Goal: Task Accomplishment & Management: Use online tool/utility

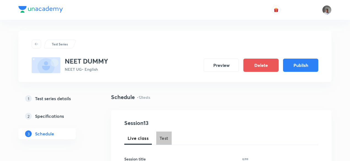
click at [161, 136] on span "Test" at bounding box center [163, 138] width 9 height 7
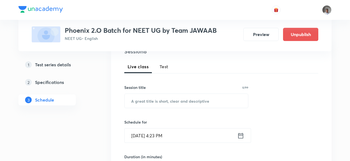
scroll to position [64, 0]
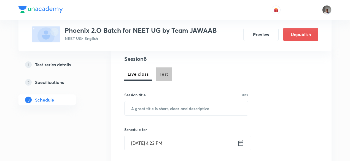
click at [166, 74] on span "Test" at bounding box center [163, 74] width 9 height 7
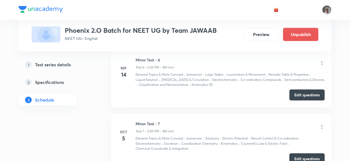
scroll to position [674, 0]
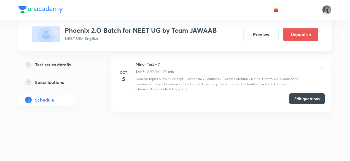
click at [294, 96] on button "Edit questions" at bounding box center [306, 98] width 35 height 11
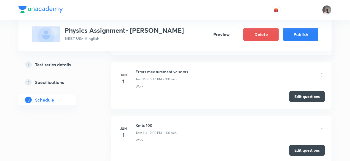
scroll to position [8846, 0]
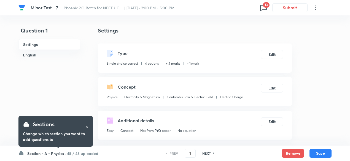
click at [266, 9] on icon at bounding box center [263, 7] width 9 height 9
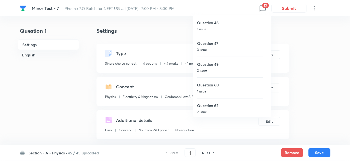
scroll to position [168, 0]
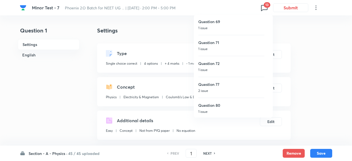
click at [227, 109] on p "1 issue" at bounding box center [231, 111] width 66 height 5
type input "80"
checkbox input "false"
checkbox input "true"
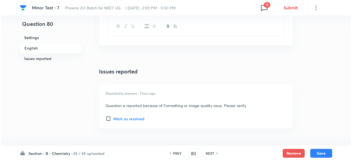
scroll to position [673, 0]
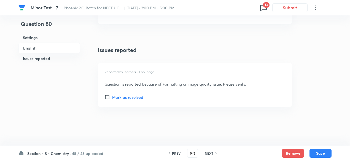
click at [265, 9] on icon at bounding box center [263, 7] width 9 height 9
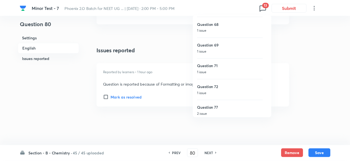
scroll to position [168, 0]
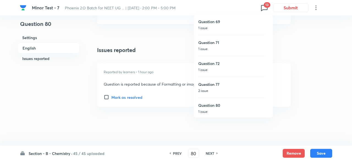
click at [218, 88] on p "2 issue" at bounding box center [231, 90] width 66 height 5
type input "77"
checkbox input "false"
checkbox input "true"
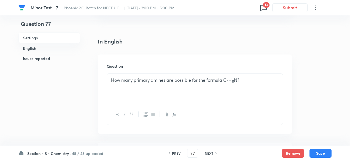
scroll to position [126, 0]
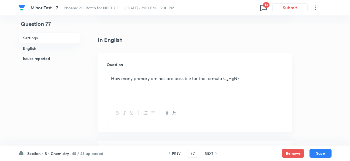
click at [264, 7] on span "13" at bounding box center [266, 5] width 7 height 6
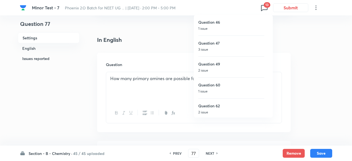
click at [216, 24] on h6 "Question 46" at bounding box center [231, 22] width 66 height 6
type input "46"
checkbox input "false"
checkbox input "true"
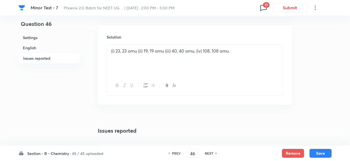
scroll to position [717, 0]
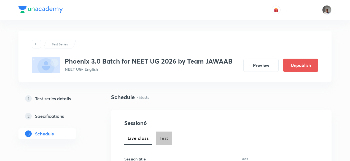
click at [158, 137] on button "Test" at bounding box center [163, 138] width 15 height 13
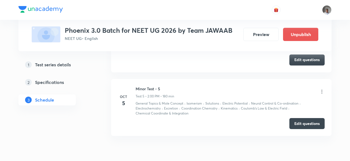
scroll to position [547, 0]
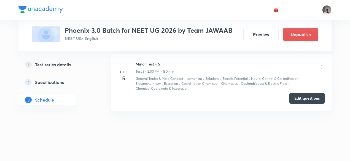
click at [311, 93] on button "Edit questions" at bounding box center [306, 98] width 35 height 11
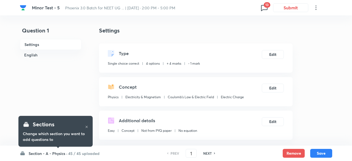
checkbox input "true"
click at [260, 7] on icon at bounding box center [263, 8] width 6 height 6
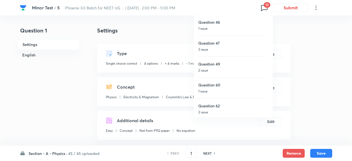
scroll to position [168, 0]
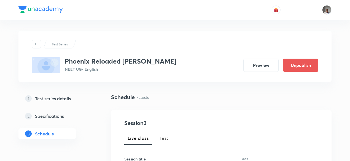
click at [164, 138] on span "Test" at bounding box center [163, 138] width 9 height 7
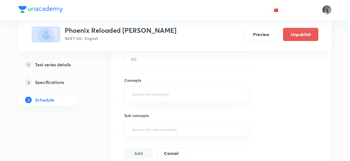
scroll to position [366, 0]
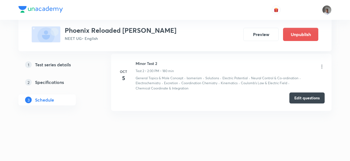
click at [309, 97] on button "Edit questions" at bounding box center [306, 97] width 35 height 11
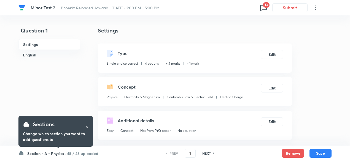
click at [261, 11] on icon at bounding box center [263, 7] width 9 height 9
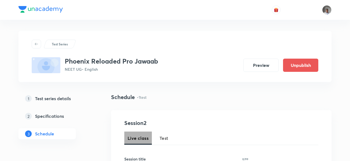
click at [151, 140] on button "Live class" at bounding box center [138, 138] width 28 height 13
click at [163, 135] on span "Test" at bounding box center [163, 138] width 9 height 7
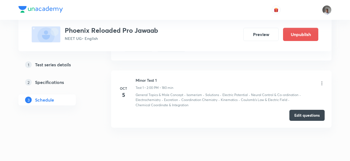
scroll to position [307, 0]
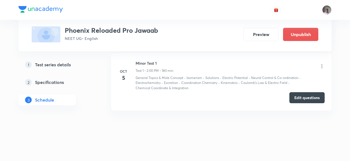
click at [303, 97] on button "Edit questions" at bounding box center [306, 97] width 35 height 11
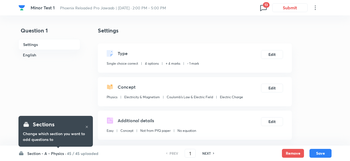
click at [262, 6] on icon at bounding box center [263, 7] width 9 height 9
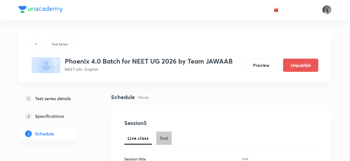
click at [171, 137] on button "Test" at bounding box center [163, 138] width 15 height 13
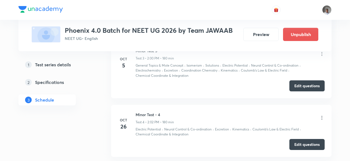
scroll to position [442, 0]
click at [294, 86] on button "Edit questions" at bounding box center [306, 85] width 35 height 11
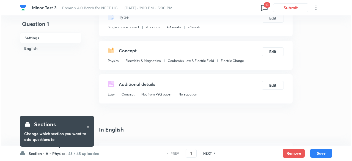
scroll to position [40, 0]
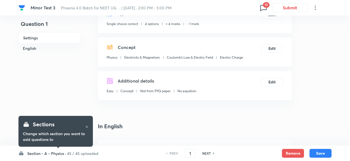
click at [261, 9] on icon at bounding box center [263, 7] width 9 height 9
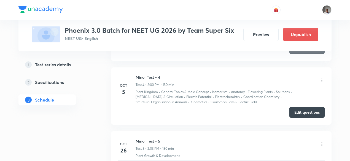
scroll to position [444, 0]
click at [304, 109] on button "Edit questions" at bounding box center [306, 112] width 35 height 11
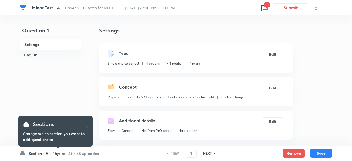
checkbox input "true"
click at [264, 9] on icon at bounding box center [263, 7] width 9 height 9
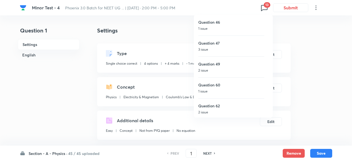
scroll to position [168, 0]
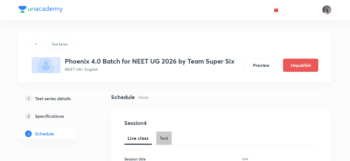
click at [164, 136] on span "Test" at bounding box center [163, 138] width 9 height 7
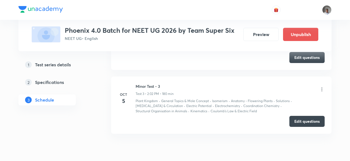
scroll to position [434, 0]
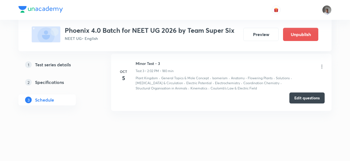
click at [309, 98] on button "Edit questions" at bounding box center [306, 97] width 35 height 11
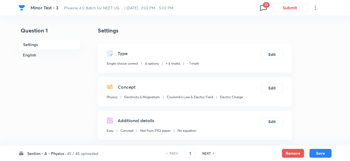
click at [263, 8] on icon at bounding box center [263, 7] width 9 height 9
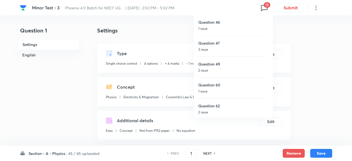
scroll to position [168, 0]
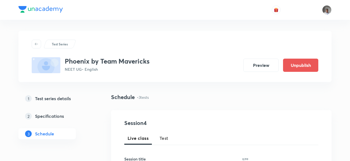
click at [168, 142] on button "Test" at bounding box center [163, 138] width 15 height 13
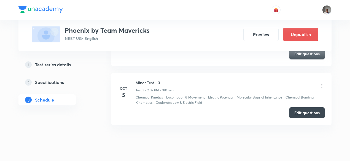
scroll to position [414, 0]
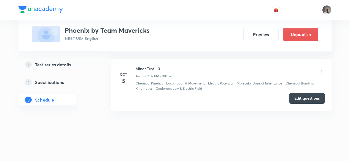
click at [320, 95] on button "Edit questions" at bounding box center [306, 98] width 35 height 11
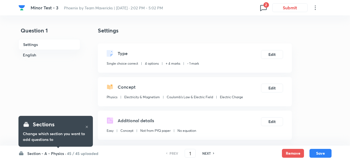
click at [264, 8] on icon at bounding box center [263, 7] width 9 height 9
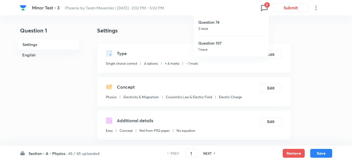
click at [227, 26] on p "2 issue" at bounding box center [231, 28] width 66 height 5
type input "74"
checkbox input "false"
checkbox input "true"
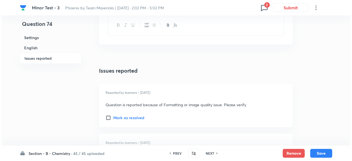
scroll to position [737, 0]
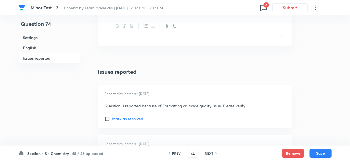
click at [262, 11] on icon at bounding box center [263, 7] width 9 height 9
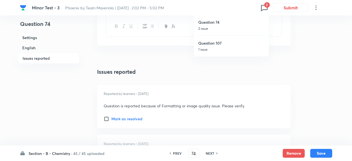
click at [236, 49] on p "1 issue" at bounding box center [231, 49] width 66 height 5
type input "107"
checkbox input "false"
checkbox input "true"
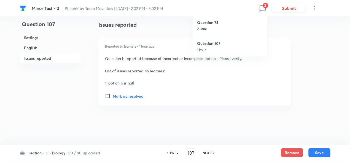
scroll to position [718, 0]
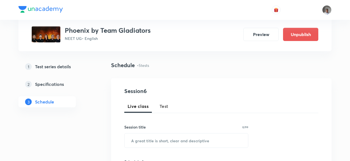
click at [153, 100] on div "Live class Test" at bounding box center [221, 106] width 194 height 13
click at [158, 104] on button "Test" at bounding box center [163, 106] width 15 height 13
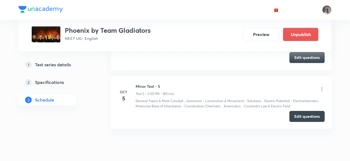
scroll to position [552, 0]
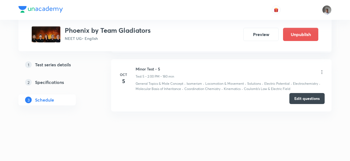
click at [315, 97] on button "Edit questions" at bounding box center [306, 98] width 35 height 11
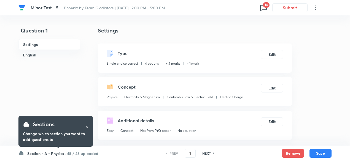
drag, startPoint x: 263, startPoint y: 13, endPoint x: 263, endPoint y: 10, distance: 3.3
click at [263, 10] on div "Minor Test - 5 Phoenix by Team Gladiators | [DATE] · 2:00 PM - 5:00 PM 14 Submit" at bounding box center [174, 7] width 313 height 15
click at [263, 10] on icon at bounding box center [263, 8] width 6 height 6
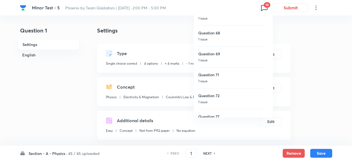
scroll to position [189, 0]
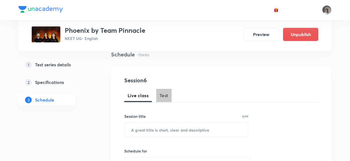
drag, startPoint x: 0, startPoint y: 0, endPoint x: 164, endPoint y: 92, distance: 187.9
click at [164, 92] on span "Test" at bounding box center [163, 95] width 9 height 7
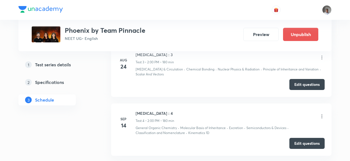
scroll to position [541, 0]
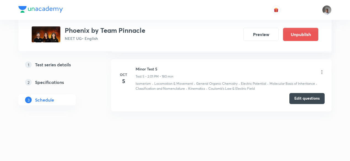
click at [310, 96] on button "Edit questions" at bounding box center [306, 98] width 35 height 11
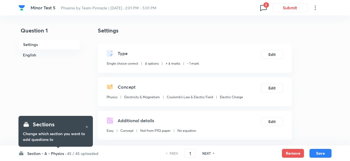
click at [264, 10] on icon at bounding box center [263, 8] width 6 height 6
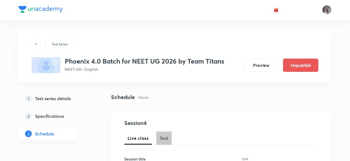
click at [163, 138] on span "Test" at bounding box center [163, 138] width 9 height 7
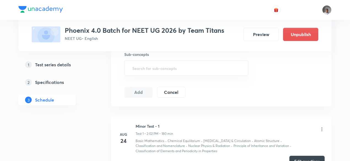
scroll to position [429, 0]
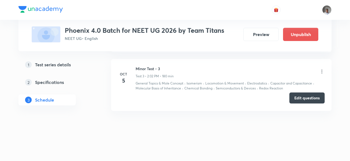
click at [309, 97] on button "Edit questions" at bounding box center [306, 97] width 35 height 11
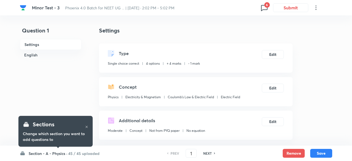
checkbox input "true"
click at [260, 4] on icon at bounding box center [263, 7] width 9 height 9
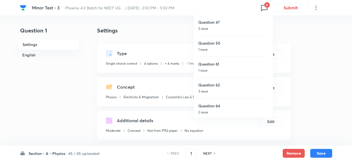
scroll to position [22, 0]
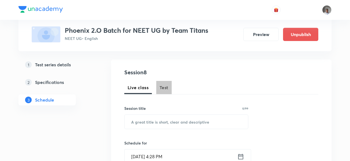
click at [162, 84] on span "Test" at bounding box center [163, 87] width 9 height 7
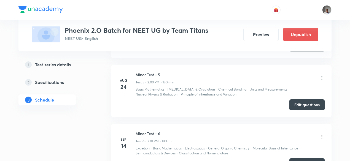
scroll to position [643, 0]
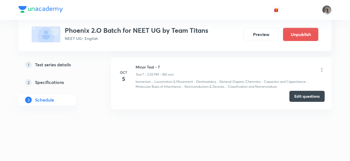
click at [299, 101] on button "Edit questions" at bounding box center [306, 96] width 35 height 11
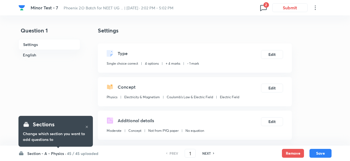
click at [262, 7] on icon at bounding box center [263, 7] width 9 height 9
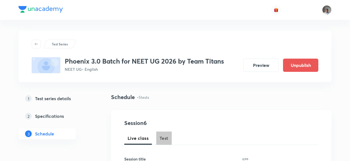
click at [160, 138] on span "Test" at bounding box center [163, 138] width 9 height 7
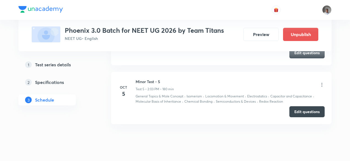
scroll to position [546, 0]
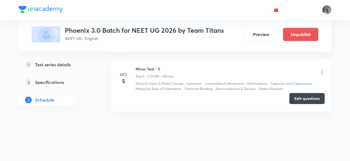
click at [303, 96] on button "Edit questions" at bounding box center [306, 98] width 35 height 11
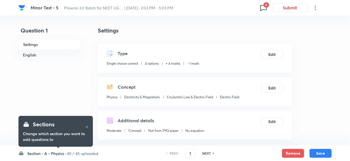
click at [265, 8] on icon at bounding box center [263, 7] width 9 height 9
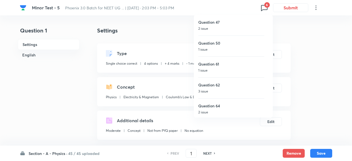
scroll to position [22, 0]
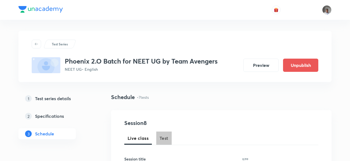
click at [165, 139] on span "Test" at bounding box center [163, 138] width 9 height 7
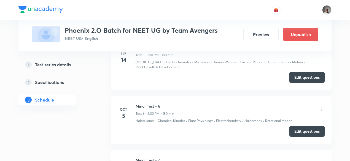
scroll to position [547, 0]
click at [276, 105] on div "Minor Test - 6 Test 6 • 2:00 PM • 180 min" at bounding box center [229, 109] width 189 height 13
click at [297, 126] on button "Edit questions" at bounding box center [306, 131] width 35 height 11
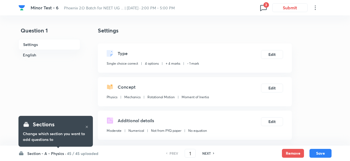
click at [263, 7] on icon at bounding box center [263, 7] width 9 height 9
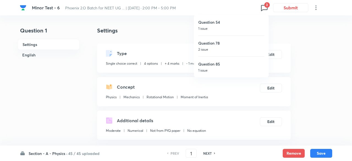
click at [223, 16] on div "Question 54 1 issue" at bounding box center [231, 25] width 66 height 21
type input "54"
checkbox input "false"
checkbox input "true"
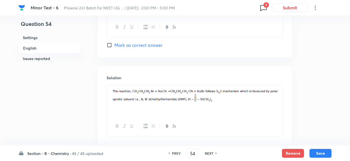
scroll to position [673, 0]
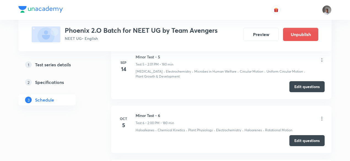
scroll to position [537, 0]
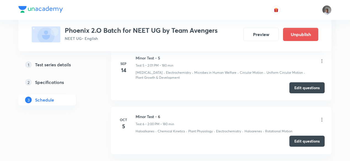
click at [298, 136] on button "Edit questions" at bounding box center [306, 141] width 35 height 11
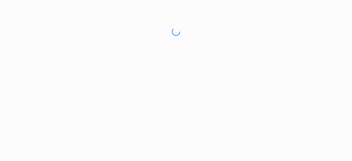
click at [298, 63] on html "No internet connection" at bounding box center [176, 31] width 352 height 63
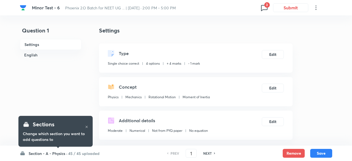
checkbox input "true"
click at [263, 6] on icon at bounding box center [263, 7] width 9 height 9
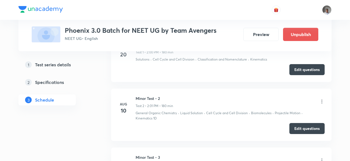
scroll to position [575, 0]
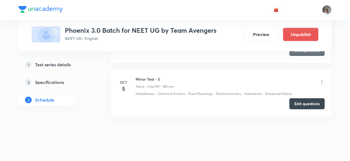
click at [304, 98] on button "Edit questions" at bounding box center [306, 103] width 35 height 11
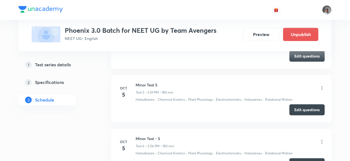
scroll to position [516, 0]
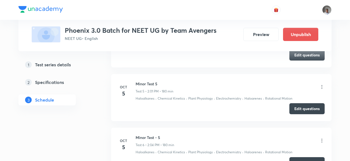
click at [321, 139] on icon at bounding box center [321, 141] width 1 height 4
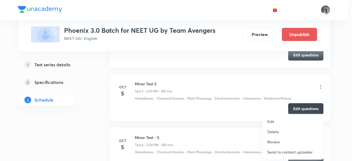
click at [274, 132] on p "Delete" at bounding box center [274, 132] width 12 height 6
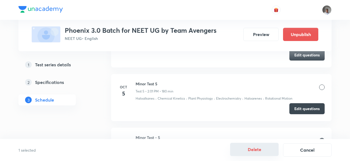
click at [261, 148] on button "Delete" at bounding box center [254, 149] width 48 height 13
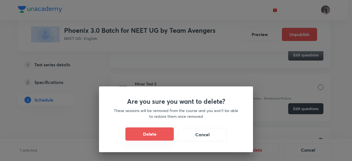
click at [148, 134] on button "Delete" at bounding box center [150, 133] width 48 height 13
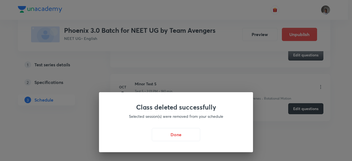
click at [200, 138] on div "Done" at bounding box center [176, 134] width 128 height 13
click at [186, 137] on button "Done" at bounding box center [176, 133] width 48 height 13
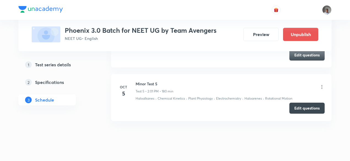
click at [304, 103] on button "Edit questions" at bounding box center [306, 108] width 35 height 11
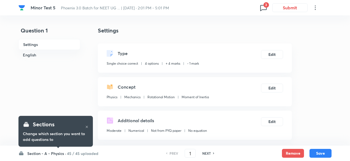
click at [263, 4] on icon at bounding box center [263, 7] width 9 height 9
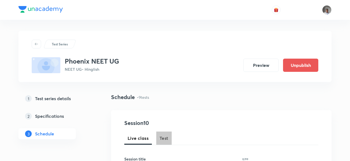
click at [163, 133] on button "Test" at bounding box center [163, 138] width 15 height 13
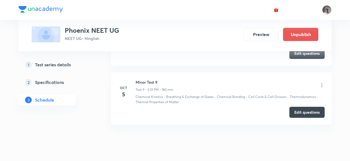
scroll to position [748, 0]
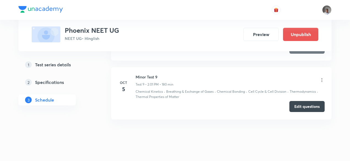
click at [310, 103] on button "Edit questions" at bounding box center [306, 106] width 35 height 11
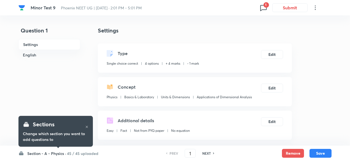
click at [262, 8] on icon at bounding box center [263, 7] width 9 height 9
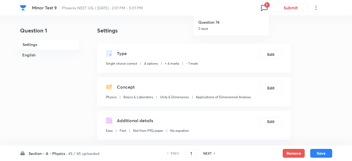
click at [222, 32] on div "Question 74 2 issue" at bounding box center [231, 25] width 66 height 21
type input "74"
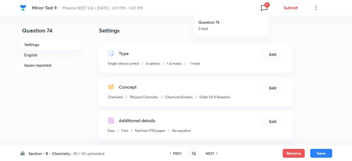
checkbox input "false"
checkbox input "true"
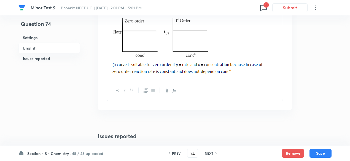
scroll to position [670, 0]
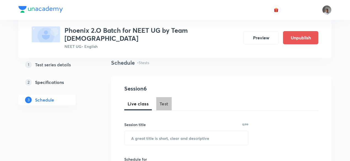
click at [163, 100] on span "Test" at bounding box center [163, 103] width 9 height 7
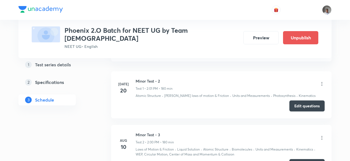
scroll to position [536, 0]
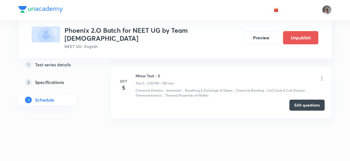
drag, startPoint x: 295, startPoint y: 103, endPoint x: 296, endPoint y: 100, distance: 3.7
click at [296, 100] on li "Oct 5 Minor Test - 5 Test 5 • 2:02 PM • 180 min Chemical Kinetics · Isomerism ·…" at bounding box center [221, 92] width 220 height 52
click at [296, 100] on button "Edit questions" at bounding box center [306, 105] width 35 height 11
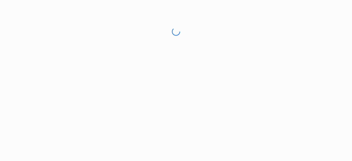
click at [296, 63] on html "No internet connection" at bounding box center [176, 31] width 352 height 63
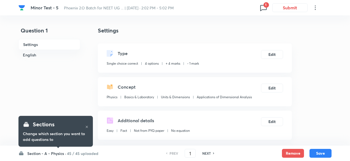
click at [263, 6] on span "1" at bounding box center [266, 5] width 6 height 6
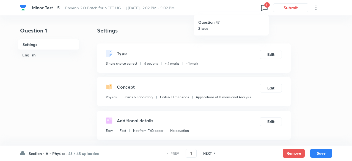
click at [222, 27] on p "2 issue" at bounding box center [231, 28] width 66 height 5
type input "47"
checkbox input "false"
checkbox input "true"
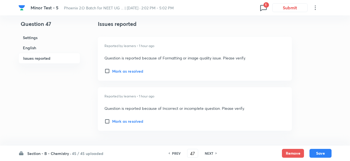
scroll to position [721, 0]
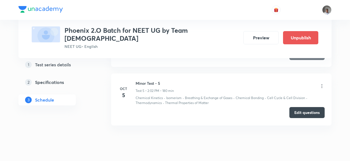
scroll to position [495, 0]
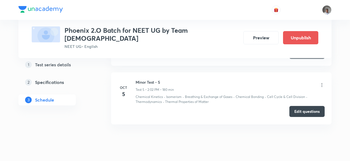
click at [295, 106] on button "Edit questions" at bounding box center [306, 111] width 35 height 11
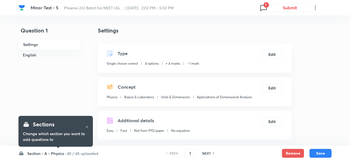
click at [263, 8] on icon at bounding box center [263, 7] width 9 height 9
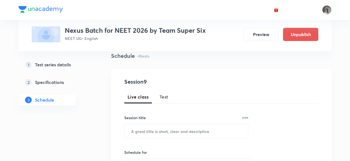
scroll to position [42, 0]
click at [161, 93] on span "Test" at bounding box center [163, 96] width 9 height 7
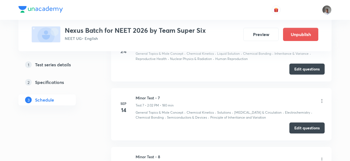
scroll to position [722, 0]
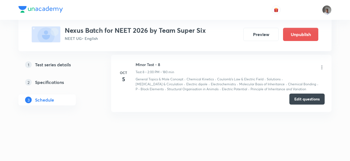
click at [310, 97] on button "Edit questions" at bounding box center [306, 99] width 35 height 11
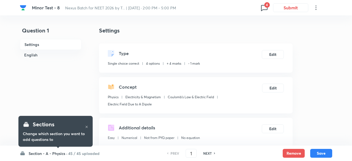
checkbox input "true"
click at [267, 7] on span "4" at bounding box center [266, 5] width 6 height 6
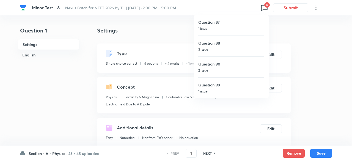
click at [222, 87] on h6 "Question 99" at bounding box center [231, 85] width 66 height 6
type input "99"
checkbox input "false"
checkbox input "true"
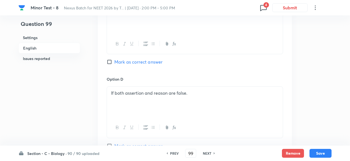
scroll to position [718, 0]
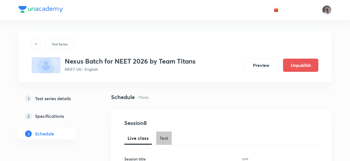
click at [165, 136] on span "Test" at bounding box center [163, 138] width 9 height 7
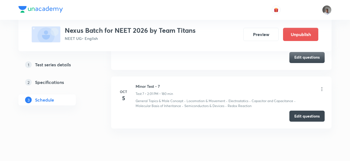
scroll to position [643, 0]
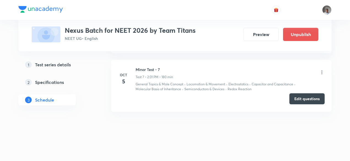
click at [296, 96] on button "Edit questions" at bounding box center [306, 98] width 35 height 11
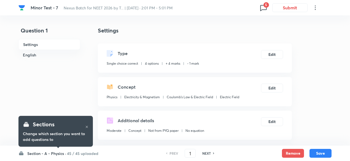
click at [265, 12] on icon at bounding box center [263, 7] width 9 height 9
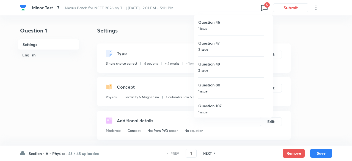
scroll to position [1, 0]
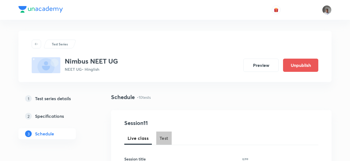
click at [160, 138] on span "Test" at bounding box center [163, 138] width 9 height 7
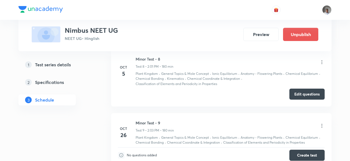
scroll to position [722, 0]
click at [299, 95] on button "Edit questions" at bounding box center [306, 93] width 35 height 11
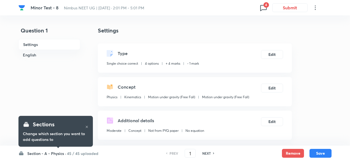
click at [262, 9] on icon at bounding box center [263, 7] width 9 height 9
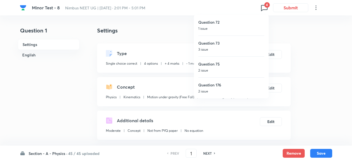
click at [224, 89] on p "2 issue" at bounding box center [231, 91] width 66 height 5
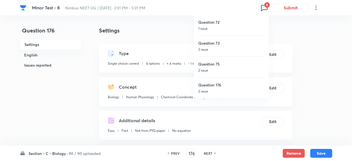
type input "176"
checkbox input "false"
checkbox input "true"
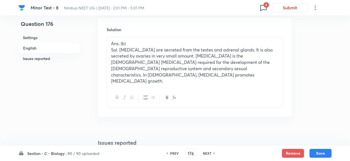
scroll to position [598, 0]
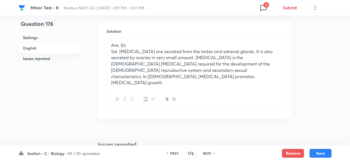
click at [260, 7] on icon at bounding box center [263, 8] width 6 height 6
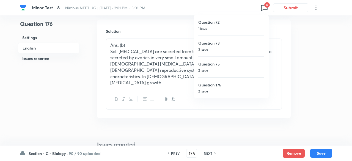
click at [226, 67] on div "Question 75 2 issue" at bounding box center [231, 66] width 66 height 21
type input "75"
checkbox input "false"
checkbox input "true"
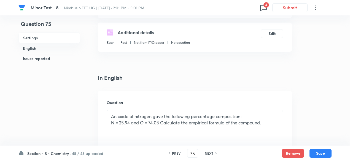
scroll to position [95, 0]
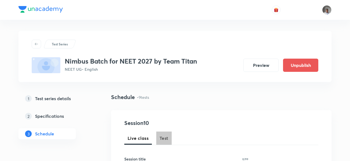
click at [164, 136] on span "Test" at bounding box center [163, 138] width 9 height 7
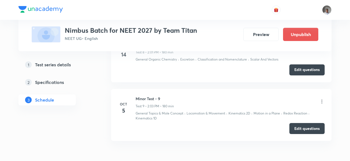
scroll to position [745, 0]
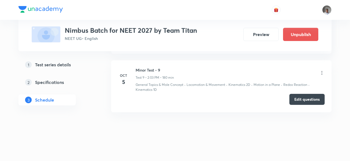
click at [310, 99] on button "Edit questions" at bounding box center [306, 99] width 35 height 11
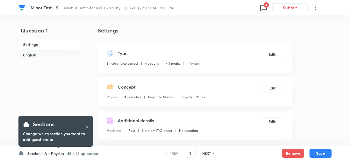
click at [265, 8] on icon at bounding box center [263, 7] width 9 height 9
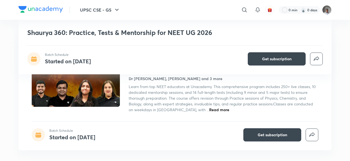
scroll to position [218, 0]
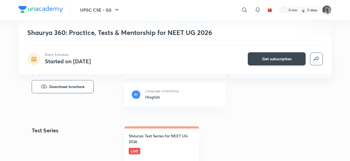
click at [79, 90] on button "Download brochure" at bounding box center [63, 86] width 62 height 13
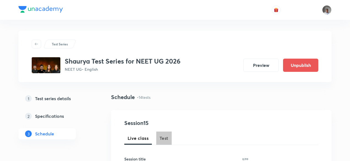
click at [163, 136] on span "Test" at bounding box center [163, 138] width 9 height 7
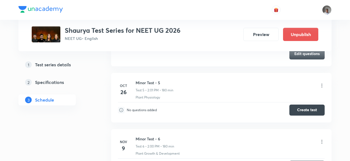
scroll to position [533, 0]
click at [297, 109] on button "Create test" at bounding box center [306, 109] width 35 height 11
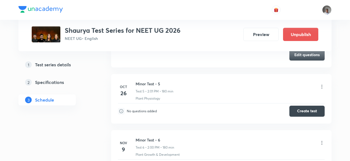
scroll to position [531, 0]
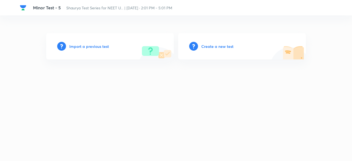
click at [214, 46] on h6 "Create a new test" at bounding box center [217, 46] width 32 height 6
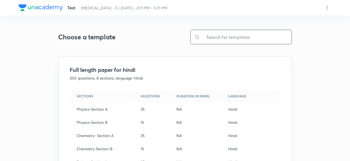
click at [216, 37] on input "text" at bounding box center [246, 37] width 92 height 14
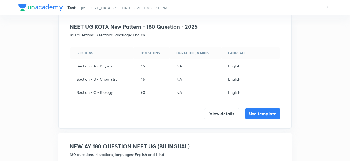
scroll to position [43, 0]
type input "180"
click at [256, 113] on button "Use template" at bounding box center [262, 112] width 35 height 11
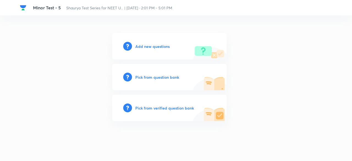
click at [174, 107] on h6 "Pick from verified question bank" at bounding box center [164, 108] width 59 height 6
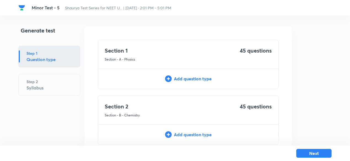
click at [181, 77] on div "Add question type" at bounding box center [188, 78] width 180 height 7
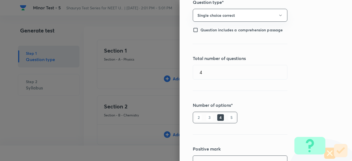
scroll to position [46, 0]
click at [222, 66] on input "4" at bounding box center [240, 72] width 94 height 14
type input "45"
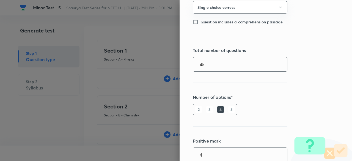
type input "4"
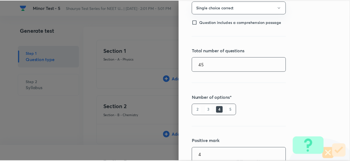
scroll to position [131, 0]
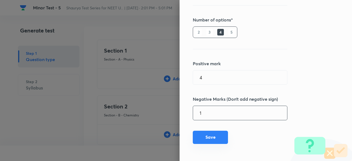
type input "1"
click at [218, 137] on button "Save" at bounding box center [210, 137] width 35 height 13
type input "1"
type input "0"
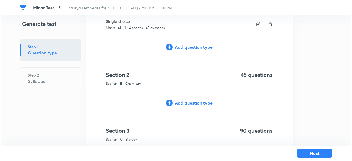
scroll to position [58, 0]
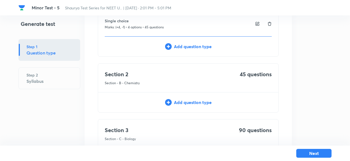
click at [205, 103] on div "Add question type" at bounding box center [188, 102] width 180 height 7
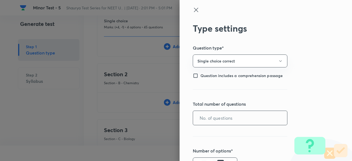
click at [209, 112] on input "text" at bounding box center [240, 118] width 94 height 14
type input "45"
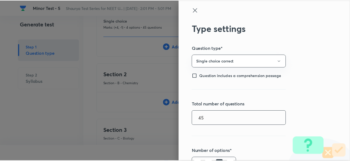
scroll to position [127, 0]
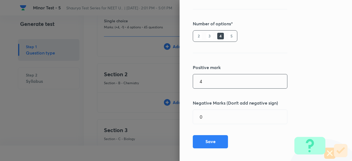
type input "4"
type input "1"
click at [206, 142] on button "Save" at bounding box center [210, 141] width 35 height 13
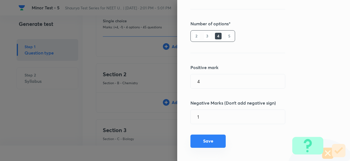
type input "1"
type input "0"
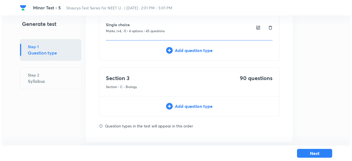
scroll to position [138, 0]
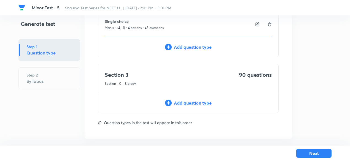
click at [205, 101] on div "Add question type" at bounding box center [188, 103] width 180 height 7
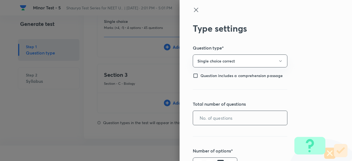
click at [225, 119] on input "text" at bounding box center [240, 118] width 94 height 14
type input "90"
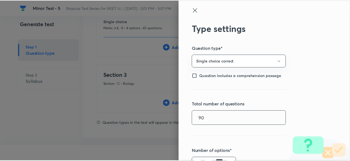
scroll to position [127, 0]
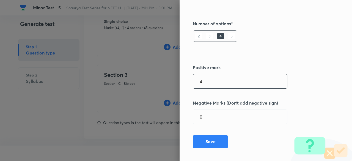
type input "4"
type input "1"
click at [213, 139] on button "Save" at bounding box center [210, 141] width 35 height 13
type input "1"
type input "0"
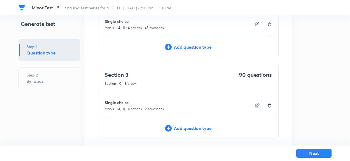
scroll to position [167, 0]
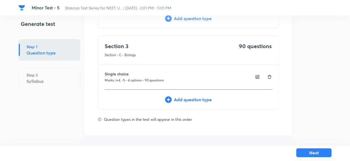
click at [302, 151] on button "Next" at bounding box center [313, 152] width 35 height 9
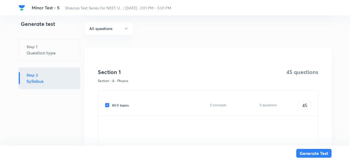
scroll to position [50, 0]
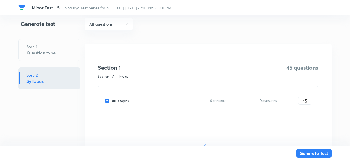
click at [121, 99] on div "All 0 topics 0 concepts 0 questions 45 ​" at bounding box center [208, 101] width 206 height 8
click at [121, 99] on span "All 0 topics" at bounding box center [120, 100] width 17 height 5
click at [112, 99] on input "All 0 topics" at bounding box center [108, 100] width 7 height 5
checkbox input "false"
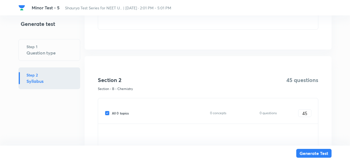
scroll to position [207, 0]
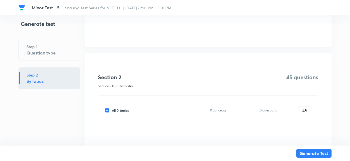
click at [123, 109] on span "All 0 topics" at bounding box center [120, 110] width 17 height 5
click at [112, 109] on input "All 0 topics" at bounding box center [108, 110] width 7 height 5
checkbox input "false"
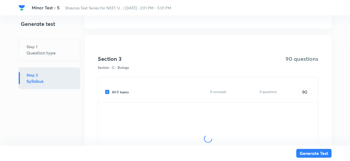
scroll to position [399, 0]
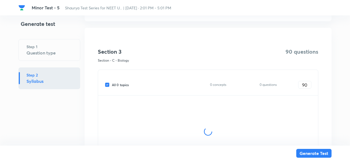
click at [123, 85] on span "All 0 topics" at bounding box center [120, 84] width 17 height 5
click at [112, 85] on input "All 0 topics" at bounding box center [108, 84] width 7 height 5
checkbox input "false"
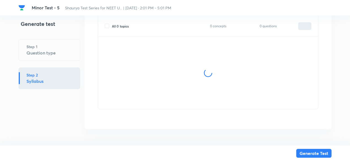
type input "0"
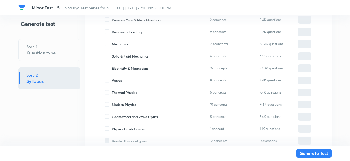
scroll to position [161, 0]
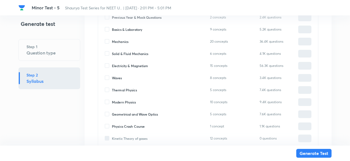
click at [121, 41] on span "Mechanics" at bounding box center [120, 41] width 17 height 5
click at [112, 41] on input "Mechanics" at bounding box center [108, 41] width 7 height 5
checkbox input "true"
type input "0"
click at [129, 114] on span "Geometrical and Wave Optics" at bounding box center [135, 114] width 46 height 5
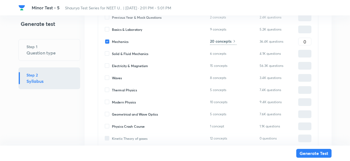
click at [112, 114] on input "Geometrical and Wave Optics" at bounding box center [108, 114] width 7 height 5
checkbox input "true"
type input "0"
click at [303, 40] on input "0" at bounding box center [304, 42] width 13 height 10
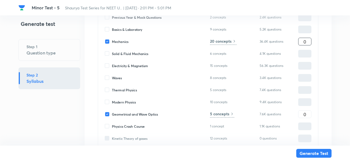
type input "2"
type input "20"
click at [305, 113] on input "0" at bounding box center [304, 115] width 13 height 10
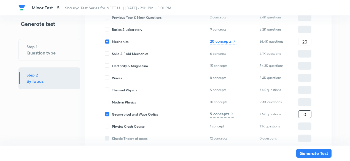
click at [305, 113] on input "0" at bounding box center [304, 115] width 13 height 10
click at [305, 42] on input "20" at bounding box center [304, 42] width 13 height 10
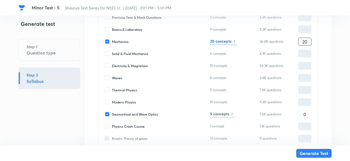
type input "1"
type input "18"
type input "181"
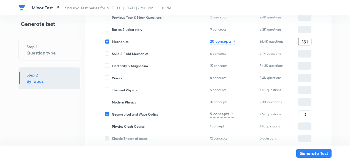
type input "181"
type input "1816"
type input "181"
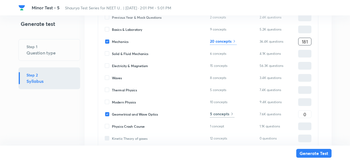
type input "18"
type input "1"
type input "0"
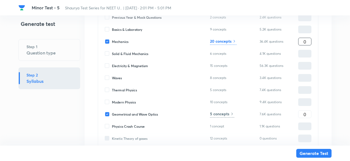
type input "0"
type input "1"
type input "16"
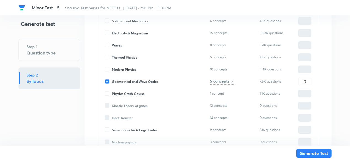
scroll to position [194, 0]
type input "16"
click at [307, 80] on input "0" at bounding box center [304, 82] width 13 height 10
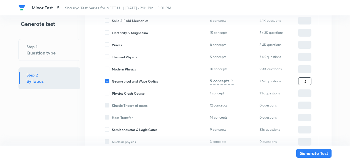
type input "2"
type input "18"
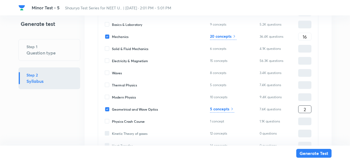
scroll to position [166, 0]
type input "29"
type input "45"
type input "29"
click at [230, 38] on h6 "20 concepts" at bounding box center [220, 36] width 21 height 6
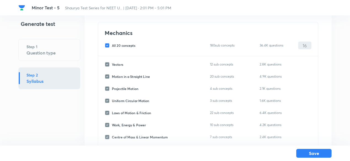
scroll to position [34, 0]
click at [127, 47] on span "All 20 concepts" at bounding box center [123, 46] width 23 height 5
click at [112, 47] on input "All 20 concepts" at bounding box center [108, 46] width 7 height 5
checkbox input "false"
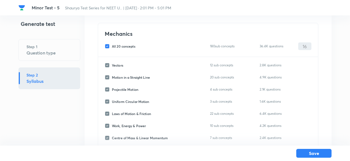
checkbox input "false"
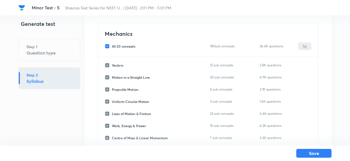
checkbox input "false"
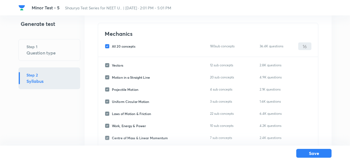
checkbox input "false"
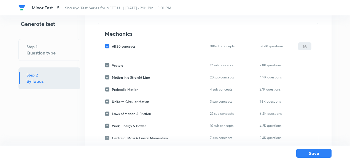
checkbox input "false"
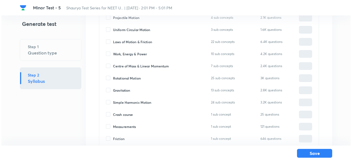
scroll to position [107, 0]
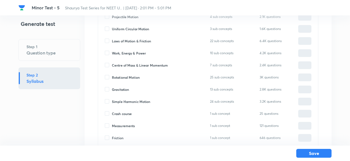
click at [129, 76] on span "Rotational Motion" at bounding box center [126, 77] width 28 height 5
click at [112, 76] on input "Rotational Motion" at bounding box center [108, 77] width 7 height 5
checkbox input "true"
click at [308, 76] on input "0" at bounding box center [304, 78] width 13 height 10
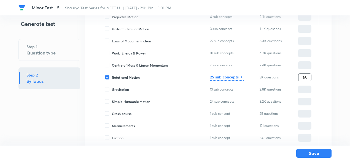
type input "16"
click at [237, 76] on h6 "25 sub concepts" at bounding box center [224, 77] width 29 height 6
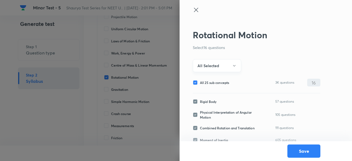
click at [225, 66] on button "All Selected" at bounding box center [217, 65] width 48 height 13
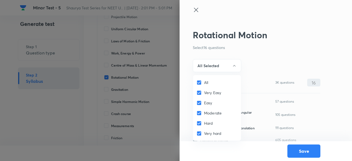
click at [204, 84] on span "All" at bounding box center [206, 83] width 4 height 6
click at [204, 84] on input "All" at bounding box center [201, 83] width 8 height 6
checkbox input "false"
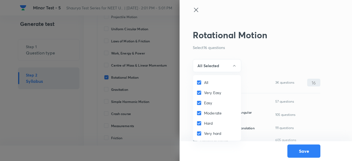
checkbox input "false"
click at [206, 94] on span "Very Easy" at bounding box center [212, 93] width 17 height 6
click at [204, 94] on input "Very Easy" at bounding box center [201, 93] width 8 height 6
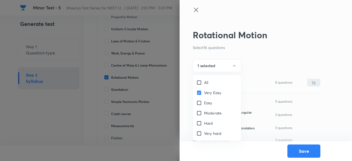
click at [206, 94] on span "Very Easy" at bounding box center [212, 93] width 17 height 6
click at [204, 94] on input "Very Easy" at bounding box center [201, 93] width 8 height 6
checkbox input "false"
click at [206, 103] on span "Easy" at bounding box center [208, 103] width 8 height 6
click at [204, 103] on input "Easy" at bounding box center [201, 103] width 8 height 6
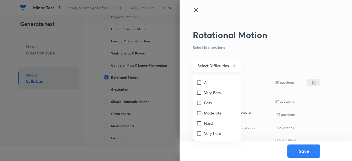
checkbox input "true"
click at [206, 113] on span "Moderate" at bounding box center [213, 113] width 18 height 6
click at [204, 113] on input "Moderate" at bounding box center [201, 113] width 8 height 6
checkbox input "true"
click at [206, 102] on span "Easy" at bounding box center [208, 103] width 8 height 6
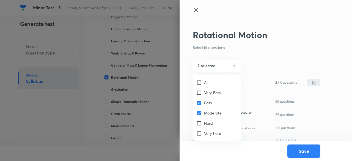
click at [204, 102] on input "Easy" at bounding box center [201, 103] width 8 height 6
click at [206, 102] on span "Easy" at bounding box center [208, 103] width 8 height 6
click at [204, 102] on input "Easy" at bounding box center [201, 103] width 8 height 6
checkbox input "true"
click at [214, 69] on div at bounding box center [176, 80] width 352 height 161
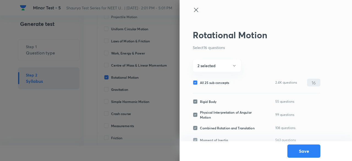
click at [222, 81] on span "All 25 sub concepts" at bounding box center [214, 82] width 29 height 5
click at [200, 81] on input "All 25 sub concepts" at bounding box center [196, 82] width 7 height 5
checkbox input "false"
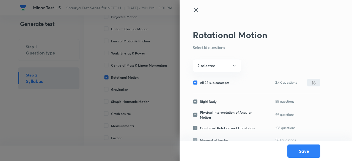
checkbox input "false"
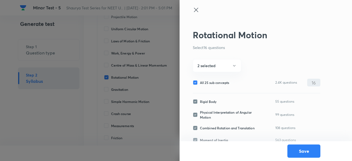
checkbox input "false"
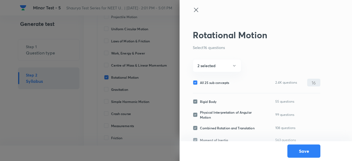
checkbox input "false"
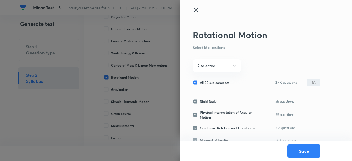
checkbox input "false"
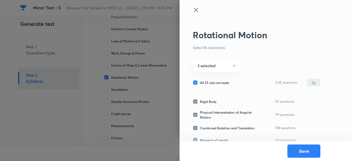
checkbox input "false"
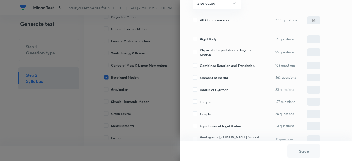
scroll to position [64, 0]
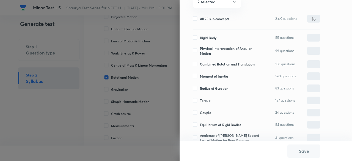
click at [208, 37] on span "Rigid Body" at bounding box center [208, 37] width 17 height 5
click at [200, 37] on input "Rigid Body" at bounding box center [196, 37] width 7 height 5
checkbox input "true"
type input "0"
click at [208, 49] on span "Physical Interpretation of Angular Motion" at bounding box center [230, 51] width 60 height 10
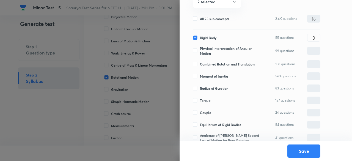
click at [200, 49] on input "Physical Interpretation of Angular Motion" at bounding box center [196, 50] width 7 height 5
checkbox input "true"
type input "0"
click at [208, 62] on span "Combined Rotation and Translation" at bounding box center [227, 64] width 55 height 5
click at [200, 62] on input "Combined Rotation and Translation" at bounding box center [196, 64] width 7 height 5
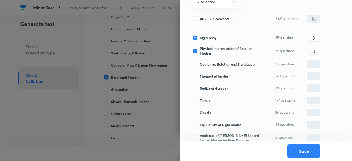
checkbox input "true"
type input "0"
click at [209, 77] on span "Moment of Inertia" at bounding box center [214, 76] width 28 height 5
click at [200, 77] on input "Moment of Inertia" at bounding box center [196, 76] width 7 height 5
checkbox input "true"
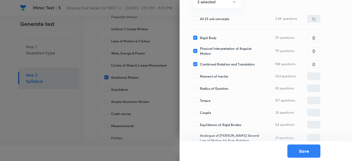
type input "0"
click at [209, 87] on span "Radius of Gyration" at bounding box center [214, 88] width 28 height 5
click at [200, 87] on input "Radius of Gyration" at bounding box center [196, 88] width 7 height 5
checkbox input "true"
type input "0"
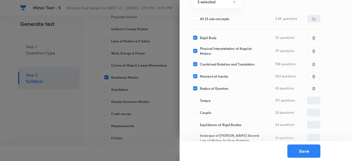
click at [208, 100] on span "Torque" at bounding box center [205, 100] width 11 height 5
click at [200, 100] on input "Torque" at bounding box center [196, 100] width 7 height 5
checkbox input "true"
type input "0"
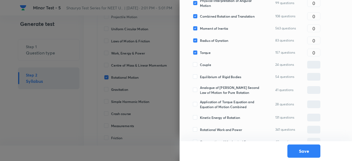
scroll to position [112, 0]
click at [208, 76] on span "Equilibrium of Rigid Bodies" at bounding box center [220, 76] width 41 height 5
click at [200, 76] on input "Equilibrium of Rigid Bodies" at bounding box center [196, 76] width 7 height 5
checkbox input "true"
type input "0"
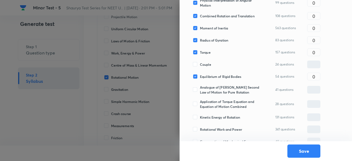
click at [210, 89] on span "Analogue of Newton's Second Law of Motion for Pure Rotation" at bounding box center [230, 90] width 60 height 10
click at [200, 89] on input "Analogue of Newton's Second Law of Motion for Pure Rotation" at bounding box center [196, 89] width 7 height 5
checkbox input "true"
type input "0"
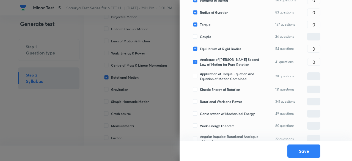
scroll to position [144, 0]
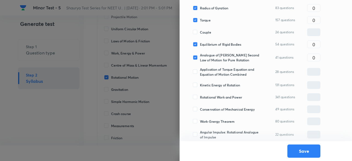
click at [210, 72] on span "Application of Torque Equation and Equation of Motion Combined" at bounding box center [230, 72] width 60 height 10
click at [200, 72] on input "Application of Torque Equation and Equation of Motion Combined" at bounding box center [196, 71] width 7 height 5
checkbox input "true"
type input "0"
click at [210, 85] on span "Kinetic Energy of Rotation" at bounding box center [220, 85] width 40 height 5
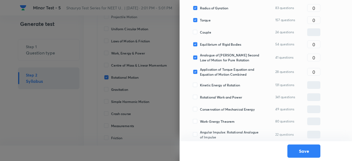
click at [200, 85] on input "Kinetic Energy of Rotation" at bounding box center [196, 85] width 7 height 5
checkbox input "true"
type input "0"
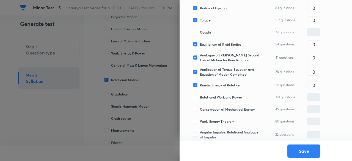
click at [211, 96] on span "Rotational Work and Power" at bounding box center [221, 97] width 42 height 5
click at [200, 96] on input "Rotational Work and Power" at bounding box center [196, 97] width 7 height 5
checkbox input "true"
type input "0"
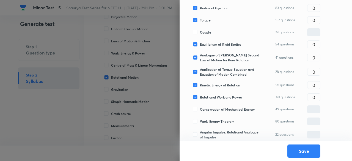
click at [212, 113] on div "Conservation of Mechanical Energy 49 questions ​" at bounding box center [257, 109] width 128 height 8
click at [212, 108] on span "Conservation of Mechanical Energy" at bounding box center [227, 109] width 55 height 5
click at [200, 108] on input "Conservation of Mechanical Energy" at bounding box center [196, 109] width 7 height 5
checkbox input "true"
type input "0"
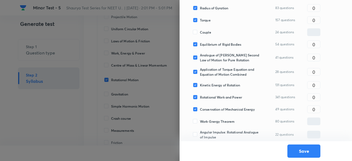
click at [212, 122] on span "Work-Energy Theorem" at bounding box center [217, 121] width 35 height 5
click at [200, 122] on input "Work-Energy Theorem" at bounding box center [196, 121] width 7 height 5
checkbox input "true"
type input "0"
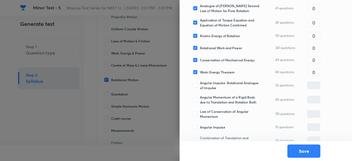
scroll to position [198, 0]
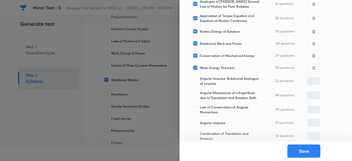
click at [220, 82] on span "Angular Impulse: Rotational Analogue of Impulse" at bounding box center [230, 81] width 60 height 10
click at [200, 82] on input "Angular Impulse: Rotational Analogue of Impulse" at bounding box center [196, 80] width 7 height 5
checkbox input "true"
type input "0"
click at [220, 94] on span "Angular Momentum of a Rigid Body due to Translation and Rotation Both" at bounding box center [230, 95] width 60 height 10
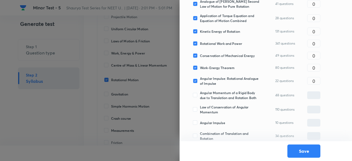
click at [200, 94] on input "Angular Momentum of a Rigid Body due to Translation and Rotation Both" at bounding box center [196, 95] width 7 height 5
checkbox input "true"
type input "0"
click at [212, 107] on span "Law of Conservation of Angular Momentum" at bounding box center [230, 110] width 60 height 10
click at [200, 107] on input "Law of Conservation of Angular Momentum" at bounding box center [196, 109] width 7 height 5
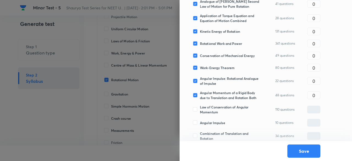
checkbox input "true"
type input "0"
click at [214, 122] on span "Angular Impulse" at bounding box center [212, 122] width 25 height 5
click at [200, 122] on input "Angular Impulse" at bounding box center [196, 122] width 7 height 5
checkbox input "true"
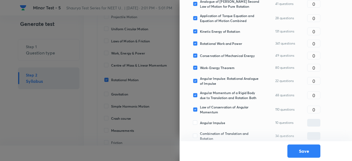
type input "0"
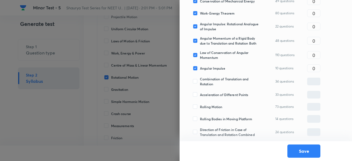
scroll to position [254, 0]
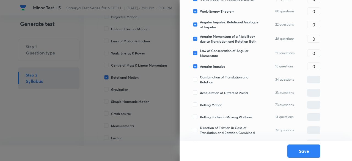
click at [214, 77] on span "Combination of Translation and Rotation" at bounding box center [230, 80] width 60 height 10
click at [200, 77] on input "Combination of Translation and Rotation" at bounding box center [196, 79] width 7 height 5
checkbox input "true"
type input "0"
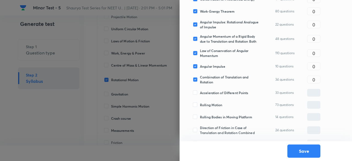
click at [215, 92] on span "Acceleration of Different Points" at bounding box center [224, 92] width 48 height 5
click at [200, 92] on input "Acceleration of Different Points" at bounding box center [196, 92] width 7 height 5
checkbox input "true"
type input "0"
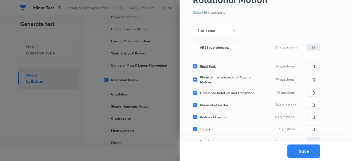
scroll to position [35, 0]
click at [310, 63] on input "0" at bounding box center [314, 67] width 13 height 10
type input "1"
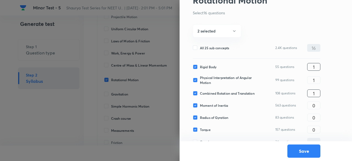
type input "1"
type input "3"
type input "2"
type input "1"
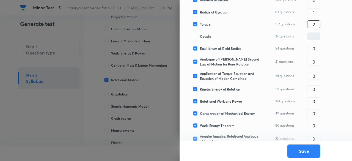
scroll to position [138, 0]
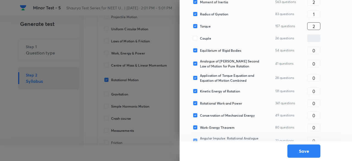
type input "2"
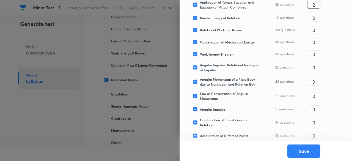
scroll to position [212, 0]
type input "2"
click at [316, 64] on input "0" at bounding box center [314, 67] width 13 height 10
type input "1"
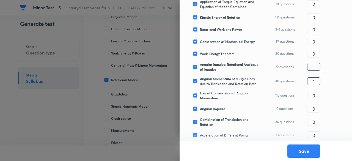
type input "1"
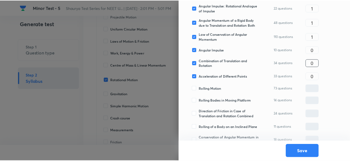
scroll to position [272, 0]
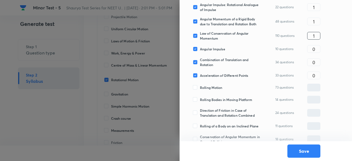
click at [316, 32] on input "1" at bounding box center [314, 36] width 13 height 10
type input "2"
click at [308, 153] on button "Save" at bounding box center [304, 150] width 33 height 13
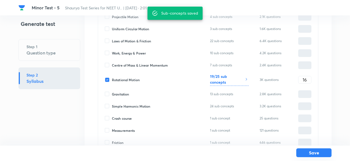
click at [313, 152] on button "Save" at bounding box center [313, 152] width 35 height 9
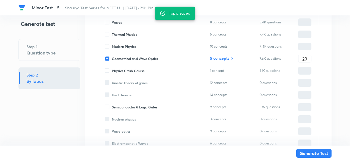
scroll to position [217, 0]
click at [228, 59] on h6 "5 concepts" at bounding box center [219, 58] width 19 height 6
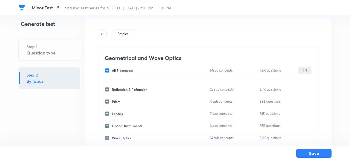
scroll to position [10, 0]
click at [130, 70] on span "All 5 concepts" at bounding box center [122, 71] width 21 height 5
click at [112, 70] on input "All 5 concepts" at bounding box center [108, 71] width 7 height 5
checkbox input "false"
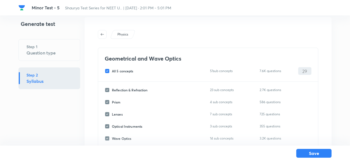
checkbox input "false"
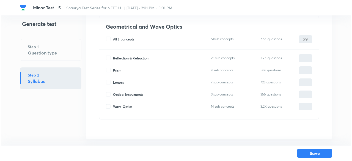
scroll to position [42, 0]
click at [124, 59] on span "Reflection & Refraction" at bounding box center [130, 57] width 36 height 5
click at [112, 59] on input "Reflection & Refraction" at bounding box center [108, 57] width 7 height 5
checkbox input "true"
type input "0"
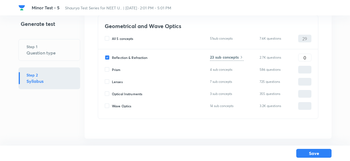
click at [114, 70] on span "Prism" at bounding box center [116, 69] width 9 height 5
click at [112, 70] on input "Prism" at bounding box center [108, 69] width 7 height 5
checkbox input "true"
type input "0"
click at [117, 81] on span "Lenses" at bounding box center [117, 81] width 11 height 5
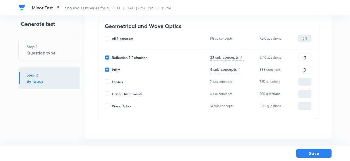
click at [112, 81] on input "Lenses" at bounding box center [108, 81] width 7 height 5
checkbox input "true"
type input "0"
click at [125, 105] on span "Wave Optics" at bounding box center [121, 105] width 19 height 5
click at [112, 105] on input "Wave Optics" at bounding box center [108, 105] width 7 height 5
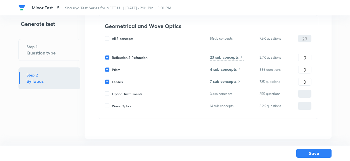
checkbox input "true"
type input "0"
click at [124, 93] on span "Optical Instruments" at bounding box center [127, 93] width 30 height 5
click at [112, 93] on input "Optical Instruments" at bounding box center [108, 93] width 7 height 5
checkbox input "true"
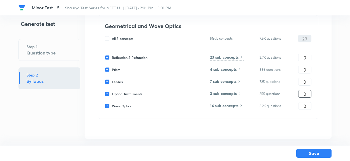
click at [307, 93] on input "0" at bounding box center [304, 94] width 13 height 10
type input "1"
click at [305, 59] on input "0" at bounding box center [304, 58] width 13 height 10
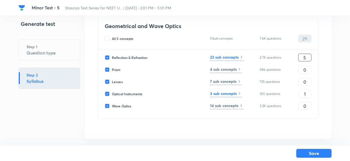
type input "5"
click at [305, 59] on input "5" at bounding box center [304, 58] width 13 height 10
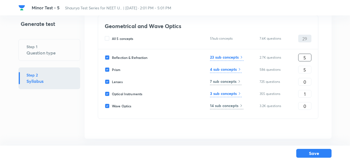
click at [305, 59] on input "5" at bounding box center [304, 58] width 13 height 10
type input "6"
click at [308, 105] on input "6" at bounding box center [304, 106] width 13 height 10
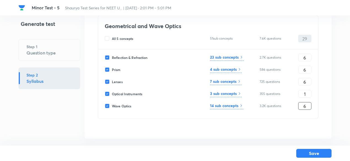
click at [308, 105] on input "6" at bounding box center [304, 106] width 13 height 10
click at [308, 80] on input "6" at bounding box center [304, 82] width 13 height 10
click at [306, 101] on input "7" at bounding box center [304, 106] width 13 height 10
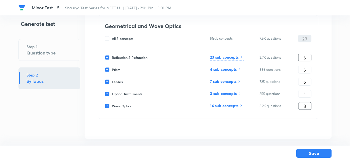
type input "8"
click at [307, 56] on input "6" at bounding box center [304, 58] width 13 height 10
type input "7"
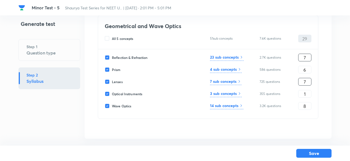
click at [307, 56] on input "7" at bounding box center [304, 58] width 13 height 10
click at [307, 56] on input "8" at bounding box center [304, 58] width 13 height 10
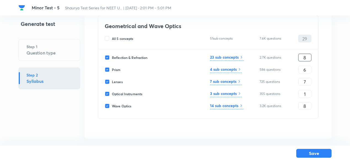
click at [307, 56] on input "8" at bounding box center [304, 58] width 13 height 10
type input "7"
click at [307, 105] on input "8" at bounding box center [304, 106] width 13 height 10
type input "9"
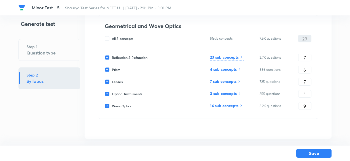
click at [238, 56] on h6 "23 sub concepts" at bounding box center [224, 57] width 29 height 6
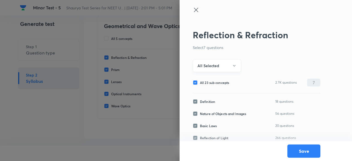
click at [223, 68] on button "All Selected" at bounding box center [217, 65] width 48 height 13
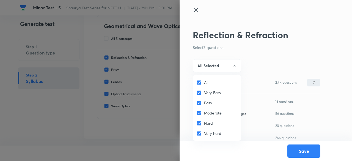
click at [208, 82] on span "All" at bounding box center [206, 83] width 4 height 6
click at [204, 82] on input "All" at bounding box center [201, 83] width 8 height 6
checkbox input "false"
click at [206, 102] on span "Easy" at bounding box center [208, 103] width 8 height 6
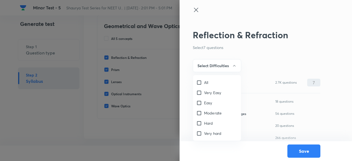
click at [204, 102] on input "Easy" at bounding box center [201, 103] width 8 height 6
click at [206, 113] on span "Moderate" at bounding box center [213, 113] width 18 height 6
click at [204, 113] on input "Moderate" at bounding box center [201, 113] width 8 height 6
click at [217, 63] on div at bounding box center [176, 80] width 352 height 161
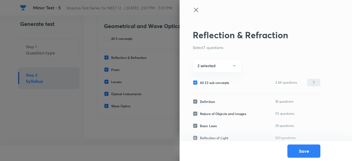
click at [217, 83] on span "All 23 sub concepts" at bounding box center [214, 82] width 29 height 5
click at [200, 83] on input "All 23 sub concepts" at bounding box center [196, 82] width 7 height 5
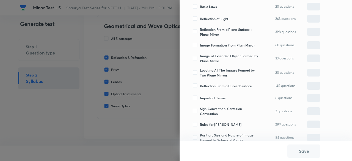
scroll to position [122, 0]
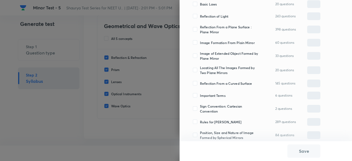
click at [218, 44] on span "Image Formation From Plain Mirror" at bounding box center [227, 42] width 55 height 5
click at [200, 44] on input "Image Formation From Plain Mirror" at bounding box center [196, 42] width 7 height 5
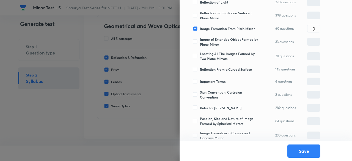
scroll to position [136, 0]
click at [216, 69] on span "Reflection From a Curved Surface" at bounding box center [226, 69] width 52 height 5
click at [200, 69] on input "Reflection From a Curved Surface" at bounding box center [196, 69] width 7 height 5
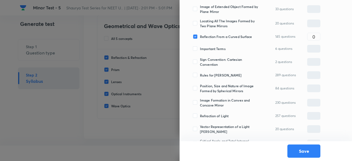
scroll to position [169, 0]
click at [217, 74] on span "Rules for Ray Diagrams" at bounding box center [221, 74] width 42 height 5
click at [200, 74] on input "Rules for Ray Diagrams" at bounding box center [196, 74] width 7 height 5
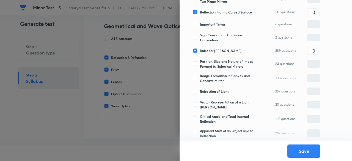
scroll to position [196, 0]
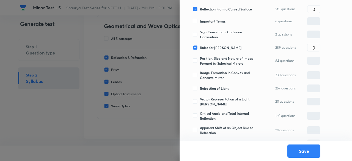
click at [214, 64] on span "Position, Size and Nature of Image Formed by Spherical Mirrors" at bounding box center [230, 61] width 60 height 10
click at [200, 63] on input "Position, Size and Nature of Image Formed by Spherical Mirrors" at bounding box center [196, 60] width 7 height 5
click at [215, 77] on span "Image Formation in Convex and Concave Mirror" at bounding box center [230, 75] width 60 height 10
click at [200, 77] on input "Image Formation in Convex and Concave Mirror" at bounding box center [196, 75] width 7 height 5
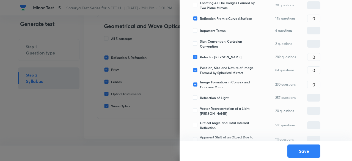
scroll to position [181, 0]
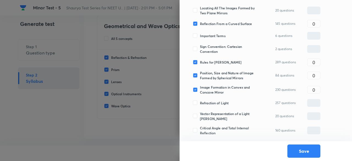
click at [214, 104] on span "Refraction of Light" at bounding box center [214, 102] width 29 height 5
click at [200, 104] on input "Refraction of Light" at bounding box center [196, 102] width 7 height 5
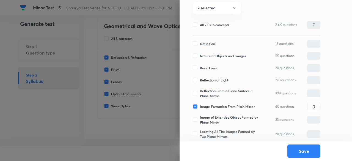
scroll to position [54, 0]
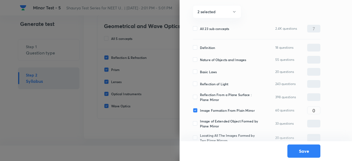
click at [212, 84] on span "Reflection of Light" at bounding box center [214, 83] width 28 height 5
click at [200, 84] on input "Reflection of Light" at bounding box center [196, 83] width 7 height 5
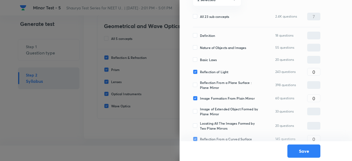
scroll to position [67, 0]
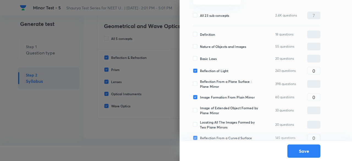
click at [225, 81] on span "Reflection From a Plane Surface : Plane Mirror" at bounding box center [230, 84] width 60 height 10
click at [200, 81] on input "Reflection From a Plane Surface : Plane Mirror" at bounding box center [196, 83] width 7 height 5
click at [320, 70] on input "0" at bounding box center [314, 71] width 13 height 10
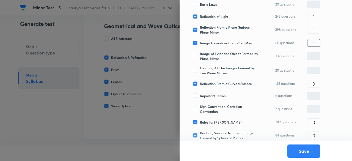
scroll to position [122, 0]
click at [319, 87] on input "0" at bounding box center [314, 84] width 13 height 10
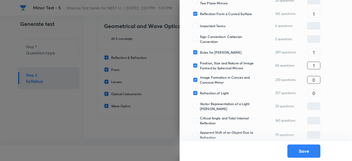
scroll to position [192, 0]
click at [319, 81] on input "0" at bounding box center [314, 80] width 13 height 10
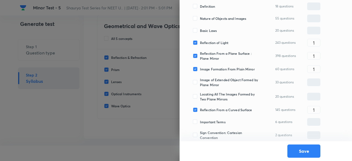
scroll to position [94, 0]
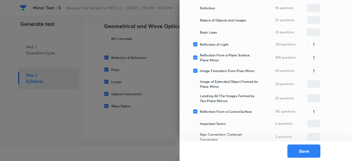
click at [222, 43] on span "Reflection of Light" at bounding box center [214, 44] width 28 height 5
click at [200, 43] on input "Reflection of Light" at bounding box center [196, 44] width 7 height 5
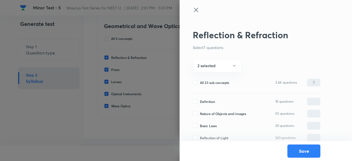
scroll to position [257, 0]
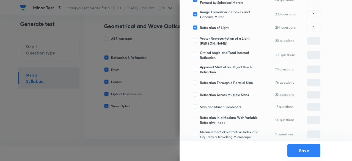
click at [295, 150] on button "Save" at bounding box center [304, 150] width 33 height 13
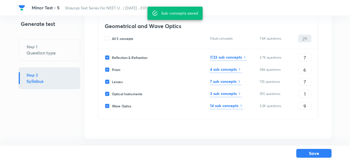
click at [233, 71] on h6 "4 sub concepts" at bounding box center [223, 69] width 27 height 6
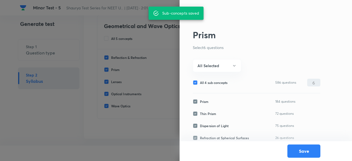
click at [221, 80] on span "All 4 sub concepts" at bounding box center [214, 82] width 28 height 5
click at [200, 80] on input "All 4 sub concepts" at bounding box center [196, 82] width 7 height 5
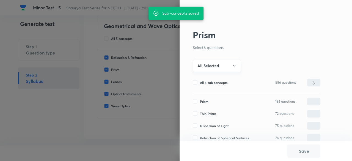
click at [219, 71] on button "All Selected" at bounding box center [217, 65] width 48 height 13
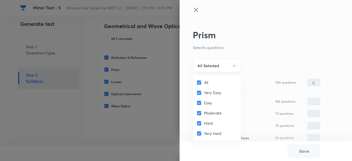
click at [200, 82] on input "All" at bounding box center [201, 83] width 8 height 6
click at [204, 104] on span "Easy" at bounding box center [208, 103] width 8 height 6
click at [204, 104] on input "Easy" at bounding box center [201, 103] width 8 height 6
click at [206, 113] on span "Moderate" at bounding box center [213, 113] width 18 height 6
click at [204, 113] on input "Moderate" at bounding box center [201, 113] width 8 height 6
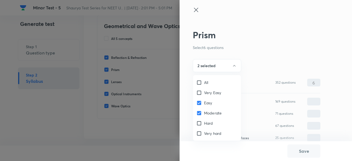
click at [224, 65] on div at bounding box center [176, 80] width 352 height 161
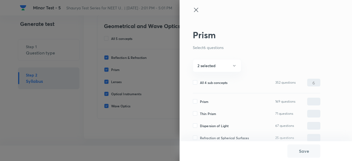
scroll to position [5, 0]
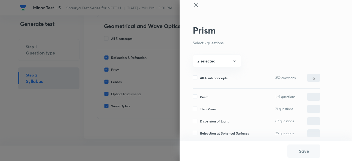
click at [204, 96] on span "Prism" at bounding box center [204, 96] width 9 height 5
click at [200, 96] on input "Prism" at bounding box center [196, 96] width 7 height 5
click at [206, 110] on span "Thin Prism" at bounding box center [208, 109] width 16 height 5
click at [200, 110] on input "Thin Prism" at bounding box center [196, 109] width 7 height 5
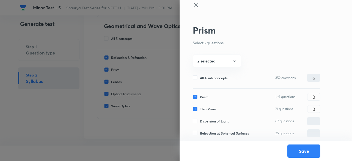
click at [244, 132] on span "Refraction at Spherical Surfaces" at bounding box center [224, 133] width 49 height 5
click at [200, 132] on input "Refraction at Spherical Surfaces" at bounding box center [196, 133] width 7 height 5
click at [318, 130] on input "0" at bounding box center [314, 134] width 13 height 10
click at [317, 105] on input "0" at bounding box center [314, 109] width 13 height 10
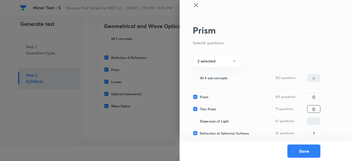
click at [317, 105] on input "0" at bounding box center [314, 109] width 13 height 10
click at [316, 98] on input "0" at bounding box center [314, 97] width 13 height 10
click at [298, 151] on button "Save" at bounding box center [304, 150] width 33 height 13
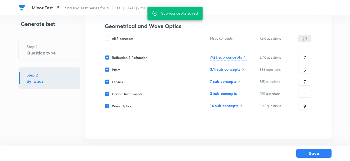
click at [239, 82] on icon at bounding box center [239, 81] width 4 height 4
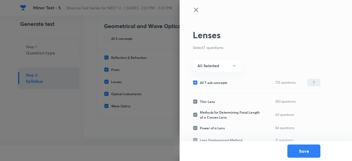
click at [194, 8] on icon at bounding box center [196, 10] width 7 height 7
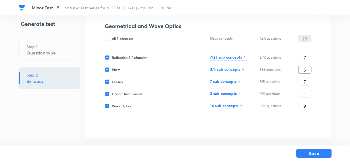
click at [307, 70] on input "6" at bounding box center [304, 70] width 13 height 10
click at [306, 81] on input "7" at bounding box center [304, 82] width 13 height 10
click at [307, 55] on input "7" at bounding box center [304, 58] width 13 height 10
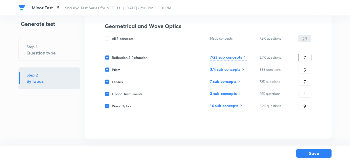
click at [307, 55] on input "7" at bounding box center [304, 58] width 13 height 10
click at [308, 82] on input "7" at bounding box center [304, 82] width 13 height 10
click at [237, 69] on h6 "3/4 sub concepts" at bounding box center [225, 69] width 30 height 6
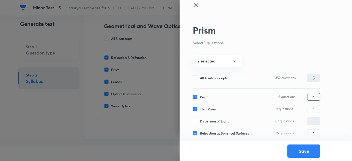
click at [312, 94] on input "4" at bounding box center [314, 97] width 13 height 10
click at [305, 153] on button "Save" at bounding box center [304, 150] width 33 height 13
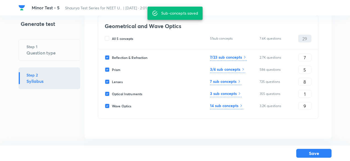
click at [231, 82] on h6 "7 sub concepts" at bounding box center [223, 81] width 26 height 6
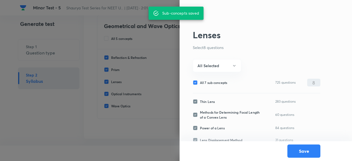
click at [224, 82] on span "All 7 sub concepts" at bounding box center [213, 82] width 27 height 5
click at [200, 82] on input "All 7 sub concepts" at bounding box center [196, 82] width 7 height 5
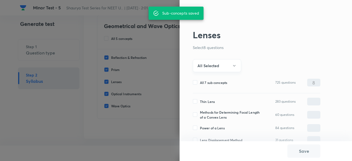
click at [223, 65] on button "All Selected" at bounding box center [217, 65] width 48 height 13
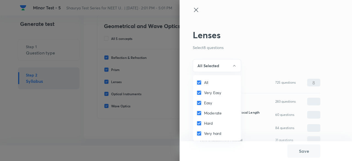
click at [206, 81] on span "All" at bounding box center [206, 83] width 4 height 6
click at [204, 81] on input "All" at bounding box center [201, 83] width 8 height 6
click at [204, 102] on span "Easy" at bounding box center [208, 103] width 8 height 6
click at [204, 102] on input "Easy" at bounding box center [201, 103] width 8 height 6
click at [206, 113] on span "Moderate" at bounding box center [213, 113] width 18 height 6
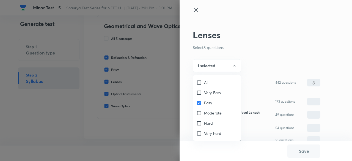
click at [204, 113] on input "Moderate" at bounding box center [201, 113] width 8 height 6
click at [220, 67] on div at bounding box center [176, 80] width 352 height 161
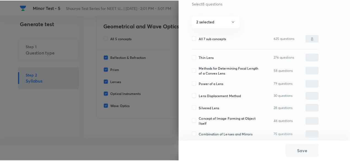
scroll to position [45, 0]
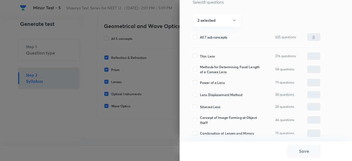
click at [209, 57] on span "Thin Lens" at bounding box center [207, 56] width 15 height 5
click at [200, 57] on input "Thin Lens" at bounding box center [196, 56] width 7 height 5
click at [211, 73] on span "Methods for Determining Focal Length of a Convex Lens" at bounding box center [230, 69] width 60 height 10
click at [200, 72] on input "Methods for Determining Focal Length of a Convex Lens" at bounding box center [196, 69] width 7 height 5
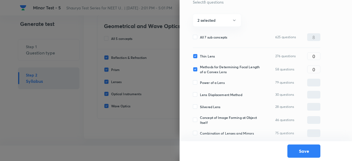
click at [211, 85] on div "Power of a Lens 79 questions ​" at bounding box center [257, 83] width 128 height 8
click at [209, 83] on span "Power of a Lens" at bounding box center [212, 82] width 25 height 5
click at [200, 83] on input "Power of a Lens" at bounding box center [196, 82] width 7 height 5
click at [209, 95] on span "Lens Displacement Method" at bounding box center [221, 94] width 42 height 5
click at [200, 95] on input "Lens Displacement Method" at bounding box center [196, 94] width 7 height 5
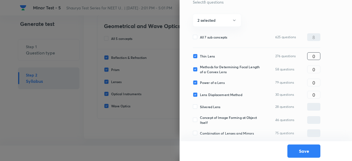
click at [315, 54] on input "0" at bounding box center [314, 56] width 13 height 10
click at [305, 157] on button "Save" at bounding box center [304, 150] width 33 height 13
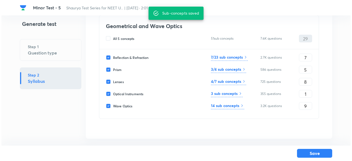
scroll to position [46, 0]
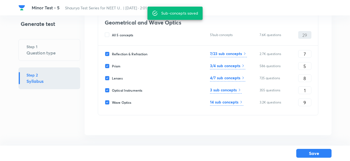
click at [229, 89] on h6 "3 sub concepts" at bounding box center [223, 90] width 27 height 6
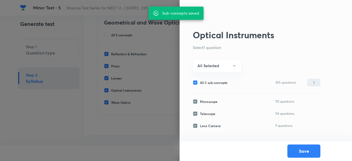
click at [225, 84] on span "All 3 sub concepts" at bounding box center [214, 82] width 28 height 5
click at [200, 84] on input "All 3 sub concepts" at bounding box center [196, 82] width 7 height 5
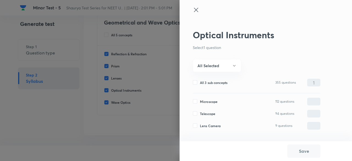
click at [209, 103] on span "Microscope" at bounding box center [209, 101] width 18 height 5
click at [200, 103] on input "Microscope" at bounding box center [196, 101] width 7 height 5
click at [314, 101] on input "0" at bounding box center [314, 102] width 13 height 10
click at [298, 152] on button "Save" at bounding box center [304, 150] width 33 height 13
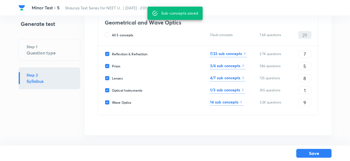
click at [235, 102] on h6 "14 sub concepts" at bounding box center [224, 102] width 28 height 6
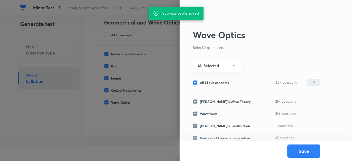
click at [222, 83] on span "All 14 sub concepts" at bounding box center [214, 82] width 29 height 5
click at [200, 83] on input "All 14 sub concepts" at bounding box center [196, 82] width 7 height 5
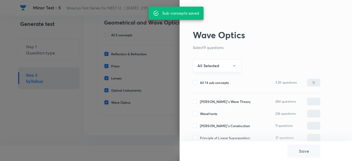
click at [220, 69] on button "All Selected" at bounding box center [217, 65] width 48 height 13
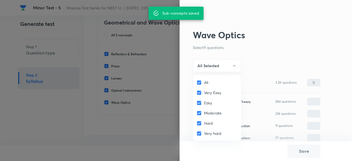
click at [206, 83] on span "All" at bounding box center [206, 83] width 4 height 6
click at [204, 83] on input "All" at bounding box center [201, 83] width 8 height 6
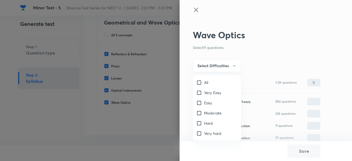
click at [209, 102] on span "Easy" at bounding box center [208, 103] width 8 height 6
click at [204, 102] on input "Easy" at bounding box center [201, 103] width 8 height 6
click at [208, 113] on span "Moderate" at bounding box center [213, 113] width 18 height 6
click at [204, 113] on input "Moderate" at bounding box center [201, 113] width 8 height 6
click at [228, 64] on div at bounding box center [176, 80] width 352 height 161
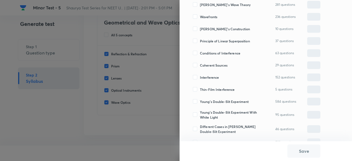
scroll to position [98, 0]
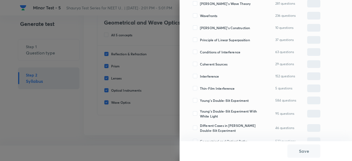
click at [210, 52] on span "Conditions of Interference" at bounding box center [220, 52] width 40 height 5
click at [200, 52] on input "Conditions of Interference" at bounding box center [196, 52] width 7 height 5
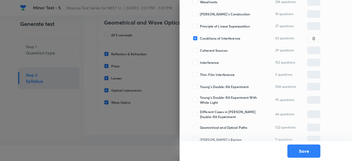
scroll to position [112, 0]
click at [209, 62] on span "Interference" at bounding box center [209, 62] width 19 height 5
click at [200, 62] on input "Interference" at bounding box center [196, 62] width 7 height 5
click at [214, 73] on span "Thin-Film Interference" at bounding box center [217, 74] width 35 height 5
click at [200, 73] on input "Thin-Film Interference" at bounding box center [196, 74] width 7 height 5
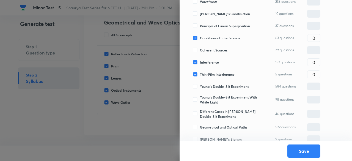
click at [218, 36] on span "Conditions of Interference" at bounding box center [220, 38] width 40 height 5
click at [200, 36] on input "Conditions of Interference" at bounding box center [196, 38] width 7 height 5
click at [220, 84] on span "Young's Double-Slit Experiment" at bounding box center [224, 86] width 49 height 5
click at [200, 84] on input "Young's Double-Slit Experiment" at bounding box center [196, 86] width 7 height 5
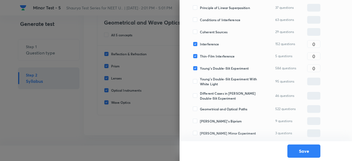
click at [213, 80] on span "Young's Double-Slit Experiment With White Light" at bounding box center [230, 82] width 60 height 10
click at [200, 80] on input "Young's Double-Slit Experiment With White Light" at bounding box center [196, 81] width 7 height 5
click at [213, 96] on span "Different Cases in Young's Double-Slit Experiment" at bounding box center [230, 96] width 60 height 10
click at [200, 96] on input "Different Cases in Young's Double-Slit Experiment" at bounding box center [196, 95] width 7 height 5
click at [214, 108] on span "Geometrical and Optical Paths" at bounding box center [223, 109] width 47 height 5
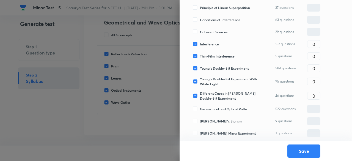
click at [200, 108] on input "Geometrical and Optical Paths" at bounding box center [196, 109] width 7 height 5
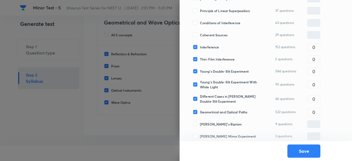
scroll to position [128, 0]
click at [313, 46] on input "0" at bounding box center [314, 47] width 13 height 10
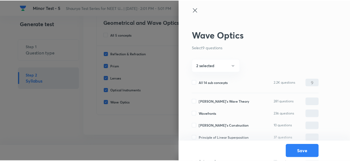
scroll to position [130, 0]
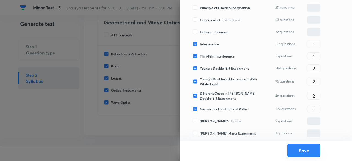
click at [302, 151] on button "Save" at bounding box center [304, 150] width 33 height 13
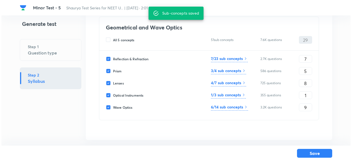
scroll to position [40, 0]
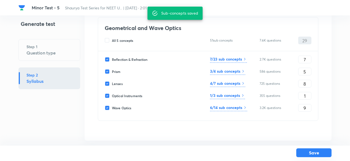
click at [311, 153] on button "Save" at bounding box center [313, 152] width 35 height 9
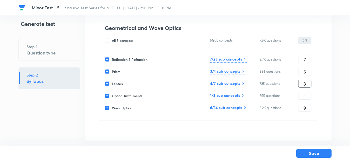
click at [303, 83] on input "8" at bounding box center [304, 84] width 13 height 10
click at [239, 81] on h6 "4/7 sub concepts" at bounding box center [225, 83] width 30 height 6
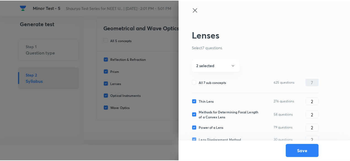
scroll to position [45, 0]
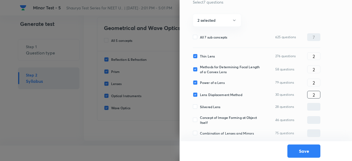
click at [317, 95] on input "2" at bounding box center [314, 95] width 13 height 10
click at [306, 155] on button "Save" at bounding box center [304, 150] width 33 height 13
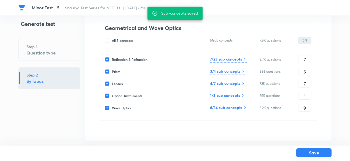
click at [313, 155] on button "Save" at bounding box center [313, 152] width 35 height 9
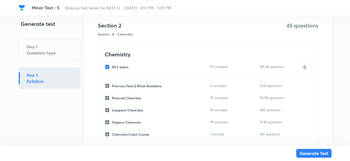
scroll to position [798, 0]
click at [126, 66] on span "All 5 topics" at bounding box center [120, 66] width 17 height 5
click at [112, 66] on input "All 5 topics" at bounding box center [108, 66] width 7 height 5
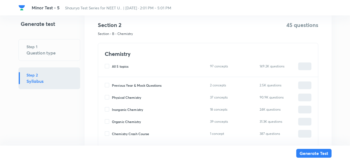
click at [146, 85] on span "Previous Year & Mock Questions" at bounding box center [137, 85] width 50 height 5
click at [112, 85] on input "Previous Year & Mock Questions" at bounding box center [108, 85] width 7 height 5
click at [303, 84] on input "0" at bounding box center [304, 86] width 13 height 10
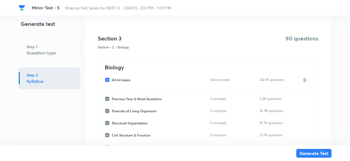
scroll to position [957, 0]
click at [126, 78] on span "All 64 topics" at bounding box center [121, 79] width 18 height 5
click at [112, 78] on input "All 64 topics" at bounding box center [108, 79] width 7 height 5
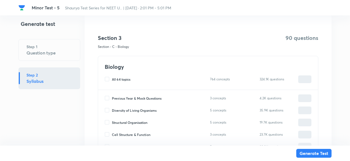
click at [149, 96] on span "Previous Year & Mock Questions" at bounding box center [137, 98] width 50 height 5
click at [112, 96] on input "Previous Year & Mock Questions" at bounding box center [108, 98] width 7 height 5
click at [300, 96] on input "0" at bounding box center [304, 99] width 13 height 10
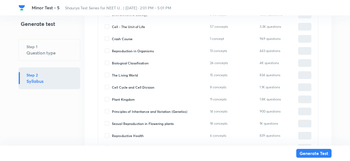
click at [283, 85] on p "1.1K questions" at bounding box center [273, 87] width 28 height 5
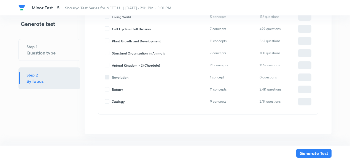
scroll to position [1722, 0]
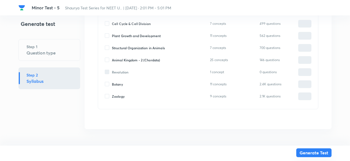
click at [313, 152] on button "Generate Test" at bounding box center [313, 152] width 35 height 9
click at [61, 48] on div "Step 1 Question type" at bounding box center [49, 50] width 62 height 22
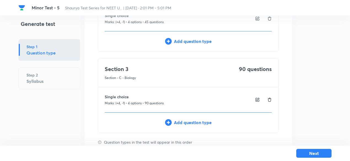
scroll to position [167, 0]
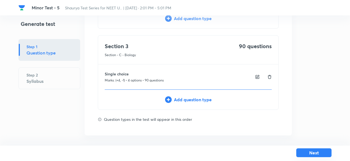
click at [312, 153] on button "Next" at bounding box center [313, 152] width 35 height 9
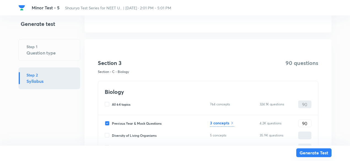
scroll to position [932, 0]
click at [312, 153] on button "Generate Test" at bounding box center [313, 152] width 35 height 9
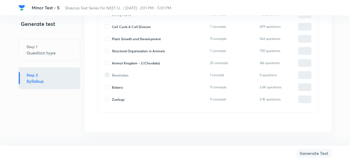
scroll to position [1722, 0]
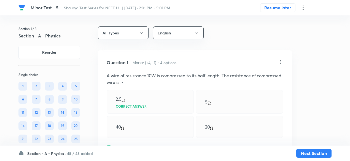
click at [80, 153] on h6 "45 / 45 added" at bounding box center [80, 154] width 26 height 6
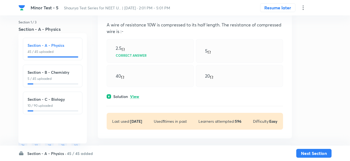
scroll to position [53, 0]
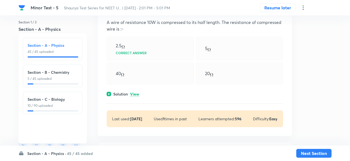
click at [133, 94] on p "View" at bounding box center [134, 94] width 9 height 4
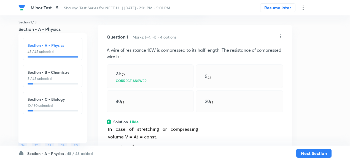
scroll to position [25, 0]
click at [281, 37] on icon at bounding box center [280, 37] width 6 height 6
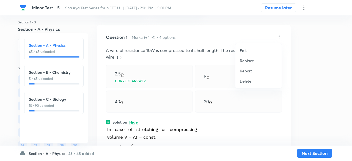
click at [246, 60] on p "Replace" at bounding box center [247, 61] width 14 height 6
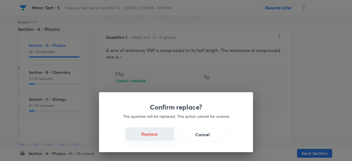
click at [162, 138] on button "Replace" at bounding box center [150, 133] width 48 height 13
click at [162, 138] on button "Replace" at bounding box center [150, 134] width 48 height 13
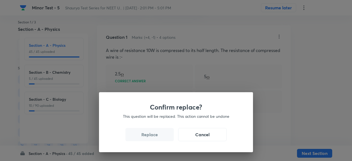
click at [162, 138] on button "Replace" at bounding box center [150, 134] width 48 height 13
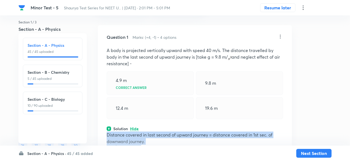
click at [162, 138] on p "Distance covered in last second of upward journey = distance covered in 1st sec…" at bounding box center [195, 138] width 176 height 13
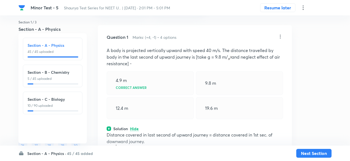
click at [174, 103] on div "12.4 m" at bounding box center [150, 108] width 87 height 22
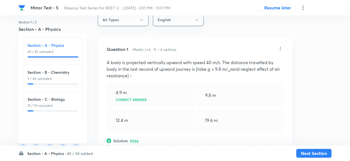
scroll to position [13, 0]
click at [280, 48] on icon at bounding box center [280, 49] width 6 height 6
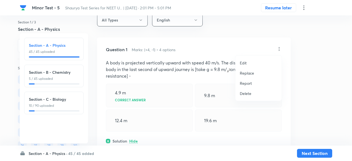
click at [248, 73] on p "Replace" at bounding box center [247, 73] width 14 height 6
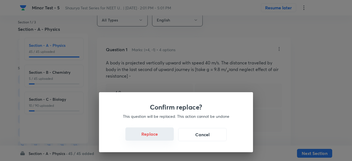
click at [162, 136] on button "Replace" at bounding box center [150, 133] width 48 height 13
click at [163, 138] on button "Replace" at bounding box center [150, 133] width 48 height 13
click at [163, 138] on button "Replace" at bounding box center [150, 134] width 48 height 13
click at [163, 138] on div "Confirm replace? This question will be replaced. This action cannot be undone R…" at bounding box center [176, 80] width 352 height 161
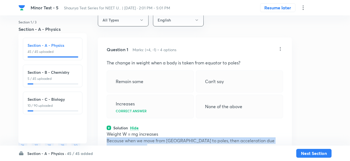
click at [163, 138] on p "Because when we move from Equator to poles, then acceleration due gravity g inc…" at bounding box center [195, 143] width 176 height 13
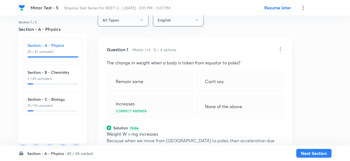
click at [279, 48] on icon at bounding box center [280, 49] width 6 height 6
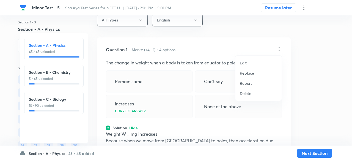
click at [249, 70] on li "Replace" at bounding box center [259, 73] width 46 height 10
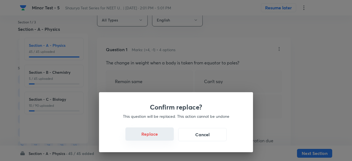
click at [157, 138] on button "Replace" at bounding box center [150, 133] width 48 height 13
click at [162, 139] on button "Replace" at bounding box center [150, 133] width 48 height 13
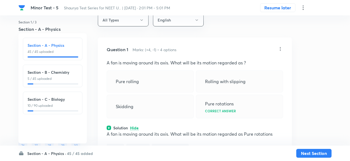
click at [279, 49] on icon at bounding box center [280, 49] width 6 height 6
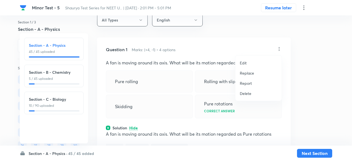
click at [250, 70] on p "Replace" at bounding box center [247, 73] width 14 height 6
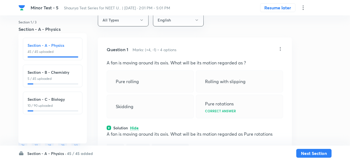
click at [279, 48] on icon at bounding box center [280, 49] width 6 height 6
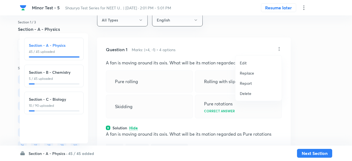
click at [250, 71] on p "Replace" at bounding box center [247, 73] width 14 height 6
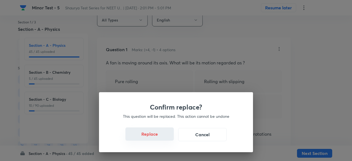
click at [157, 136] on button "Replace" at bounding box center [150, 133] width 48 height 13
click at [160, 137] on button "Replace" at bounding box center [150, 133] width 48 height 13
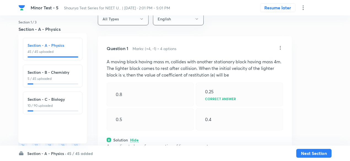
scroll to position [12, 0]
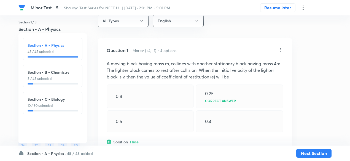
click at [280, 51] on icon at bounding box center [280, 50] width 6 height 6
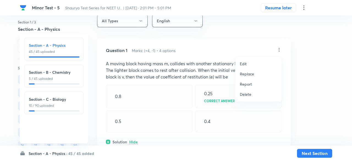
click at [250, 72] on p "Replace" at bounding box center [247, 74] width 14 height 6
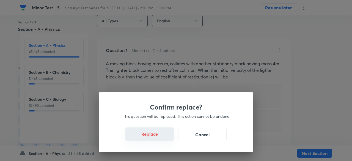
click at [157, 138] on button "Replace" at bounding box center [150, 133] width 48 height 13
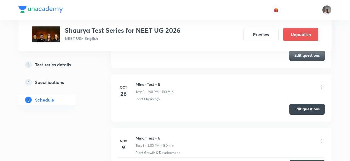
scroll to position [494, 0]
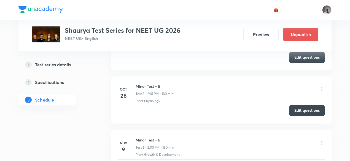
click at [296, 109] on button "Edit questions" at bounding box center [306, 110] width 35 height 11
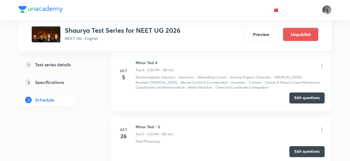
scroll to position [453, 0]
click at [315, 94] on button "Edit questions" at bounding box center [306, 97] width 35 height 11
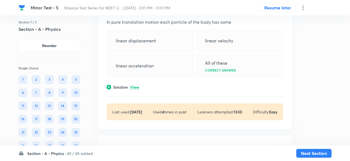
scroll to position [54, 0]
click at [136, 87] on p "View" at bounding box center [134, 87] width 9 height 4
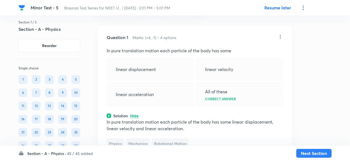
scroll to position [25, 0]
click at [280, 37] on icon at bounding box center [280, 37] width 1 height 4
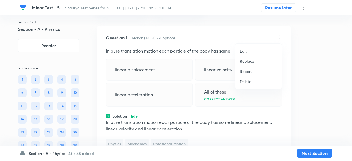
click at [247, 58] on li "Replace" at bounding box center [259, 61] width 46 height 10
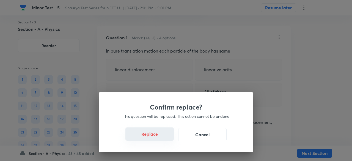
click at [149, 137] on button "Replace" at bounding box center [150, 133] width 48 height 13
click at [162, 138] on button "Replace" at bounding box center [150, 133] width 48 height 13
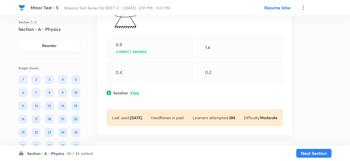
scroll to position [413, 0]
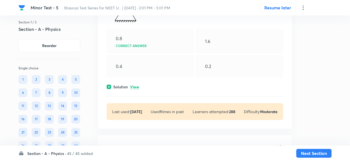
click at [133, 85] on p "View" at bounding box center [134, 87] width 9 height 4
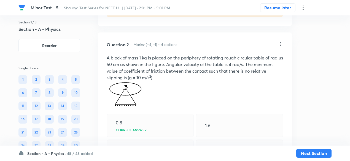
scroll to position [329, 0]
click at [249, 58] on p "A block of mass 1 kg is placed on the periphery of rotating rough circular tabl…" at bounding box center [195, 68] width 176 height 26
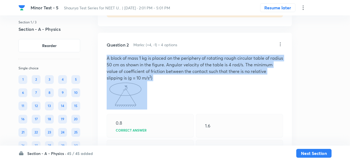
click at [249, 58] on p "A block of mass 1 kg is placed on the periphery of rotating rough circular tabl…" at bounding box center [195, 68] width 176 height 26
copy p "A block of mass 1 kg is placed on the periphery of rotating rough circular tabl…"
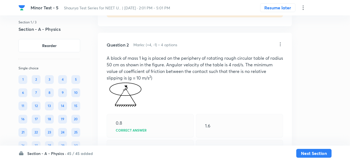
click at [281, 45] on icon at bounding box center [280, 45] width 6 height 6
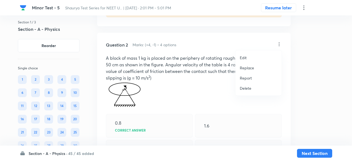
click at [245, 68] on p "Replace" at bounding box center [247, 68] width 14 height 6
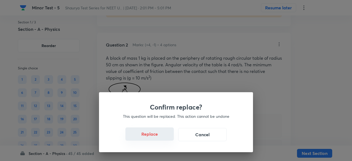
click at [159, 137] on button "Replace" at bounding box center [150, 133] width 48 height 13
click at [161, 137] on button "Replace" at bounding box center [150, 133] width 48 height 13
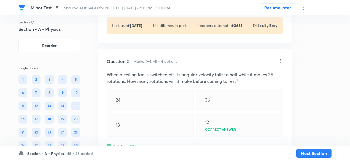
scroll to position [312, 0]
click at [279, 61] on icon at bounding box center [280, 62] width 6 height 6
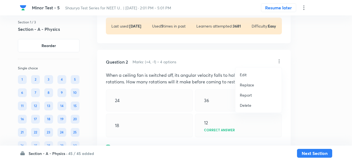
click at [250, 85] on p "Replace" at bounding box center [247, 85] width 14 height 6
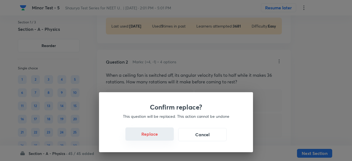
click at [161, 138] on button "Replace" at bounding box center [150, 133] width 48 height 13
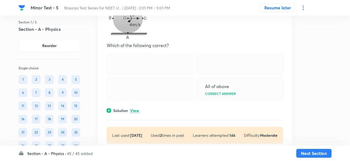
scroll to position [647, 0]
click at [135, 110] on p "View" at bounding box center [134, 110] width 9 height 4
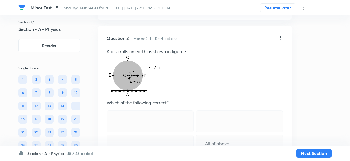
scroll to position [589, 0]
click at [278, 38] on icon at bounding box center [280, 38] width 6 height 6
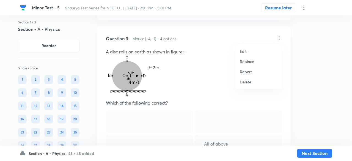
click at [241, 62] on p "Replace" at bounding box center [247, 62] width 14 height 6
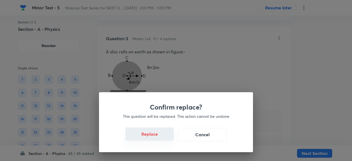
click at [158, 138] on button "Replace" at bounding box center [150, 133] width 48 height 13
click at [161, 139] on button "Replace" at bounding box center [150, 133] width 48 height 13
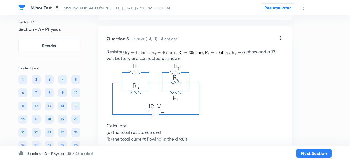
click at [280, 39] on icon at bounding box center [280, 38] width 6 height 6
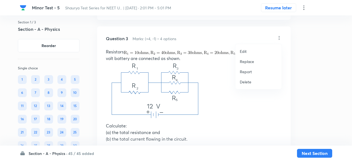
click at [245, 60] on p "Replace" at bounding box center [247, 62] width 14 height 6
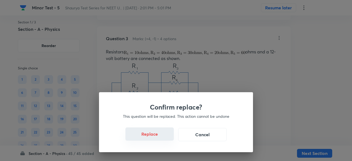
click at [161, 138] on button "Replace" at bounding box center [150, 133] width 48 height 13
click at [161, 138] on button "Replace" at bounding box center [150, 134] width 48 height 13
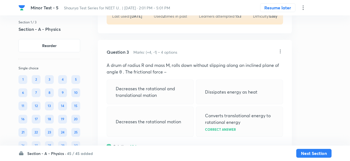
scroll to position [575, 0]
click at [279, 53] on icon at bounding box center [280, 52] width 6 height 6
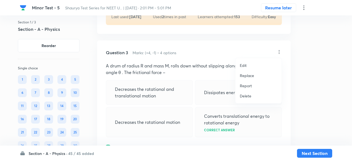
click at [252, 75] on p "Replace" at bounding box center [247, 76] width 14 height 6
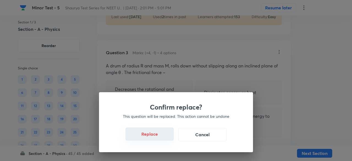
click at [160, 137] on button "Replace" at bounding box center [150, 133] width 48 height 13
click at [161, 139] on button "Replace" at bounding box center [150, 133] width 48 height 13
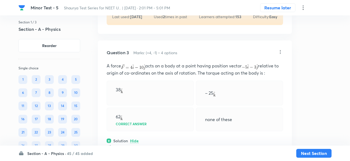
scroll to position [571, 0]
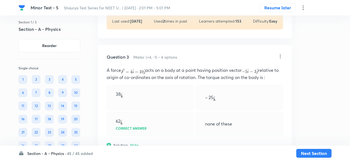
click at [280, 56] on icon at bounding box center [280, 57] width 6 height 6
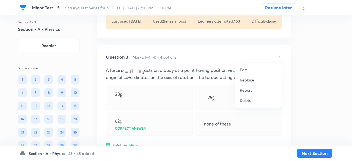
click at [247, 83] on li "Replace" at bounding box center [259, 80] width 46 height 10
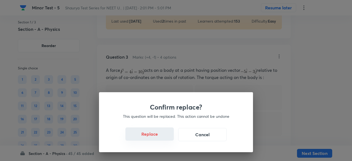
click at [159, 139] on button "Replace" at bounding box center [150, 133] width 48 height 13
click at [159, 139] on div "Confirm replace? This question will be replaced. This action cannot be undone R…" at bounding box center [176, 80] width 352 height 161
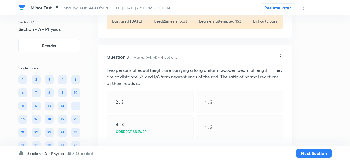
click at [159, 139] on div "Question 3 Marks: (+4, -1) • 4 options Two persons of equal height are carrying…" at bounding box center [195, 129] width 194 height 169
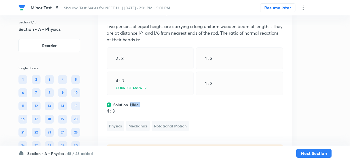
scroll to position [585, 0]
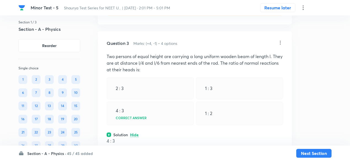
click at [281, 42] on icon at bounding box center [280, 43] width 6 height 6
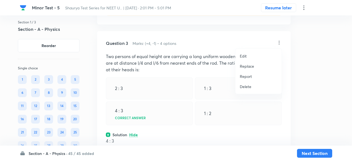
click at [250, 67] on p "Replace" at bounding box center [247, 66] width 14 height 6
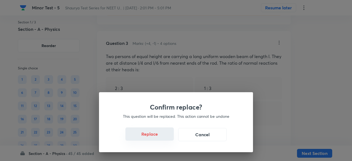
click at [160, 137] on button "Replace" at bounding box center [150, 133] width 48 height 13
click at [155, 138] on button "Replace" at bounding box center [150, 133] width 48 height 13
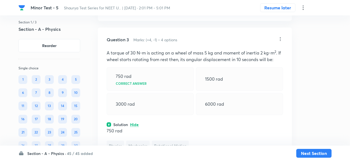
scroll to position [589, 0]
click at [197, 55] on p "A torque of 30 N-m is acting on a wheel of mass 5 kg and moment of inertia 2 kg…" at bounding box center [195, 55] width 176 height 13
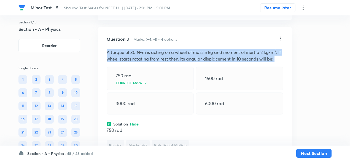
click at [197, 55] on p "A torque of 30 N-m is acting on a wheel of mass 5 kg and moment of inertia 2 kg…" at bounding box center [195, 55] width 176 height 13
copy p "A torque of 30 N-m is acting on a wheel of mass 5 kg and moment of inertia 2 kg…"
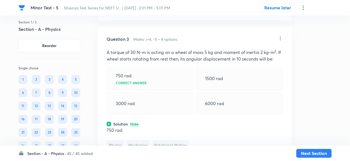
click at [280, 37] on icon at bounding box center [280, 39] width 6 height 6
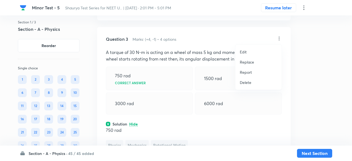
click at [245, 63] on p "Replace" at bounding box center [247, 62] width 14 height 6
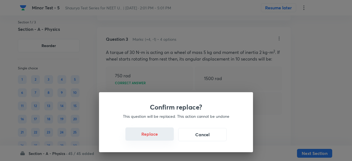
click at [155, 137] on button "Replace" at bounding box center [150, 133] width 48 height 13
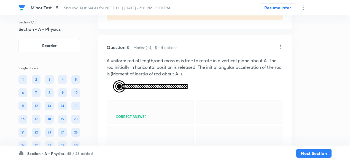
scroll to position [577, 0]
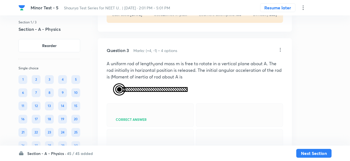
click at [281, 50] on icon at bounding box center [280, 50] width 6 height 6
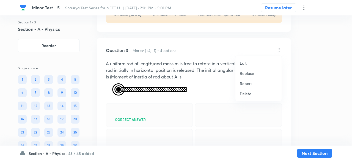
click at [247, 71] on p "Replace" at bounding box center [247, 73] width 14 height 6
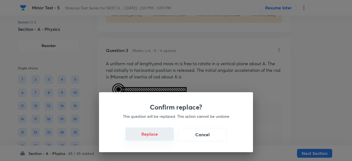
click at [158, 139] on button "Replace" at bounding box center [150, 133] width 48 height 13
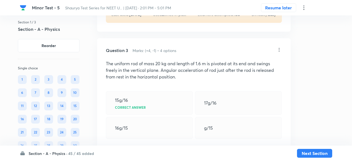
click at [158, 139] on div "Confirm replace? This question will be replaced. This action cannot be undone R…" at bounding box center [176, 80] width 352 height 161
click at [158, 139] on div "Question 3 Marks: (+4, -1) • 4 options The uniform rod of mass 20 kg and length…" at bounding box center [193, 126] width 194 height 176
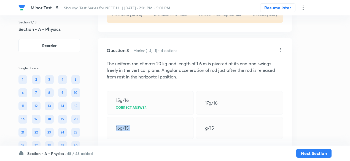
click at [158, 139] on div "16g/15" at bounding box center [150, 128] width 87 height 22
click at [279, 47] on icon at bounding box center [280, 50] width 6 height 6
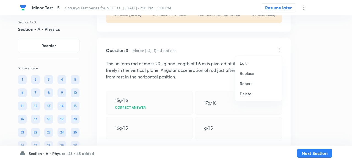
click at [248, 73] on p "Replace" at bounding box center [247, 73] width 14 height 6
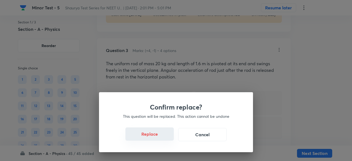
click at [159, 138] on button "Replace" at bounding box center [150, 133] width 48 height 13
click at [159, 138] on button "Replace" at bounding box center [150, 134] width 48 height 13
click at [159, 138] on div "Confirm replace? This question will be replaced. This action cannot be undone R…" at bounding box center [176, 122] width 154 height 60
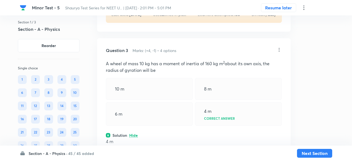
click at [159, 138] on div "Confirm replace? This question will be replaced. This action cannot be undone R…" at bounding box center [176, 80] width 352 height 161
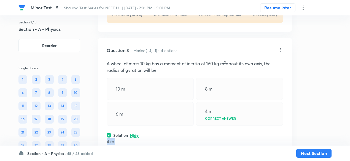
click at [159, 138] on p "4 m" at bounding box center [195, 141] width 176 height 7
click at [281, 50] on icon at bounding box center [280, 50] width 6 height 6
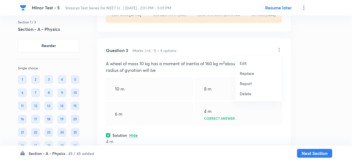
click at [256, 74] on li "Replace" at bounding box center [259, 73] width 46 height 10
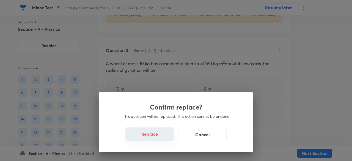
click at [167, 137] on button "Replace" at bounding box center [150, 133] width 48 height 13
click at [150, 137] on button "Replace" at bounding box center [150, 133] width 48 height 13
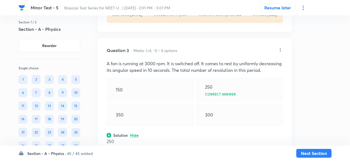
click at [279, 49] on icon at bounding box center [280, 50] width 6 height 6
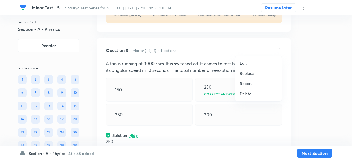
click at [246, 73] on p "Replace" at bounding box center [247, 73] width 14 height 6
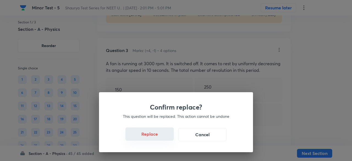
click at [155, 138] on button "Replace" at bounding box center [150, 133] width 48 height 13
click at [155, 138] on button "Replace" at bounding box center [150, 134] width 48 height 13
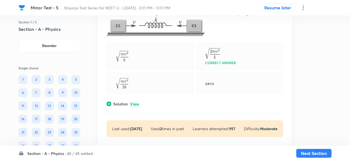
scroll to position [808, 0]
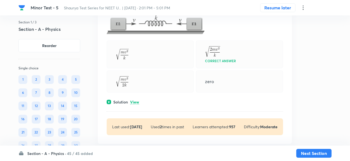
click at [137, 101] on p "View" at bounding box center [134, 102] width 9 height 4
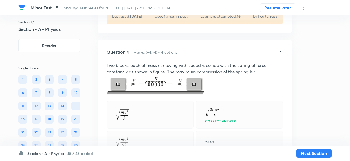
scroll to position [747, 0]
click at [280, 50] on icon at bounding box center [280, 52] width 1 height 4
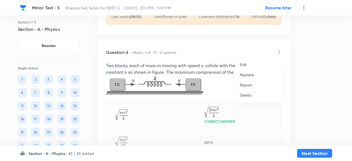
click at [250, 75] on p "Replace" at bounding box center [247, 75] width 14 height 6
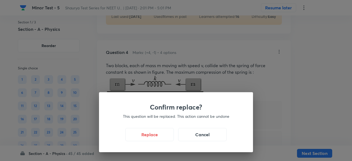
click at [160, 142] on div "Confirm replace? This question will be replaced. This action cannot be undone R…" at bounding box center [176, 122] width 154 height 60
click at [160, 139] on button "Replace" at bounding box center [150, 133] width 48 height 13
click at [163, 137] on button "Replace" at bounding box center [150, 133] width 48 height 13
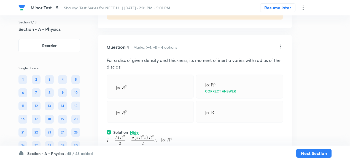
scroll to position [752, 0]
click at [281, 47] on icon at bounding box center [280, 47] width 6 height 6
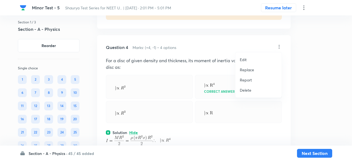
click at [251, 70] on p "Replace" at bounding box center [247, 70] width 14 height 6
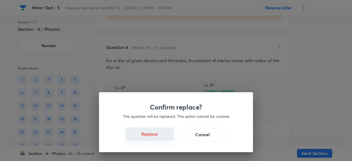
click at [152, 134] on button "Replace" at bounding box center [150, 133] width 48 height 13
click at [158, 139] on button "Replace" at bounding box center [150, 133] width 48 height 13
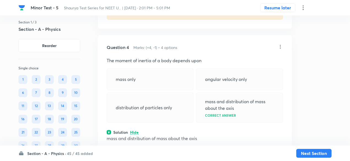
click at [280, 47] on icon at bounding box center [280, 47] width 6 height 6
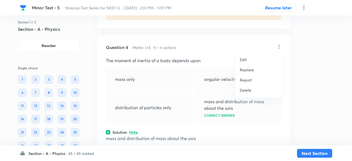
click at [247, 72] on p "Replace" at bounding box center [247, 70] width 14 height 6
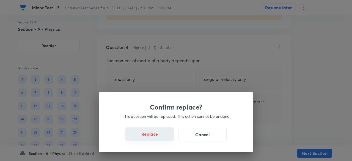
click at [164, 139] on button "Replace" at bounding box center [150, 133] width 48 height 13
click at [164, 139] on button "Replace" at bounding box center [150, 134] width 48 height 13
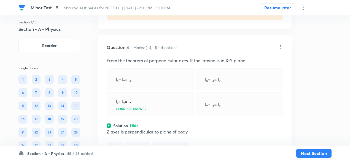
click at [280, 46] on icon at bounding box center [280, 47] width 6 height 6
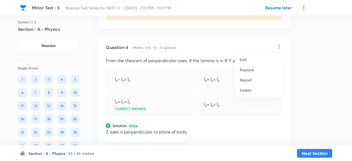
click at [250, 69] on p "Replace" at bounding box center [247, 70] width 14 height 6
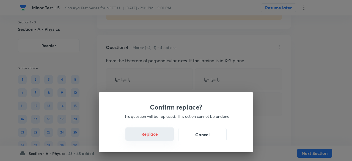
click at [157, 133] on button "Replace" at bounding box center [150, 133] width 48 height 13
click at [158, 138] on button "Replace" at bounding box center [150, 133] width 48 height 13
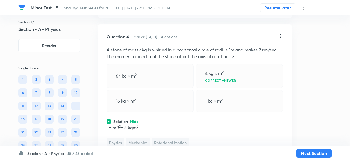
scroll to position [744, 0]
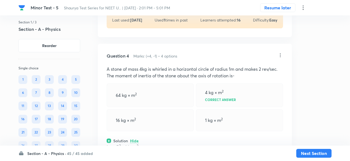
click at [279, 54] on icon at bounding box center [280, 56] width 6 height 6
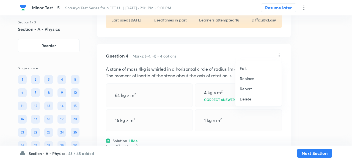
click at [243, 80] on p "Replace" at bounding box center [247, 79] width 14 height 6
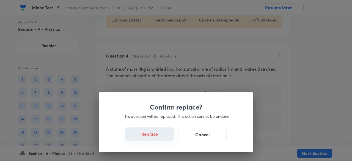
click at [157, 136] on button "Replace" at bounding box center [150, 133] width 48 height 13
click at [158, 139] on button "Replace" at bounding box center [150, 133] width 48 height 13
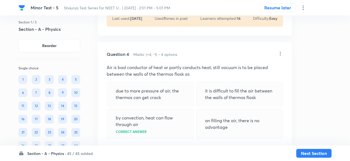
scroll to position [741, 0]
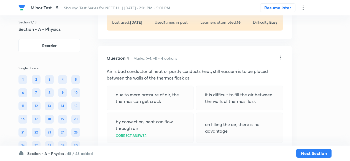
click at [282, 56] on icon at bounding box center [280, 58] width 6 height 6
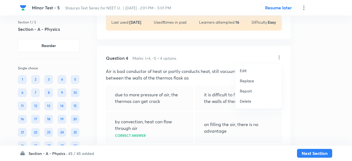
click at [250, 79] on p "Replace" at bounding box center [247, 81] width 14 height 6
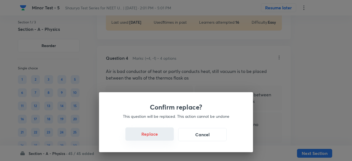
click at [157, 134] on button "Replace" at bounding box center [150, 133] width 48 height 13
click at [158, 136] on div "Confirm replace? This question will be replaced. This action cannot be undone R…" at bounding box center [176, 122] width 154 height 60
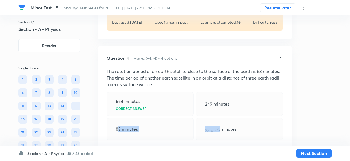
click at [158, 136] on div "83 minutes" at bounding box center [150, 129] width 87 height 22
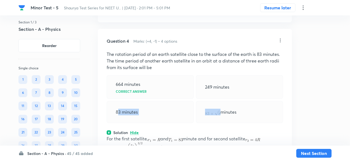
scroll to position [756, 0]
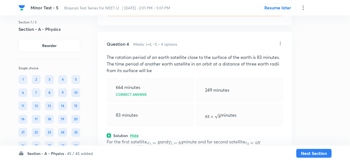
click at [280, 41] on icon at bounding box center [280, 44] width 6 height 6
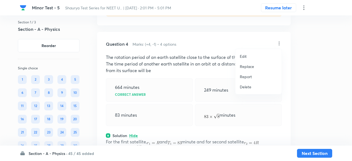
click at [249, 67] on p "Replace" at bounding box center [247, 67] width 14 height 6
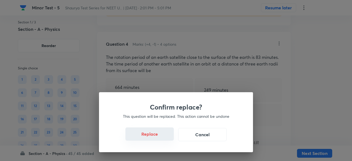
click at [159, 137] on button "Replace" at bounding box center [150, 133] width 48 height 13
click at [157, 137] on button "Replace" at bounding box center [150, 133] width 48 height 13
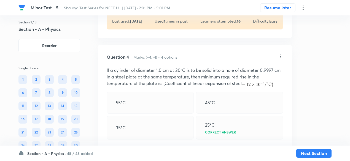
scroll to position [740, 0]
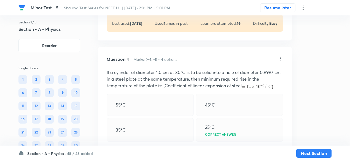
click at [281, 57] on icon at bounding box center [280, 59] width 6 height 6
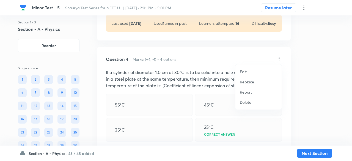
click at [246, 83] on p "Replace" at bounding box center [247, 82] width 14 height 6
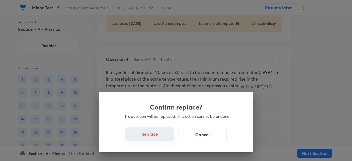
click at [160, 136] on button "Replace" at bounding box center [150, 133] width 48 height 13
click at [161, 139] on button "Replace" at bounding box center [150, 133] width 48 height 13
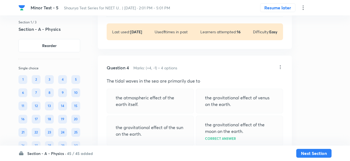
scroll to position [732, 0]
click at [280, 67] on icon at bounding box center [280, 68] width 6 height 6
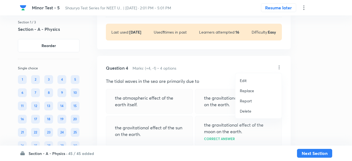
click at [244, 91] on p "Replace" at bounding box center [247, 91] width 14 height 6
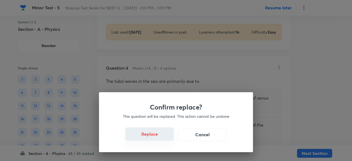
click at [154, 135] on button "Replace" at bounding box center [150, 133] width 48 height 13
click at [156, 135] on button "Replace" at bounding box center [150, 133] width 48 height 13
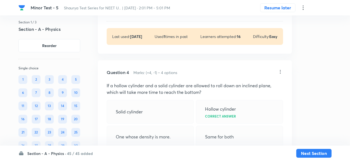
scroll to position [726, 0]
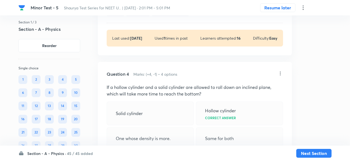
click at [280, 71] on icon at bounding box center [280, 74] width 6 height 6
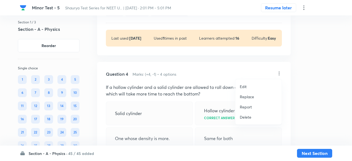
click at [244, 97] on p "Replace" at bounding box center [247, 97] width 14 height 6
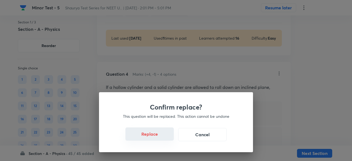
click at [154, 140] on button "Replace" at bounding box center [150, 133] width 48 height 13
click at [159, 137] on button "Replace" at bounding box center [150, 133] width 48 height 13
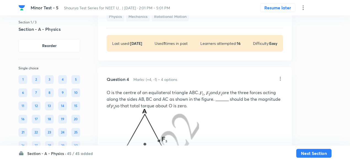
scroll to position [720, 0]
click at [280, 80] on icon at bounding box center [280, 80] width 6 height 6
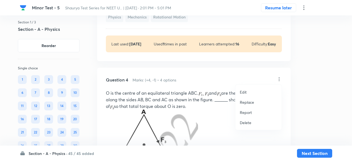
click at [242, 105] on p "Replace" at bounding box center [247, 102] width 14 height 6
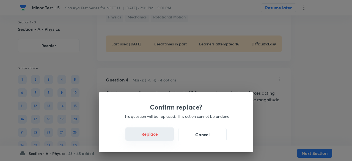
click at [168, 141] on div "Replace Cancel" at bounding box center [176, 134] width 128 height 13
click at [165, 139] on button "Replace" at bounding box center [150, 133] width 48 height 13
click at [162, 137] on button "Replace" at bounding box center [150, 133] width 48 height 13
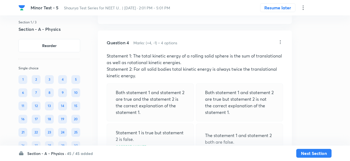
scroll to position [744, 0]
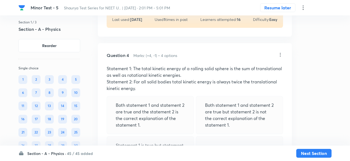
click at [280, 53] on icon at bounding box center [280, 55] width 6 height 6
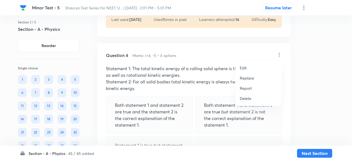
click at [252, 75] on p "Replace" at bounding box center [247, 78] width 14 height 6
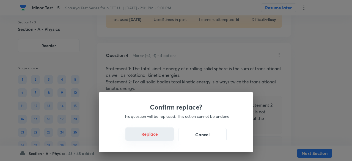
click at [160, 134] on button "Replace" at bounding box center [150, 133] width 48 height 13
click at [157, 136] on button "Replace" at bounding box center [150, 133] width 48 height 13
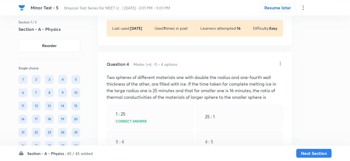
scroll to position [733, 0]
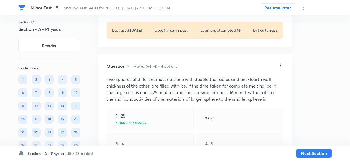
click at [282, 65] on icon at bounding box center [280, 66] width 6 height 6
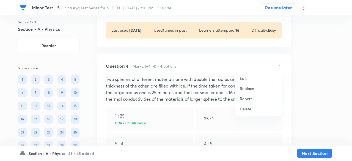
click at [249, 87] on p "Replace" at bounding box center [247, 89] width 14 height 6
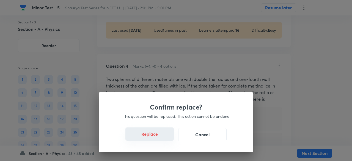
click at [159, 136] on button "Replace" at bounding box center [150, 133] width 48 height 13
click at [161, 138] on button "Replace" at bounding box center [150, 133] width 48 height 13
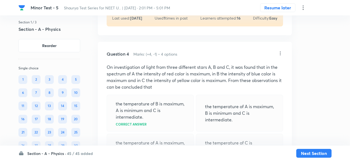
scroll to position [744, 0]
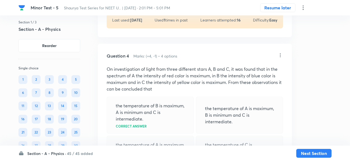
click at [280, 54] on icon at bounding box center [280, 56] width 6 height 6
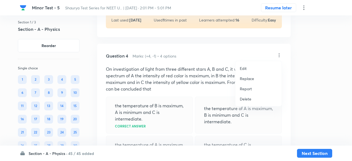
click at [245, 79] on p "Replace" at bounding box center [247, 79] width 14 height 6
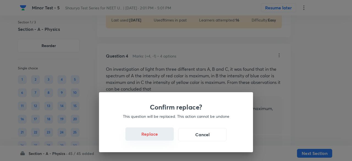
click at [162, 136] on button "Replace" at bounding box center [150, 133] width 48 height 13
click at [161, 138] on button "Replace" at bounding box center [150, 133] width 48 height 13
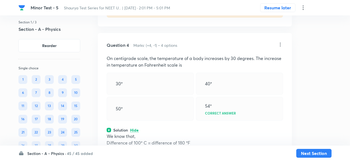
scroll to position [752, 0]
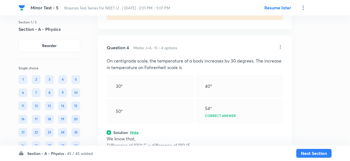
click at [281, 46] on icon at bounding box center [280, 47] width 6 height 6
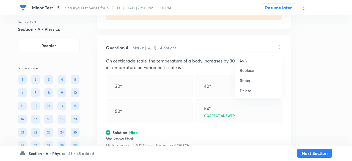
click at [248, 71] on p "Replace" at bounding box center [247, 70] width 14 height 6
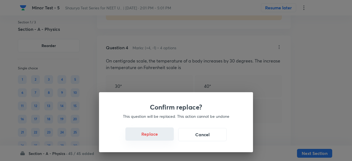
click at [161, 136] on button "Replace" at bounding box center [150, 133] width 48 height 13
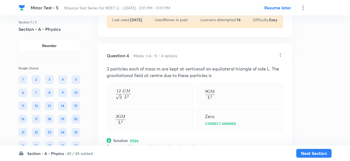
scroll to position [741, 0]
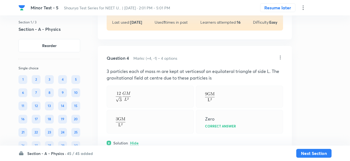
click at [280, 56] on icon at bounding box center [280, 58] width 1 height 4
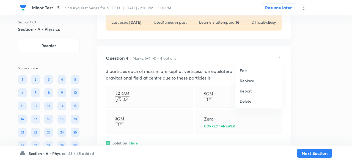
click at [248, 81] on p "Replace" at bounding box center [247, 81] width 14 height 6
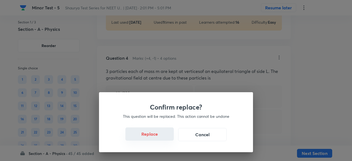
click at [160, 136] on button "Replace" at bounding box center [150, 133] width 48 height 13
click at [161, 138] on button "Replace" at bounding box center [150, 133] width 48 height 13
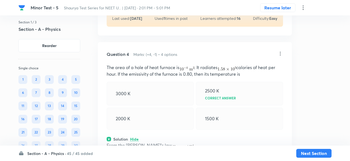
scroll to position [736, 0]
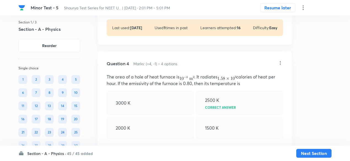
click at [281, 62] on icon at bounding box center [280, 63] width 6 height 6
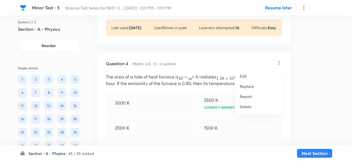
click at [248, 88] on p "Replace" at bounding box center [247, 86] width 14 height 6
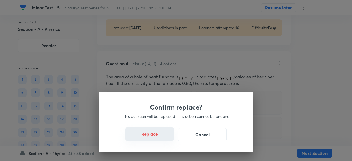
click at [156, 133] on button "Replace" at bounding box center [150, 133] width 48 height 13
click at [155, 135] on button "Replace" at bounding box center [150, 133] width 48 height 13
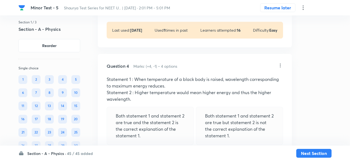
scroll to position [730, 0]
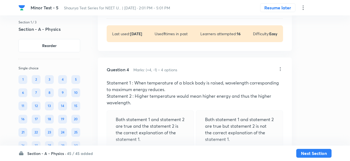
click at [302, 7] on icon at bounding box center [302, 7] width 7 height 7
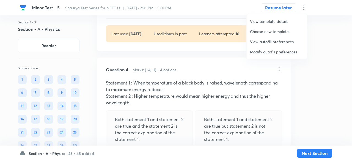
click at [266, 34] on span "Choose new template" at bounding box center [277, 32] width 54 height 6
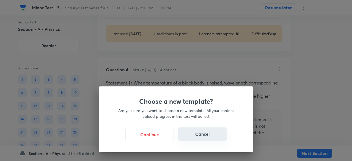
click at [184, 130] on button "Cancel" at bounding box center [202, 133] width 48 height 13
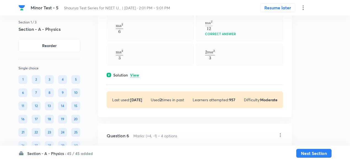
scroll to position [1019, 0]
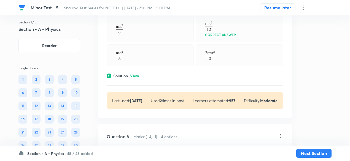
click at [138, 76] on p "View" at bounding box center [134, 76] width 9 height 4
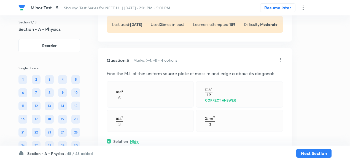
scroll to position [952, 0]
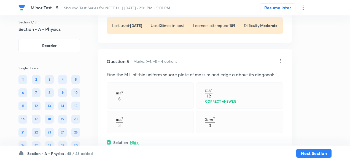
click at [281, 60] on icon at bounding box center [280, 61] width 6 height 6
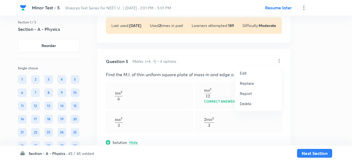
click at [254, 84] on p "Replace" at bounding box center [247, 83] width 14 height 6
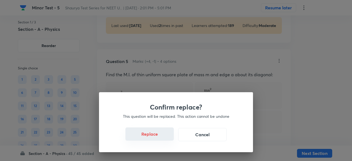
click at [165, 136] on button "Replace" at bounding box center [150, 133] width 48 height 13
click at [163, 138] on button "Replace" at bounding box center [150, 133] width 48 height 13
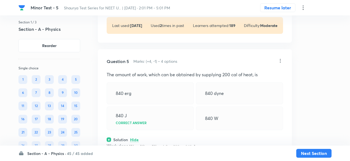
click at [79, 153] on h6 "45 / 45 added" at bounding box center [80, 154] width 26 height 6
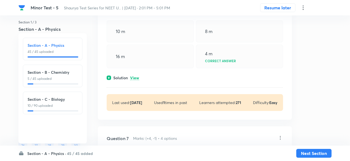
scroll to position [1186, 0]
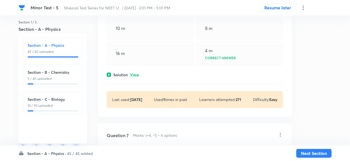
click at [131, 73] on p "View" at bounding box center [134, 75] width 9 height 4
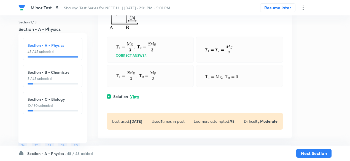
scroll to position [1536, 0]
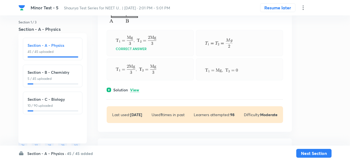
click at [137, 90] on p "View" at bounding box center [134, 90] width 9 height 4
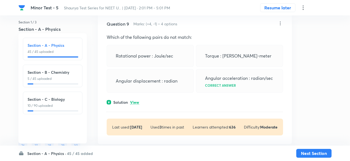
scroll to position [1742, 0]
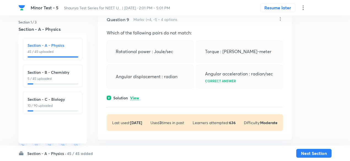
click at [138, 97] on p "View" at bounding box center [134, 98] width 9 height 4
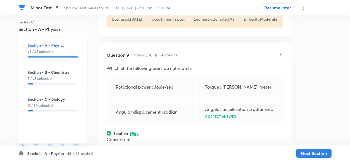
scroll to position [1706, 0]
click at [280, 54] on icon at bounding box center [280, 55] width 1 height 4
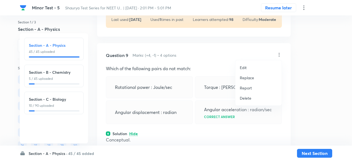
click at [252, 77] on p "Replace" at bounding box center [247, 78] width 14 height 6
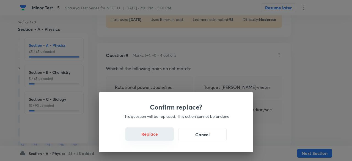
click at [159, 136] on button "Replace" at bounding box center [150, 133] width 48 height 13
click at [161, 137] on button "Replace" at bounding box center [150, 133] width 48 height 13
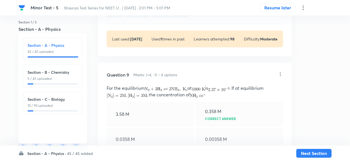
scroll to position [1686, 0]
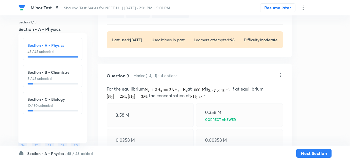
click at [280, 74] on icon at bounding box center [280, 75] width 6 height 6
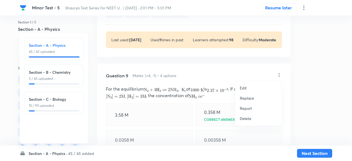
click at [251, 99] on p "Replace" at bounding box center [247, 98] width 14 height 6
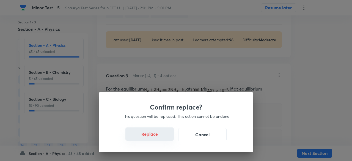
click at [160, 137] on button "Replace" at bounding box center [150, 133] width 48 height 13
click at [163, 138] on button "Replace" at bounding box center [150, 133] width 48 height 13
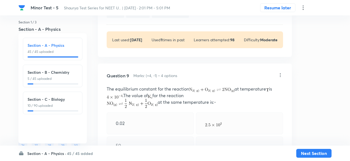
click at [281, 74] on icon at bounding box center [280, 75] width 6 height 6
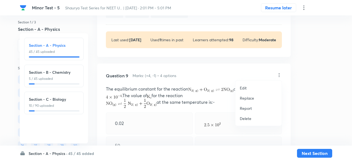
click at [250, 99] on p "Replace" at bounding box center [247, 98] width 14 height 6
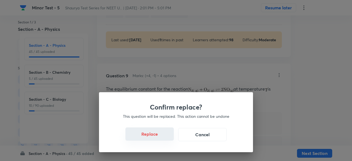
click at [159, 137] on button "Replace" at bounding box center [150, 133] width 48 height 13
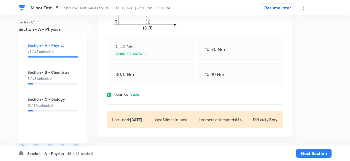
scroll to position [1999, 0]
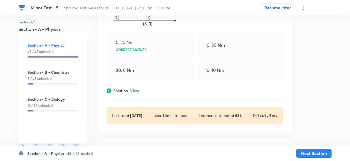
click at [137, 87] on div "Question 10 Marks: (+4, -1) • 4 options Find Torque of force F about point A an…" at bounding box center [195, 41] width 194 height 183
click at [137, 89] on p "View" at bounding box center [134, 91] width 9 height 4
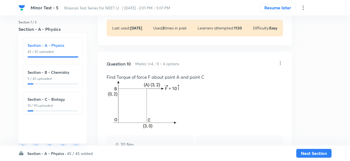
scroll to position [1895, 0]
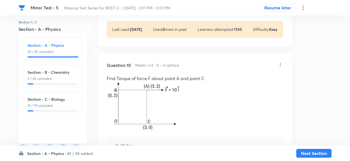
click at [279, 64] on icon at bounding box center [280, 65] width 6 height 6
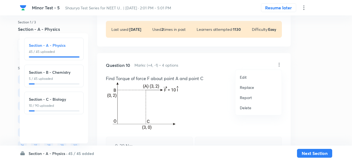
click at [241, 89] on p "Replace" at bounding box center [247, 87] width 14 height 6
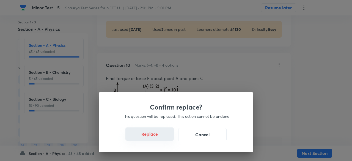
click at [165, 140] on button "Replace" at bounding box center [150, 133] width 48 height 13
click at [166, 138] on button "Replace" at bounding box center [150, 133] width 48 height 13
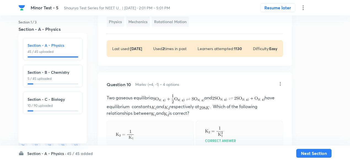
scroll to position [1875, 0]
click at [279, 83] on icon at bounding box center [280, 85] width 6 height 6
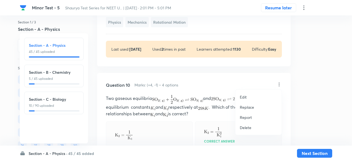
click at [248, 109] on p "Replace" at bounding box center [247, 107] width 14 height 6
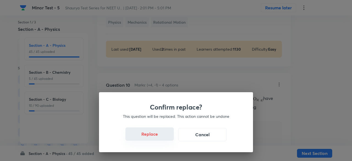
click at [158, 137] on button "Replace" at bounding box center [150, 133] width 48 height 13
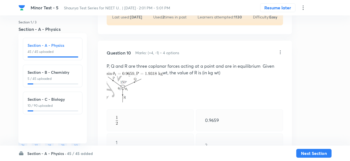
scroll to position [1907, 0]
click at [279, 51] on icon at bounding box center [280, 53] width 6 height 6
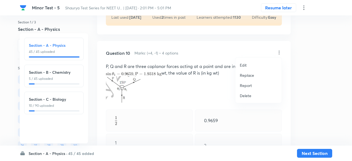
click at [248, 76] on p "Replace" at bounding box center [247, 75] width 14 height 6
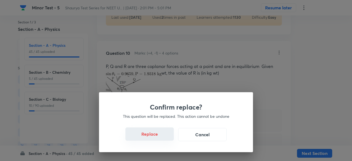
click at [162, 136] on button "Replace" at bounding box center [150, 133] width 48 height 13
click at [167, 139] on button "Replace" at bounding box center [150, 133] width 48 height 13
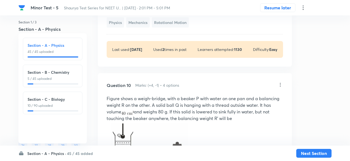
scroll to position [1875, 0]
click at [280, 83] on icon at bounding box center [280, 85] width 1 height 4
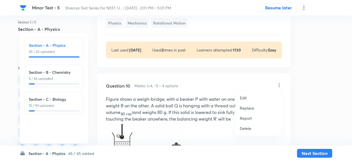
click at [252, 108] on p "Replace" at bounding box center [247, 108] width 14 height 6
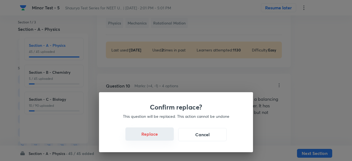
click at [162, 139] on button "Replace" at bounding box center [150, 133] width 48 height 13
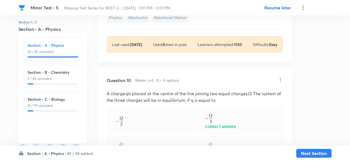
scroll to position [1880, 0]
click at [280, 79] on icon at bounding box center [280, 81] width 6 height 6
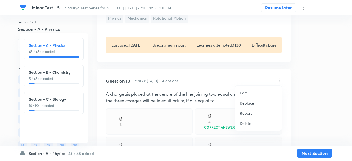
click at [244, 103] on p "Replace" at bounding box center [247, 103] width 14 height 6
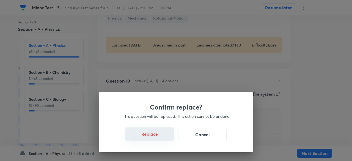
click at [158, 136] on button "Replace" at bounding box center [150, 133] width 48 height 13
click at [155, 137] on button "Replace" at bounding box center [150, 133] width 48 height 13
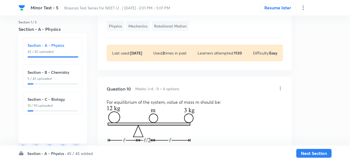
scroll to position [1867, 0]
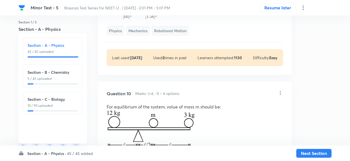
click at [280, 91] on icon at bounding box center [280, 93] width 1 height 4
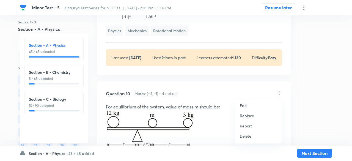
click at [248, 118] on p "Replace" at bounding box center [247, 116] width 14 height 6
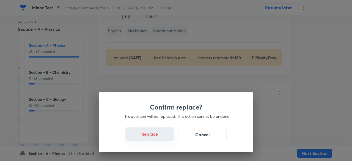
click at [160, 137] on button "Replace" at bounding box center [150, 133] width 48 height 13
click at [156, 138] on button "Replace" at bounding box center [150, 133] width 48 height 13
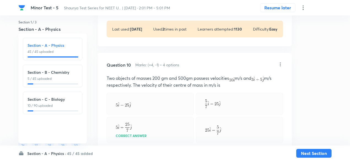
scroll to position [1894, 0]
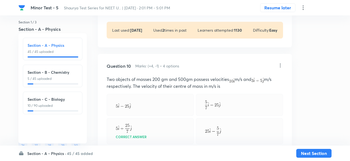
click at [281, 64] on icon at bounding box center [280, 66] width 6 height 6
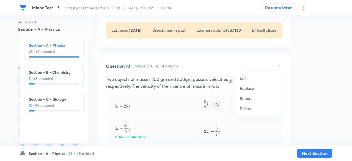
click at [246, 88] on p "Replace" at bounding box center [247, 88] width 14 height 6
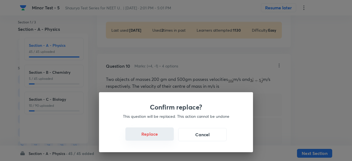
click at [156, 136] on button "Replace" at bounding box center [150, 133] width 48 height 13
click at [157, 136] on div "Confirm replace? This question will be replaced. This action cannot be undone R…" at bounding box center [176, 122] width 154 height 60
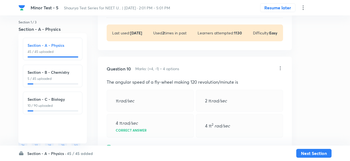
scroll to position [1891, 0]
click at [279, 68] on icon at bounding box center [280, 69] width 6 height 6
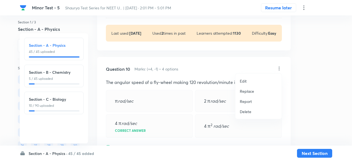
click at [252, 91] on p "Replace" at bounding box center [247, 91] width 14 height 6
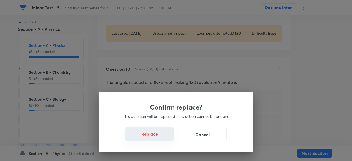
click at [163, 137] on button "Replace" at bounding box center [150, 133] width 48 height 13
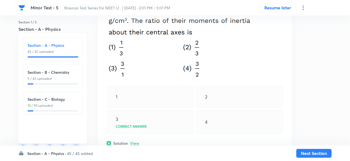
scroll to position [2142, 0]
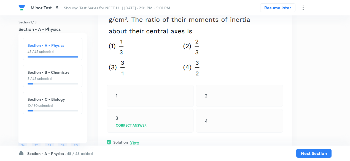
click at [302, 7] on icon at bounding box center [302, 8] width 1 height 4
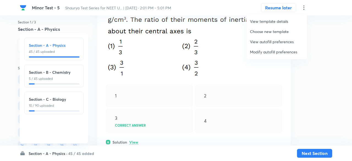
click at [266, 31] on span "Choose new template" at bounding box center [277, 32] width 54 height 6
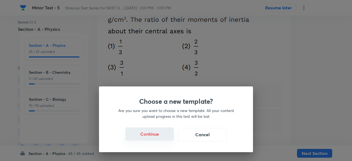
click at [157, 136] on button "Continue" at bounding box center [150, 133] width 48 height 13
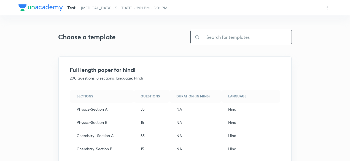
click at [227, 39] on input "text" at bounding box center [246, 37] width 92 height 14
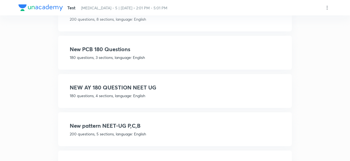
type input "new"
click at [189, 58] on p "180 questions, 3 sections, language: English" at bounding box center [175, 57] width 210 height 6
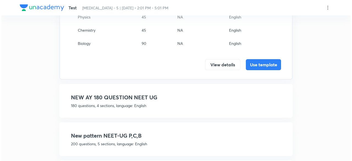
scroll to position [215, 0]
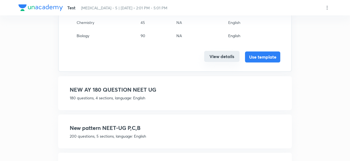
click at [214, 58] on button "View details" at bounding box center [221, 56] width 35 height 11
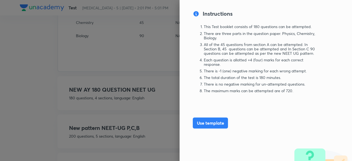
scroll to position [556, 0]
click at [216, 124] on button "Use template" at bounding box center [210, 122] width 35 height 11
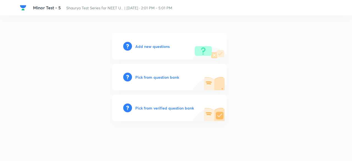
click at [181, 108] on h6 "Pick from verified question bank" at bounding box center [164, 108] width 59 height 6
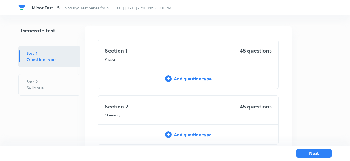
click at [196, 76] on div "Add question type" at bounding box center [188, 78] width 180 height 7
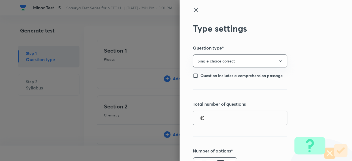
type input "45"
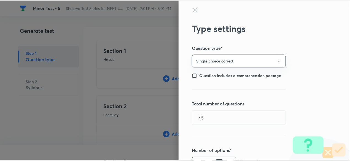
scroll to position [127, 0]
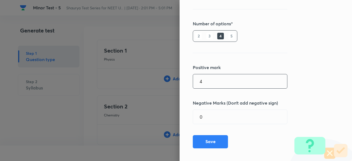
type input "4"
type input "1"
click at [201, 139] on button "Save" at bounding box center [210, 141] width 35 height 13
type input "1"
type input "0"
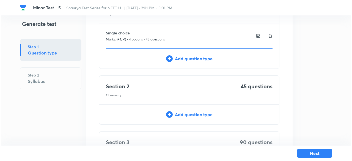
scroll to position [46, 0]
click at [200, 114] on div "Add question type" at bounding box center [188, 114] width 180 height 7
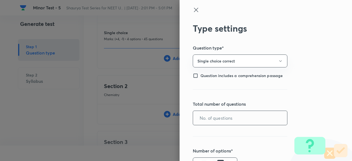
click at [203, 121] on input "text" at bounding box center [240, 118] width 94 height 14
type input "45"
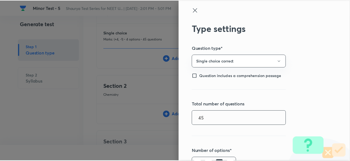
scroll to position [127, 0]
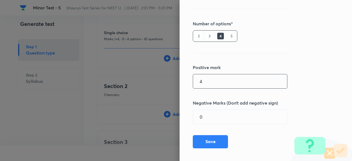
type input "4"
type input "1"
click at [211, 142] on button "Save" at bounding box center [210, 141] width 35 height 13
type input "1"
type input "0"
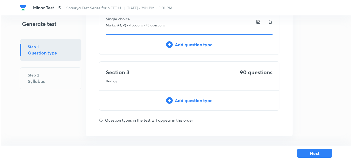
scroll to position [141, 0]
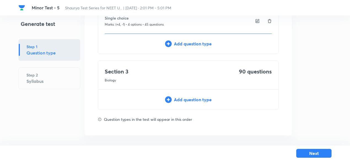
click at [200, 102] on div "Section 3 Biology 90 questions Add question type" at bounding box center [188, 85] width 181 height 49
click at [199, 100] on div "Add question type" at bounding box center [188, 99] width 180 height 7
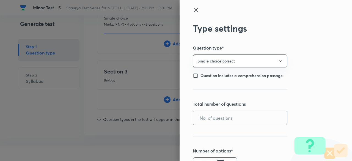
click at [212, 113] on input "text" at bounding box center [240, 118] width 94 height 14
type input "90"
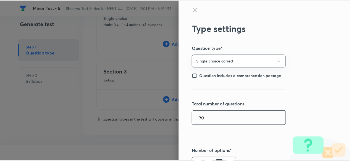
scroll to position [127, 0]
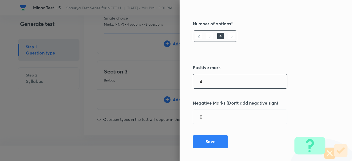
type input "4"
type input "1"
click at [212, 140] on button "Save" at bounding box center [210, 141] width 35 height 13
type input "1"
type input "0"
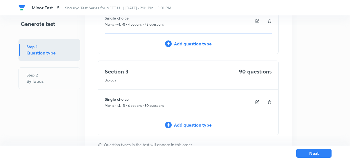
scroll to position [167, 0]
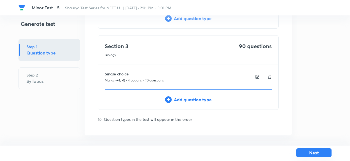
click at [302, 151] on button "Next" at bounding box center [313, 152] width 35 height 9
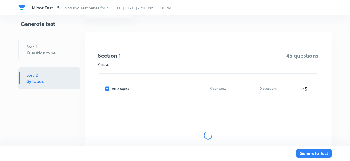
scroll to position [62, 0]
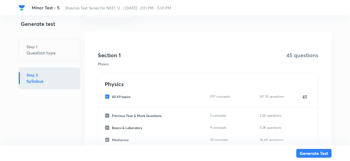
click at [126, 98] on span "All 49 topics" at bounding box center [121, 96] width 18 height 5
click at [112, 98] on input "All 49 topics" at bounding box center [108, 96] width 7 height 5
checkbox input "false"
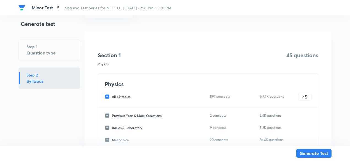
checkbox input "false"
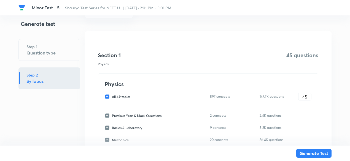
checkbox input "false"
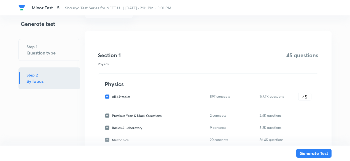
checkbox input "false"
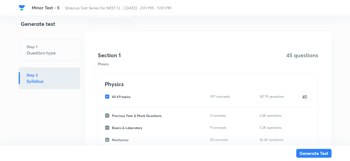
checkbox input "false"
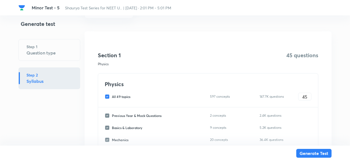
checkbox input "false"
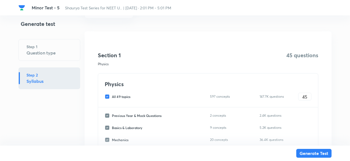
checkbox input "false"
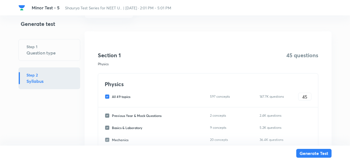
checkbox input "false"
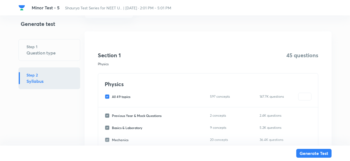
checkbox input "false"
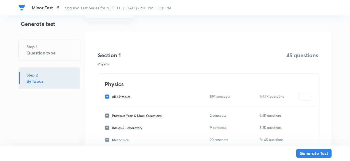
checkbox input "false"
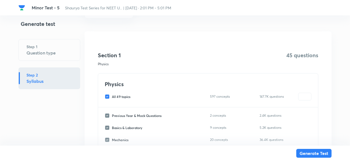
checkbox input "false"
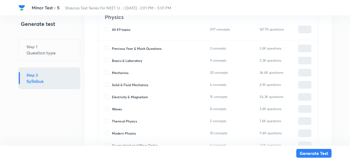
scroll to position [132, 0]
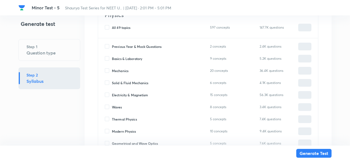
click at [122, 72] on span "Mechanics" at bounding box center [120, 70] width 17 height 5
click at [112, 72] on input "Mechanics" at bounding box center [108, 70] width 7 height 5
checkbox input "true"
type input "0"
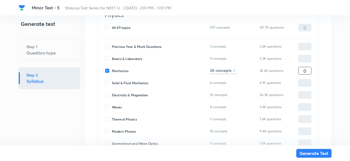
click at [301, 69] on input "0" at bounding box center [304, 71] width 13 height 10
type input "1"
type input "15"
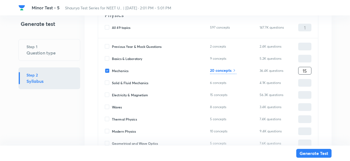
type input "15"
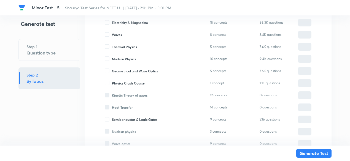
scroll to position [205, 0]
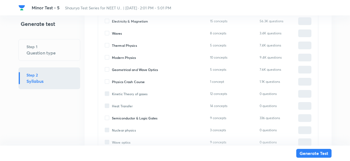
type input "15"
click at [149, 68] on span "Geometrical and Wave Optics" at bounding box center [135, 69] width 46 height 5
click at [112, 68] on input "Geometrical and Wave Optics" at bounding box center [108, 69] width 7 height 5
checkbox input "true"
click at [302, 72] on input "0" at bounding box center [304, 70] width 13 height 10
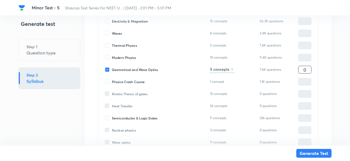
click at [302, 72] on input "0" at bounding box center [304, 70] width 13 height 10
type input "3"
type input "18"
type input "30"
type input "45"
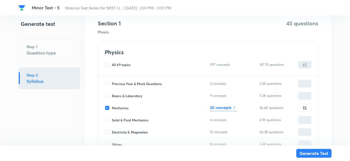
scroll to position [94, 0]
type input "30"
click at [224, 105] on h6 "20 concepts" at bounding box center [220, 108] width 21 height 6
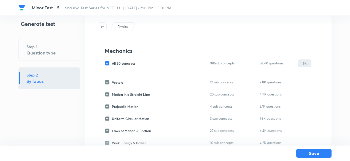
scroll to position [17, 0]
click at [127, 61] on span "All 20 concepts" at bounding box center [123, 63] width 23 height 5
click at [112, 61] on input "All 20 concepts" at bounding box center [108, 63] width 7 height 5
checkbox input "false"
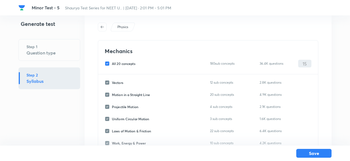
checkbox input "false"
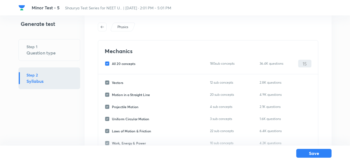
checkbox input "false"
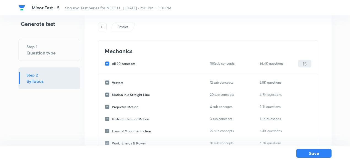
checkbox input "false"
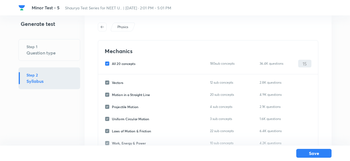
checkbox input "false"
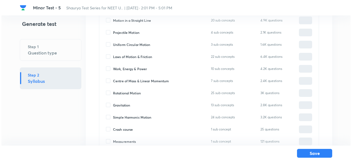
scroll to position [96, 0]
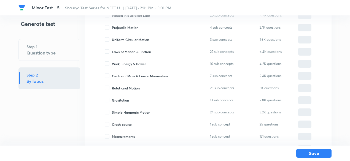
click at [133, 89] on span "Rotational Motion" at bounding box center [126, 88] width 28 height 5
click at [112, 89] on input "Rotational Motion" at bounding box center [108, 88] width 7 height 5
checkbox input "true"
click at [303, 88] on input "0" at bounding box center [304, 88] width 13 height 10
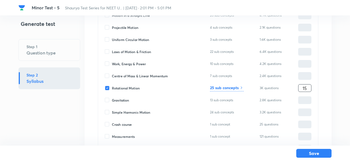
type input "15"
click at [237, 91] on div "25 sub concepts" at bounding box center [227, 88] width 34 height 7
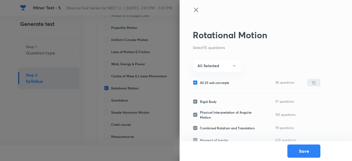
click at [230, 86] on div "All 25 sub concepts 3K questions 15 ​" at bounding box center [257, 83] width 128 height 8
click at [222, 82] on span "All 25 sub concepts" at bounding box center [214, 82] width 29 height 5
click at [200, 82] on input "All 25 sub concepts" at bounding box center [196, 82] width 7 height 5
checkbox input "false"
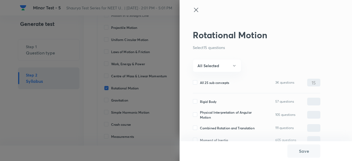
checkbox input "false"
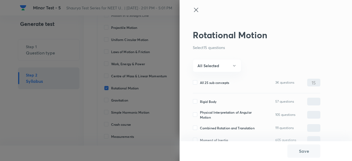
checkbox input "false"
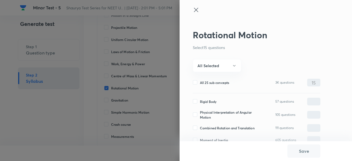
checkbox input "false"
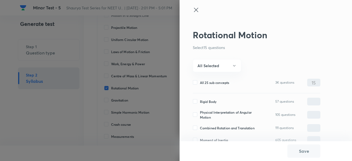
checkbox input "false"
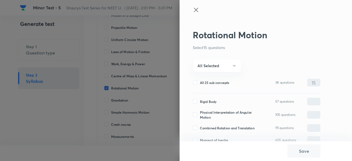
checkbox input "false"
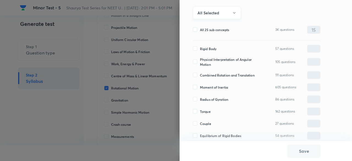
scroll to position [53, 0]
click at [205, 86] on span "Moment of Inertia" at bounding box center [214, 86] width 28 height 5
click at [200, 86] on input "Moment of Inertia" at bounding box center [196, 86] width 7 height 5
checkbox input "true"
type input "0"
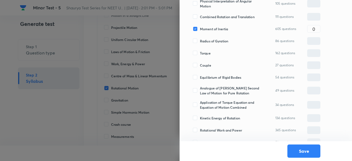
scroll to position [113, 0]
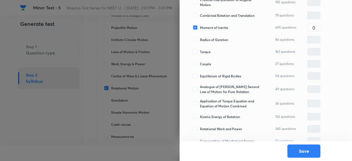
click at [201, 52] on span "Torque" at bounding box center [205, 51] width 11 height 5
click at [200, 52] on input "Torque" at bounding box center [196, 51] width 7 height 5
checkbox input "true"
type input "0"
click at [203, 75] on span "Equilibrium of Rigid Bodies" at bounding box center [220, 75] width 41 height 5
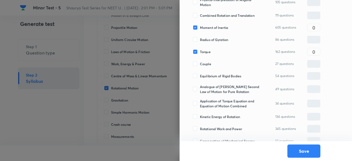
click at [200, 75] on input "Equilibrium of Rigid Bodies" at bounding box center [196, 75] width 7 height 5
checkbox input "true"
type input "0"
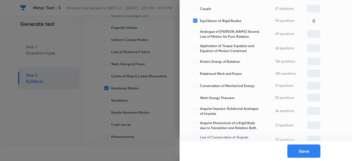
scroll to position [168, 0]
click at [209, 33] on span "Analogue of Newton's Second Law of Motion for Pure Rotation" at bounding box center [230, 34] width 60 height 10
click at [200, 33] on input "Analogue of Newton's Second Law of Motion for Pure Rotation" at bounding box center [196, 33] width 7 height 5
checkbox input "true"
type input "0"
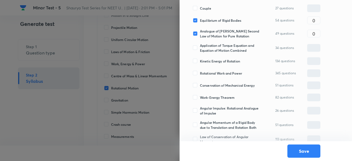
click at [209, 50] on span "Application of Torque Equation and Equation of Motion Combined" at bounding box center [230, 48] width 60 height 10
click at [200, 50] on input "Application of Torque Equation and Equation of Motion Combined" at bounding box center [196, 47] width 7 height 5
checkbox input "true"
type input "0"
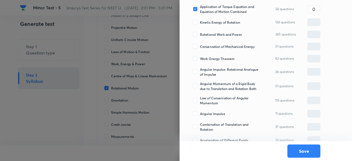
scroll to position [207, 0]
click at [208, 74] on span "Angular Impulse: Rotational Analogue of Impulse" at bounding box center [230, 72] width 60 height 10
click at [200, 74] on input "Angular Impulse: Rotational Analogue of Impulse" at bounding box center [196, 71] width 7 height 5
checkbox input "true"
type input "0"
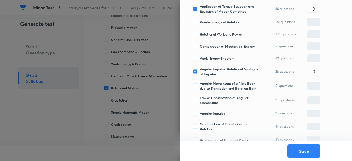
click at [208, 89] on span "Angular Momentum of a Rigid Body due to Translation and Rotation Both" at bounding box center [230, 86] width 60 height 10
click at [200, 88] on input "Angular Momentum of a Rigid Body due to Translation and Rotation Both" at bounding box center [196, 85] width 7 height 5
checkbox input "true"
type input "0"
click at [209, 102] on span "Law of Conservation of Angular Momentum" at bounding box center [230, 100] width 60 height 10
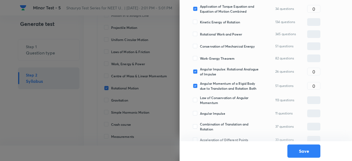
click at [200, 102] on input "Law of Conservation of Angular Momentum" at bounding box center [196, 100] width 7 height 5
checkbox input "true"
type input "0"
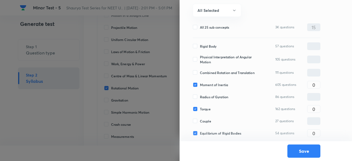
scroll to position [53, 0]
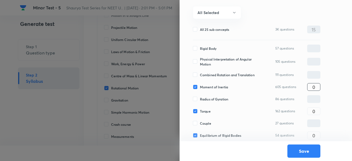
click at [316, 87] on input "0" at bounding box center [314, 87] width 13 height 10
type input "2"
type input "1"
type input "2"
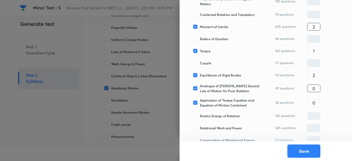
scroll to position [114, 0]
type input "2"
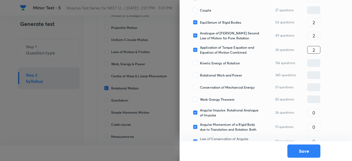
scroll to position [169, 0]
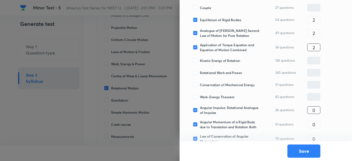
type input "2"
click at [317, 107] on input "0" at bounding box center [314, 110] width 13 height 10
type input "2"
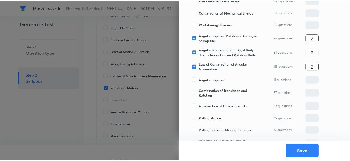
scroll to position [0, 0]
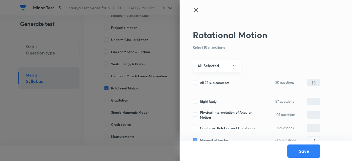
type input "2"
click at [212, 62] on button "All Selected" at bounding box center [217, 65] width 48 height 13
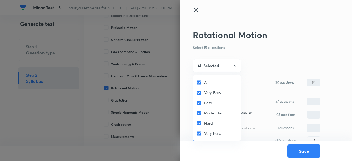
click at [199, 83] on input "All" at bounding box center [201, 83] width 8 height 6
checkbox input "false"
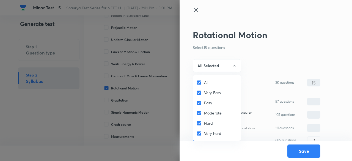
checkbox input "false"
click at [203, 114] on input "Moderate" at bounding box center [201, 113] width 8 height 6
checkbox input "true"
click at [198, 83] on input "All" at bounding box center [201, 83] width 8 height 6
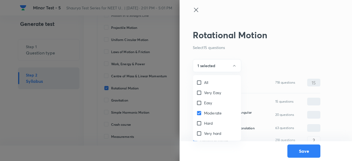
checkbox input "true"
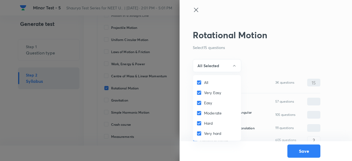
click at [215, 62] on div at bounding box center [176, 80] width 352 height 161
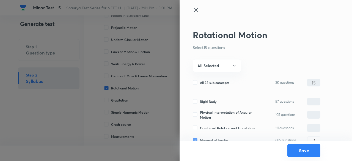
click at [294, 152] on button "Save" at bounding box center [304, 150] width 33 height 13
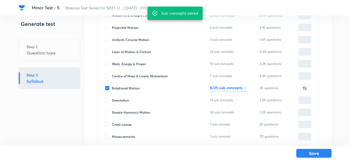
scroll to position [230, 0]
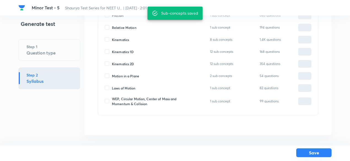
click at [301, 150] on button "Save" at bounding box center [313, 152] width 35 height 9
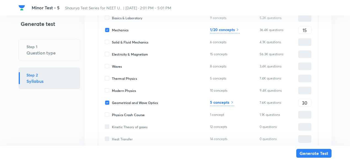
click at [222, 102] on h6 "5 concepts" at bounding box center [219, 102] width 19 height 6
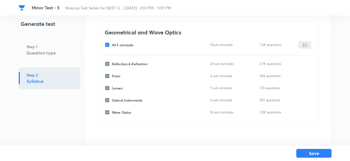
scroll to position [35, 0]
click at [126, 45] on span "All 5 concepts" at bounding box center [122, 45] width 21 height 5
click at [112, 45] on input "All 5 concepts" at bounding box center [108, 45] width 7 height 5
checkbox input "false"
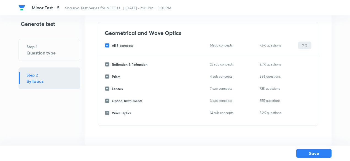
checkbox input "false"
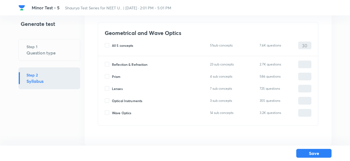
click at [124, 113] on span "Wave Optics" at bounding box center [121, 112] width 19 height 5
click at [112, 113] on input "Wave Optics" at bounding box center [108, 112] width 7 height 5
checkbox input "true"
type input "0"
click at [135, 63] on span "Reflection & Refraction" at bounding box center [130, 64] width 36 height 5
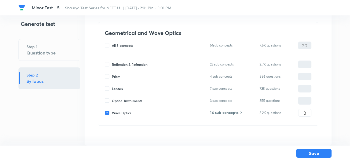
click at [112, 63] on input "Reflection & Refraction" at bounding box center [108, 64] width 7 height 5
checkbox input "true"
type input "0"
click at [115, 77] on span "Prism" at bounding box center [116, 76] width 9 height 5
click at [112, 77] on input "Prism" at bounding box center [108, 76] width 7 height 5
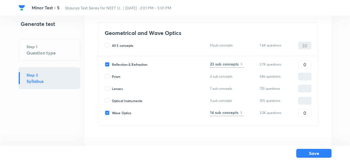
checkbox input "true"
type input "0"
click at [116, 88] on span "Lenses" at bounding box center [117, 88] width 11 height 5
click at [112, 88] on input "Lenses" at bounding box center [108, 88] width 7 height 5
checkbox input "true"
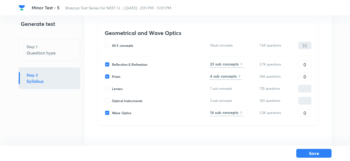
type input "0"
click at [306, 60] on input "0" at bounding box center [304, 65] width 13 height 10
type input "7"
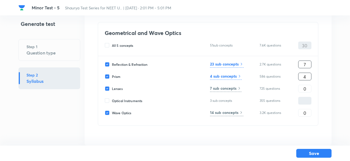
type input "4"
type input "6"
click at [309, 65] on input "7" at bounding box center [304, 65] width 13 height 10
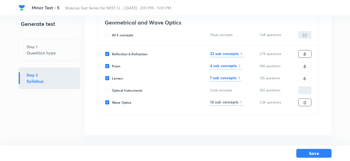
type input "8"
click at [307, 103] on input "0" at bounding box center [304, 103] width 13 height 10
type input "11"
click at [305, 76] on input "6" at bounding box center [304, 78] width 13 height 10
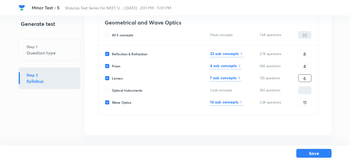
click at [305, 76] on input "6" at bounding box center [304, 78] width 13 height 10
type input "7"
click at [236, 53] on h6 "23 sub concepts" at bounding box center [224, 54] width 29 height 6
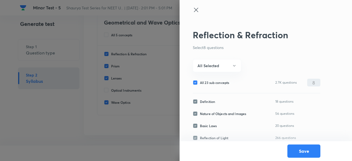
click at [221, 83] on span "All 23 sub concepts" at bounding box center [214, 82] width 29 height 5
click at [200, 83] on input "All 23 sub concepts" at bounding box center [196, 82] width 7 height 5
checkbox input "false"
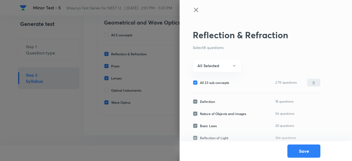
checkbox input "false"
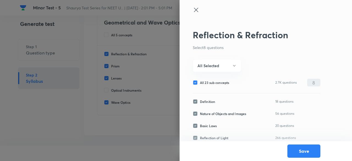
checkbox input "false"
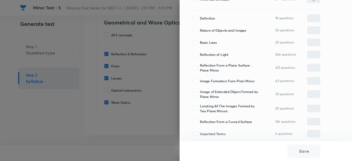
scroll to position [84, 0]
click at [211, 69] on span "Reflection From a Plane Surface : Plane Mirror" at bounding box center [230, 67] width 60 height 10
click at [200, 69] on input "Reflection From a Plane Surface : Plane Mirror" at bounding box center [196, 67] width 7 height 5
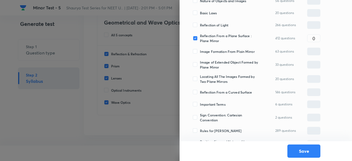
scroll to position [116, 0]
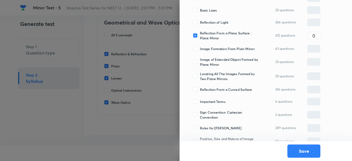
click at [207, 49] on span "Image Formation From Plain Mirror" at bounding box center [227, 48] width 55 height 5
click at [200, 49] on input "Image Formation From Plain Mirror" at bounding box center [196, 48] width 7 height 5
click at [208, 87] on span "Reflection From a Curved Surface" at bounding box center [226, 89] width 52 height 5
click at [200, 87] on input "Reflection From a Curved Surface" at bounding box center [196, 89] width 7 height 5
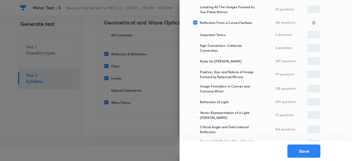
scroll to position [183, 0]
click at [209, 62] on span "Rules for Ray Diagrams" at bounding box center [221, 60] width 42 height 5
click at [200, 62] on input "Rules for Ray Diagrams" at bounding box center [196, 60] width 7 height 5
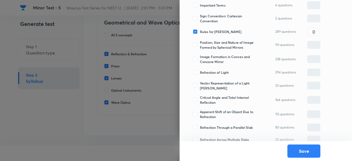
scroll to position [214, 0]
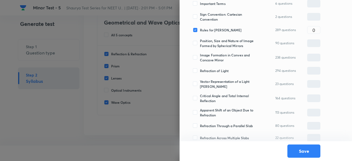
click at [209, 62] on span "Image Formation in Convex and Concave Mirror" at bounding box center [230, 58] width 60 height 10
click at [200, 60] on input "Image Formation in Convex and Concave Mirror" at bounding box center [196, 57] width 7 height 5
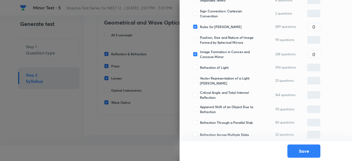
scroll to position [257, 0]
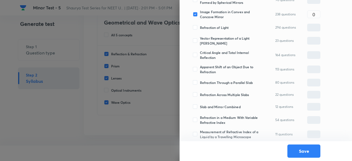
click at [209, 70] on span "Apparent Shift of an Object Due to Refraction" at bounding box center [230, 69] width 60 height 10
click at [200, 70] on input "Apparent Shift of an Object Due to Refraction" at bounding box center [196, 69] width 7 height 5
click at [313, 65] on input "0" at bounding box center [314, 70] width 13 height 10
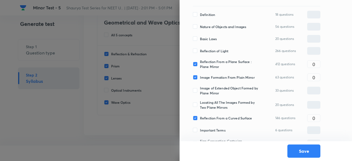
scroll to position [88, 0]
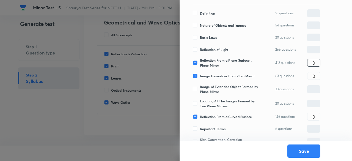
click at [317, 62] on input "0" at bounding box center [314, 63] width 13 height 10
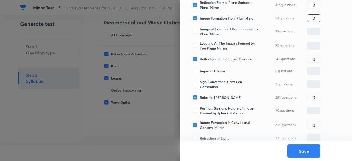
scroll to position [150, 0]
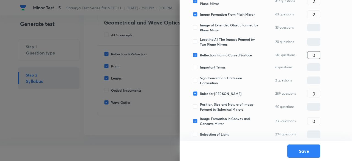
click at [317, 53] on input "0" at bounding box center [314, 55] width 13 height 10
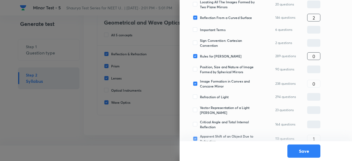
click at [317, 56] on input "0" at bounding box center [314, 56] width 13 height 10
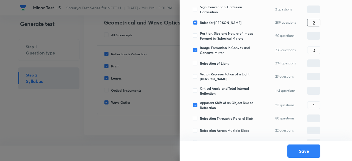
scroll to position [222, 0]
click at [317, 48] on input "0" at bounding box center [314, 50] width 13 height 10
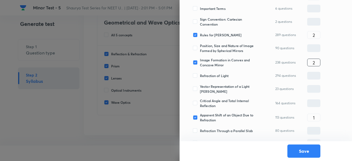
scroll to position [208, 0]
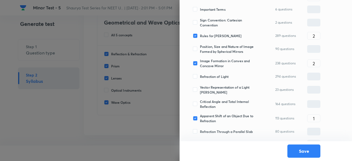
click at [211, 78] on span "Refraction of Light" at bounding box center [214, 76] width 29 height 5
click at [200, 78] on input "Refraction of Light" at bounding box center [196, 76] width 7 height 5
click at [321, 75] on div "Reflection & Refraction Select 8 questions All Selected All 23 sub concepts 2.7…" at bounding box center [266, 80] width 173 height 161
drag, startPoint x: 321, startPoint y: 75, endPoint x: 318, endPoint y: 75, distance: 3.1
click at [318, 75] on div "Reflection & Refraction Select 8 questions All Selected All 23 sub concepts 2.7…" at bounding box center [266, 80] width 173 height 161
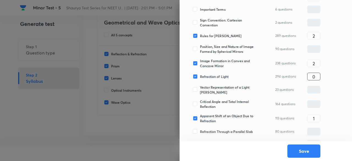
click at [318, 75] on input "0" at bounding box center [314, 77] width 13 height 10
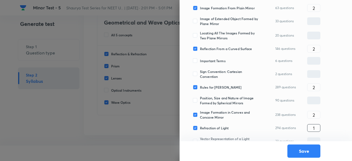
scroll to position [163, 0]
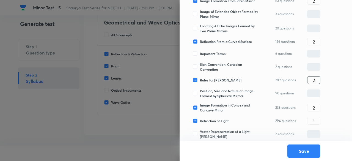
click at [318, 79] on input "2" at bounding box center [314, 80] width 13 height 10
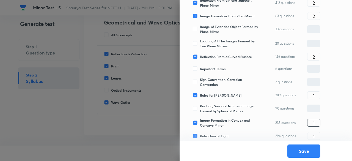
scroll to position [148, 0]
click at [226, 107] on span "Position, Size and Nature of Image Formed by Spherical Mirrors" at bounding box center [230, 109] width 60 height 10
click at [200, 107] on input "Position, Size and Nature of Image Formed by Spherical Mirrors" at bounding box center [196, 109] width 7 height 5
click at [316, 108] on input "0" at bounding box center [314, 109] width 13 height 10
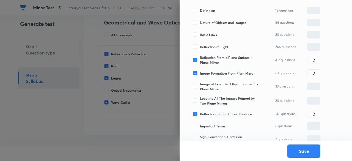
scroll to position [91, 0]
click at [320, 59] on input "2" at bounding box center [314, 61] width 13 height 10
click at [318, 73] on input "2" at bounding box center [314, 74] width 13 height 10
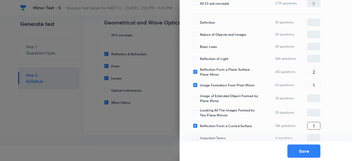
scroll to position [79, 0]
click at [317, 69] on input "2" at bounding box center [314, 72] width 13 height 10
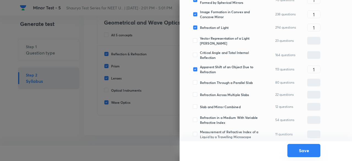
click at [306, 153] on button "Save" at bounding box center [304, 150] width 33 height 13
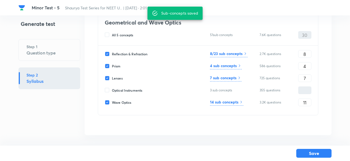
click at [234, 67] on h6 "4 sub concepts" at bounding box center [223, 66] width 27 height 6
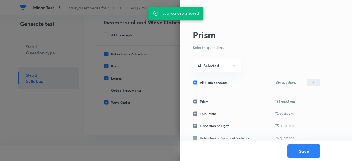
click at [217, 82] on span "All 4 sub concepts" at bounding box center [214, 82] width 28 height 5
click at [200, 82] on input "All 4 sub concepts" at bounding box center [196, 82] width 7 height 5
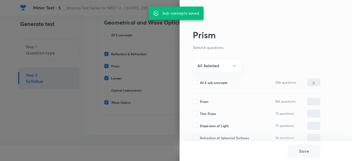
scroll to position [5, 0]
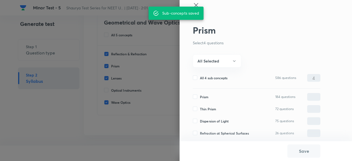
click at [203, 96] on span "Prism" at bounding box center [204, 96] width 9 height 5
click at [200, 96] on input "Prism" at bounding box center [196, 96] width 7 height 5
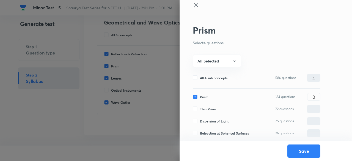
click at [203, 108] on span "Thin Prism" at bounding box center [208, 109] width 16 height 5
click at [200, 108] on input "Thin Prism" at bounding box center [196, 109] width 7 height 5
click at [242, 133] on span "Refraction at Spherical Surfaces" at bounding box center [224, 133] width 49 height 5
click at [200, 133] on input "Refraction at Spherical Surfaces" at bounding box center [196, 133] width 7 height 5
click at [311, 105] on input "0" at bounding box center [314, 109] width 13 height 10
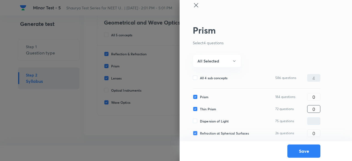
click at [311, 105] on input "0" at bounding box center [314, 109] width 13 height 10
click at [314, 98] on input "0" at bounding box center [314, 97] width 13 height 10
click at [310, 152] on button "Save" at bounding box center [304, 150] width 33 height 13
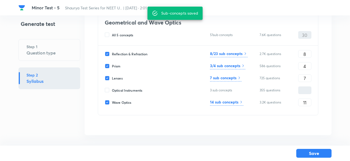
click at [231, 80] on h6 "7 sub concepts" at bounding box center [223, 78] width 26 height 6
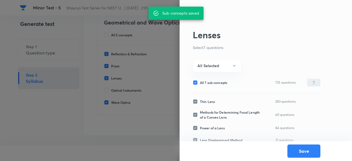
click at [208, 83] on span "All 7 sub concepts" at bounding box center [213, 82] width 27 height 5
click at [200, 83] on input "All 7 sub concepts" at bounding box center [196, 82] width 7 height 5
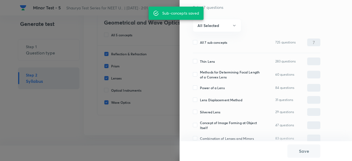
scroll to position [45, 0]
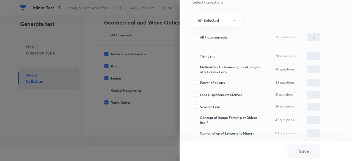
click at [205, 56] on span "Thin Lens" at bounding box center [207, 56] width 15 height 5
click at [200, 56] on input "Thin Lens" at bounding box center [196, 56] width 7 height 5
click at [205, 71] on span "Methods for Determining Focal Length of a Convex Lens" at bounding box center [230, 69] width 60 height 10
click at [200, 71] on input "Methods for Determining Focal Length of a Convex Lens" at bounding box center [196, 69] width 7 height 5
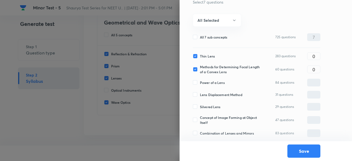
click at [205, 84] on span "Power of a Lens" at bounding box center [212, 82] width 25 height 5
click at [200, 84] on input "Power of a Lens" at bounding box center [196, 82] width 7 height 5
click at [205, 94] on span "Lens Displacement Method" at bounding box center [221, 94] width 42 height 5
click at [200, 94] on input "Lens Displacement Method" at bounding box center [196, 94] width 7 height 5
click at [318, 58] on input "0" at bounding box center [314, 56] width 13 height 10
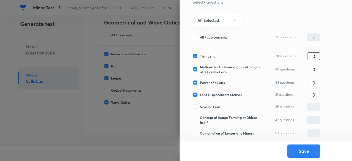
click at [318, 58] on input "0" at bounding box center [314, 56] width 13 height 10
click at [300, 151] on button "Save" at bounding box center [304, 150] width 33 height 13
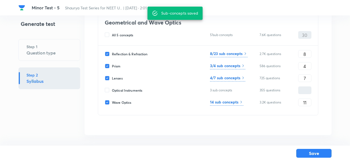
click at [129, 88] on span "Optical Instruments" at bounding box center [127, 90] width 30 height 5
click at [112, 88] on input "Optical Instruments" at bounding box center [108, 90] width 7 height 5
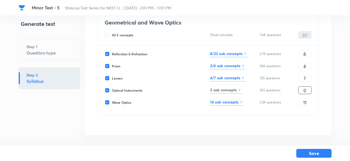
click at [306, 89] on input "0" at bounding box center [304, 91] width 13 height 10
click at [307, 106] on input "11" at bounding box center [304, 103] width 13 height 10
click at [234, 92] on h6 "3 sub concepts" at bounding box center [223, 90] width 27 height 6
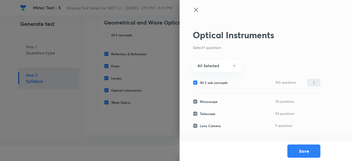
click at [220, 81] on span "All 3 sub concepts" at bounding box center [214, 82] width 28 height 5
click at [200, 81] on input "All 3 sub concepts" at bounding box center [196, 82] width 7 height 5
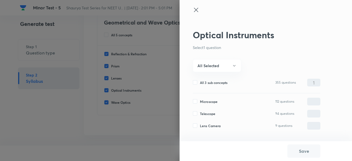
click at [211, 101] on span "Microscope" at bounding box center [209, 101] width 18 height 5
click at [200, 101] on input "Microscope" at bounding box center [196, 101] width 7 height 5
click at [316, 98] on input "0" at bounding box center [314, 102] width 13 height 10
click at [312, 149] on button "Save" at bounding box center [304, 150] width 33 height 13
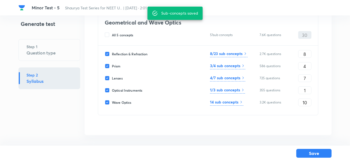
click at [228, 103] on h6 "14 sub concepts" at bounding box center [224, 102] width 28 height 6
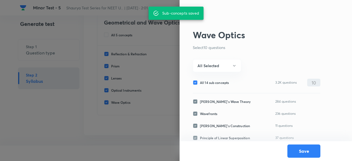
click at [217, 82] on span "All 14 sub concepts" at bounding box center [214, 82] width 29 height 5
click at [200, 82] on input "All 14 sub concepts" at bounding box center [196, 82] width 7 height 5
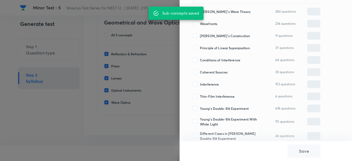
scroll to position [90, 0]
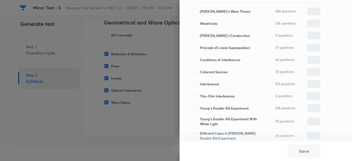
click at [217, 82] on span "Interference" at bounding box center [209, 83] width 19 height 5
click at [200, 82] on input "Interference" at bounding box center [196, 83] width 7 height 5
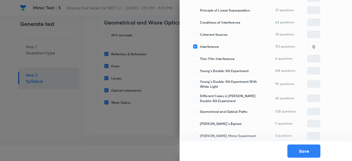
scroll to position [130, 0]
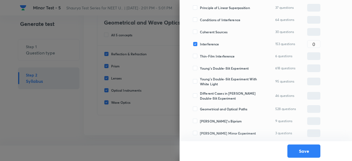
click at [214, 66] on span "Young's Double-Slit Experiment" at bounding box center [224, 68] width 49 height 5
click at [200, 66] on input "Young's Double-Slit Experiment" at bounding box center [196, 68] width 7 height 5
click at [214, 80] on span "Young's Double-Slit Experiment With White Light" at bounding box center [230, 82] width 60 height 10
click at [200, 80] on input "Young's Double-Slit Experiment With White Light" at bounding box center [196, 81] width 7 height 5
click at [213, 96] on span "Different Cases in Young's Double-Slit Experiment" at bounding box center [230, 96] width 60 height 10
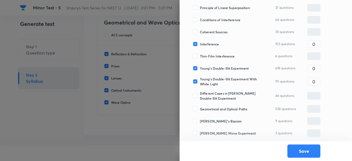
click at [200, 96] on input "Different Cases in Young's Double-Slit Experiment" at bounding box center [196, 95] width 7 height 5
click at [212, 109] on span "Geometrical and Optical Paths" at bounding box center [223, 109] width 47 height 5
click at [200, 109] on input "Geometrical and Optical Paths" at bounding box center [196, 109] width 7 height 5
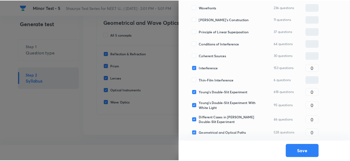
scroll to position [107, 0]
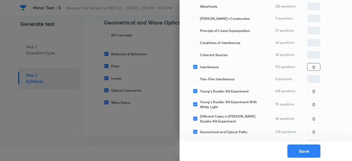
click at [317, 64] on input "0" at bounding box center [314, 67] width 13 height 10
click at [295, 154] on button "Save" at bounding box center [304, 150] width 33 height 13
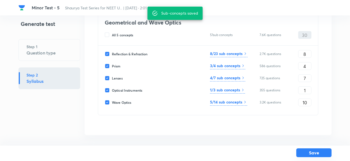
click at [315, 151] on button "Save" at bounding box center [313, 152] width 35 height 9
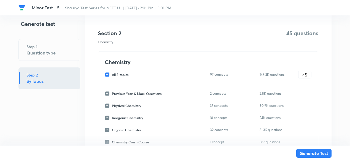
scroll to position [792, 0]
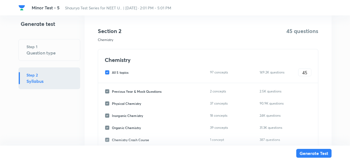
click at [124, 72] on span "All 5 topics" at bounding box center [120, 72] width 17 height 5
click at [112, 72] on input "All 5 topics" at bounding box center [108, 72] width 7 height 5
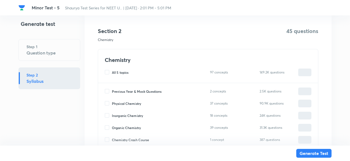
click at [129, 91] on span "Previous Year & Mock Questions" at bounding box center [137, 91] width 50 height 5
click at [112, 91] on input "Previous Year & Mock Questions" at bounding box center [108, 91] width 7 height 5
click at [299, 89] on input "0" at bounding box center [304, 92] width 13 height 10
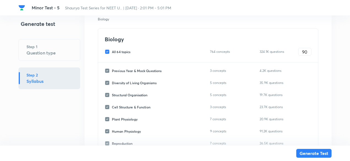
scroll to position [979, 0]
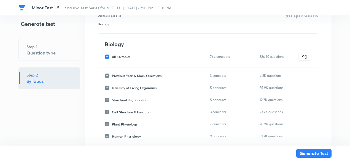
click at [126, 55] on span "All 64 topics" at bounding box center [121, 56] width 18 height 5
click at [112, 55] on input "All 64 topics" at bounding box center [108, 56] width 7 height 5
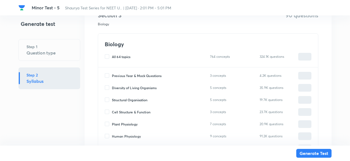
click at [152, 76] on span "Previous Year & Mock Questions" at bounding box center [137, 75] width 50 height 5
click at [112, 76] on input "Previous Year & Mock Questions" at bounding box center [108, 75] width 7 height 5
click at [300, 74] on input "0" at bounding box center [304, 76] width 13 height 10
click at [278, 89] on p "35.9K questions" at bounding box center [273, 87] width 28 height 5
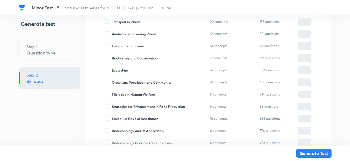
scroll to position [1351, 0]
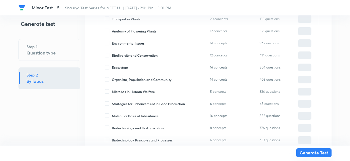
click at [314, 152] on button "Generate Test" at bounding box center [313, 152] width 35 height 9
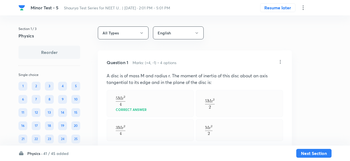
click at [63, 153] on h6 "41 / 45 added" at bounding box center [55, 154] width 25 height 6
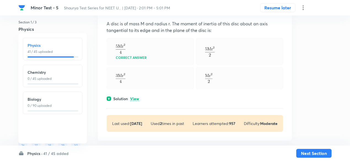
scroll to position [59, 0]
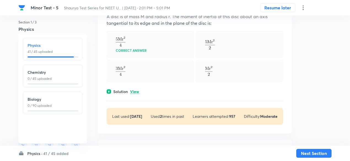
click at [138, 90] on p "View" at bounding box center [134, 92] width 9 height 4
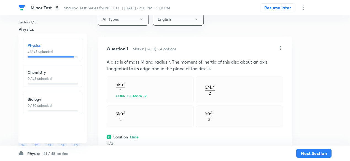
scroll to position [12, 0]
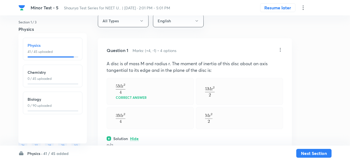
click at [280, 52] on icon at bounding box center [280, 50] width 6 height 6
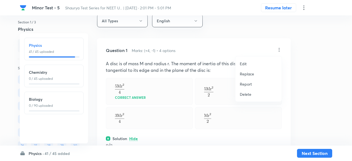
click at [254, 72] on p "Replace" at bounding box center [247, 74] width 14 height 6
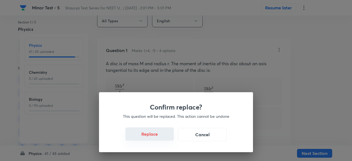
click at [160, 139] on button "Replace" at bounding box center [150, 133] width 48 height 13
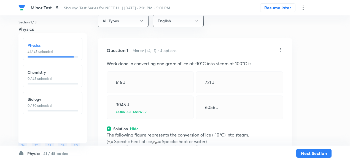
click at [279, 50] on icon at bounding box center [280, 50] width 6 height 6
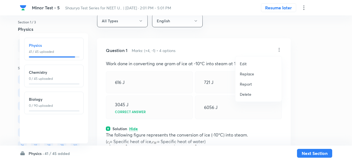
click at [245, 72] on p "Replace" at bounding box center [247, 74] width 14 height 6
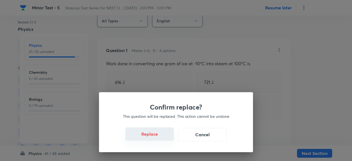
click at [155, 137] on button "Replace" at bounding box center [150, 133] width 48 height 13
click at [160, 137] on button "Replace" at bounding box center [150, 133] width 48 height 13
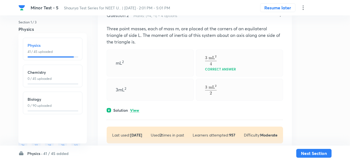
scroll to position [235, 0]
click at [134, 108] on p "View" at bounding box center [134, 110] width 9 height 4
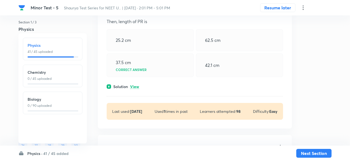
scroll to position [456, 0]
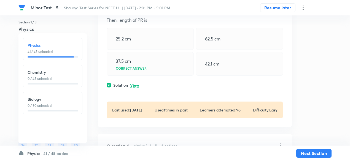
click at [137, 83] on p "View" at bounding box center [134, 85] width 9 height 4
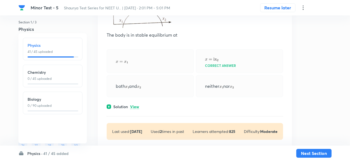
scroll to position [700, 0]
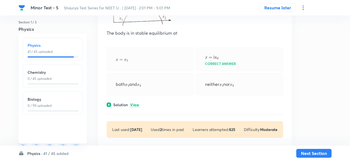
click at [134, 103] on p "View" at bounding box center [134, 105] width 9 height 4
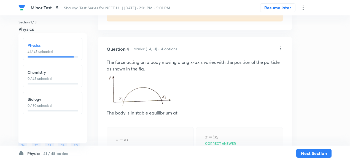
scroll to position [620, 0]
click at [281, 48] on icon at bounding box center [280, 49] width 6 height 6
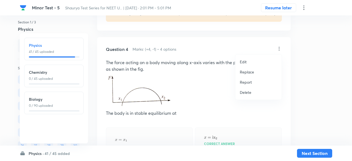
click at [246, 72] on p "Replace" at bounding box center [247, 72] width 14 height 6
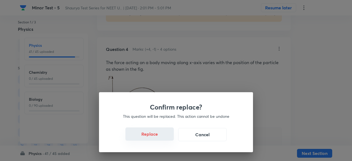
click at [154, 136] on button "Replace" at bounding box center [150, 133] width 48 height 13
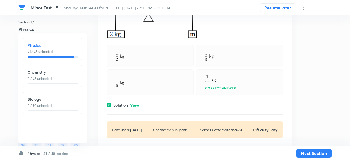
scroll to position [909, 0]
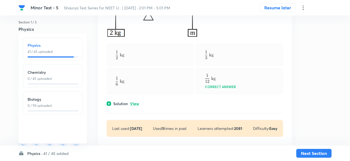
click at [137, 102] on p "View" at bounding box center [134, 104] width 9 height 4
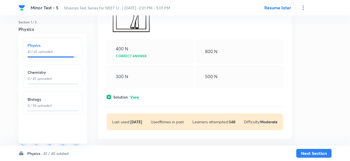
scroll to position [1248, 0]
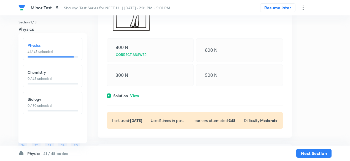
click at [135, 89] on div "Question 6 Marks: (+4, -1) • 4 options In the system shown mass of the man is 5…" at bounding box center [195, 32] width 194 height 211
click at [135, 94] on p "View" at bounding box center [134, 96] width 9 height 4
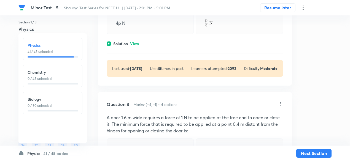
scroll to position [1464, 0]
click at [137, 42] on p "View" at bounding box center [134, 44] width 9 height 4
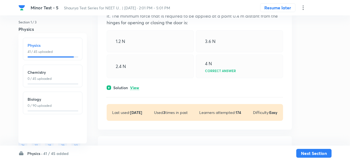
scroll to position [1600, 0]
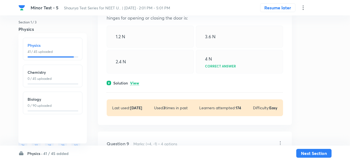
click at [138, 85] on p "View" at bounding box center [134, 83] width 9 height 4
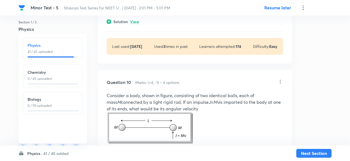
scroll to position [1875, 0]
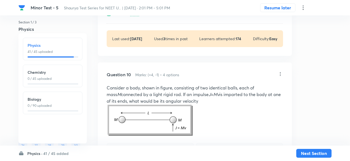
click at [135, 16] on p "View" at bounding box center [134, 14] width 9 height 4
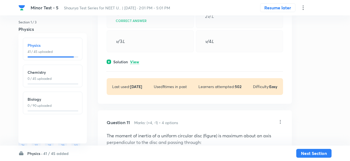
scroll to position [2050, 0]
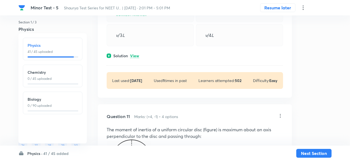
click at [137, 58] on p "View" at bounding box center [134, 56] width 9 height 4
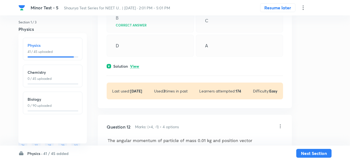
scroll to position [2379, 0]
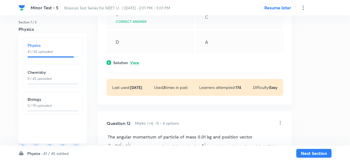
click at [135, 65] on p "View" at bounding box center [134, 63] width 9 height 4
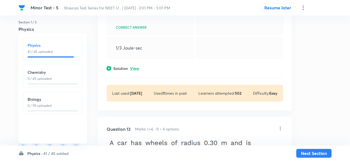
scroll to position [2664, 0]
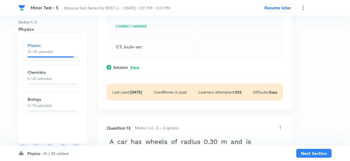
click at [134, 70] on p "View" at bounding box center [134, 68] width 9 height 4
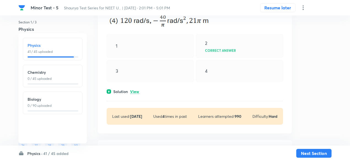
scroll to position [2992, 0]
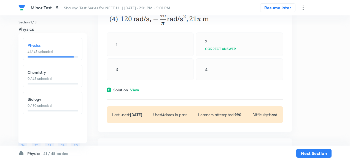
click at [132, 92] on p "View" at bounding box center [134, 90] width 9 height 4
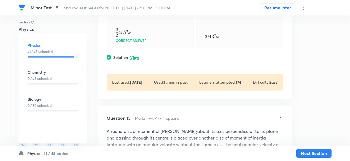
scroll to position [3290, 0]
click at [137, 59] on p "View" at bounding box center [134, 57] width 9 height 4
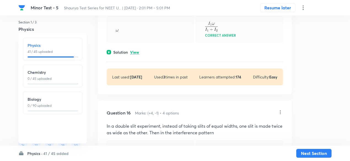
scroll to position [3575, 0]
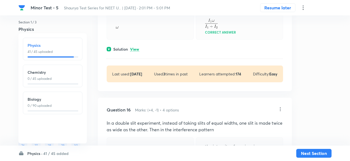
click at [137, 51] on p "View" at bounding box center [134, 49] width 9 height 4
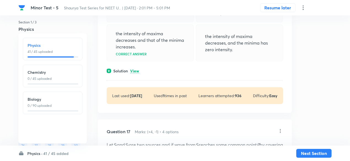
scroll to position [3778, 0]
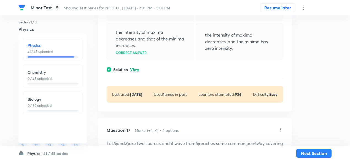
click at [136, 72] on p "View" at bounding box center [134, 70] width 9 height 4
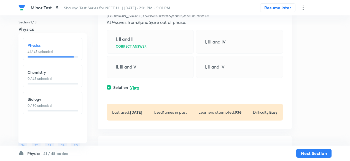
scroll to position [4039, 0]
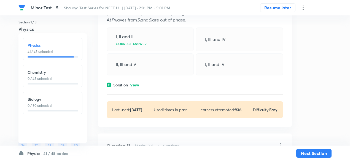
click at [137, 87] on p "View" at bounding box center [134, 85] width 9 height 4
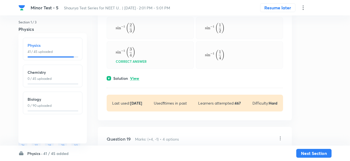
scroll to position [4339, 0]
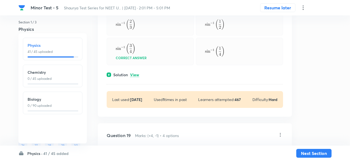
click at [135, 77] on p "View" at bounding box center [134, 75] width 9 height 4
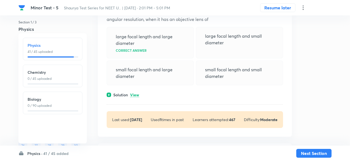
scroll to position [4600, 0]
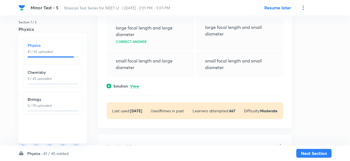
click at [133, 88] on p "View" at bounding box center [134, 86] width 9 height 4
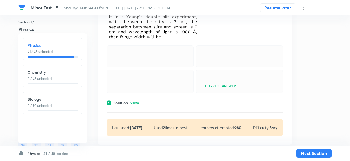
scroll to position [4805, 0]
click at [135, 105] on p "View" at bounding box center [134, 102] width 9 height 4
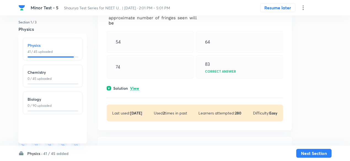
scroll to position [5013, 0]
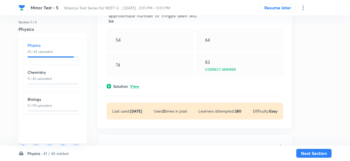
click at [137, 89] on p "View" at bounding box center [134, 86] width 9 height 4
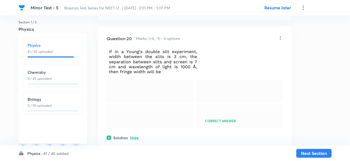
scroll to position [4767, 0]
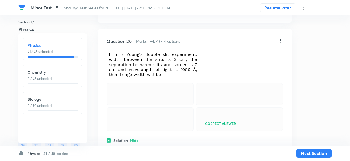
click at [280, 42] on icon at bounding box center [280, 41] width 1 height 4
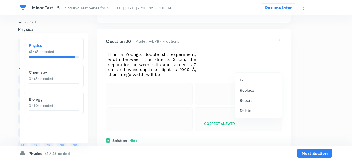
click at [241, 93] on li "Replace" at bounding box center [259, 90] width 46 height 10
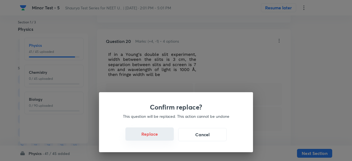
click at [160, 140] on button "Replace" at bounding box center [150, 133] width 48 height 13
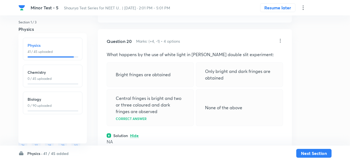
click at [193, 87] on div "Bright fringes are obtained" at bounding box center [150, 74] width 87 height 25
click at [280, 43] on icon at bounding box center [280, 41] width 6 height 6
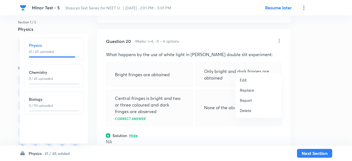
click at [244, 92] on p "Replace" at bounding box center [247, 90] width 14 height 6
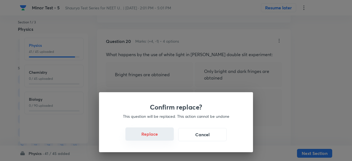
click at [155, 136] on button "Replace" at bounding box center [150, 133] width 48 height 13
click at [155, 136] on button "Replace" at bounding box center [150, 134] width 48 height 13
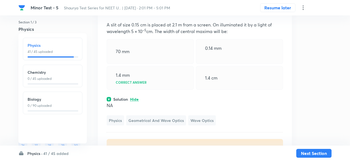
scroll to position [4778, 0]
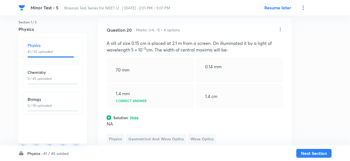
click at [280, 33] on div at bounding box center [280, 30] width 6 height 6
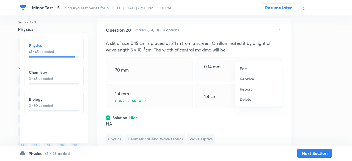
click at [246, 78] on p "Replace" at bounding box center [247, 79] width 14 height 6
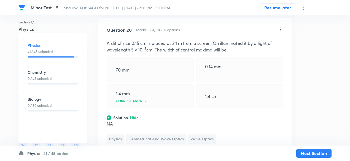
click at [281, 32] on icon at bounding box center [280, 30] width 6 height 6
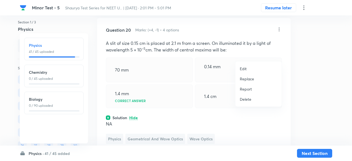
click at [248, 79] on p "Replace" at bounding box center [247, 79] width 14 height 6
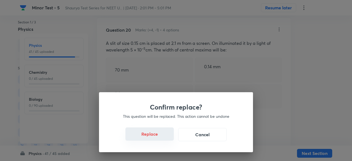
click at [159, 134] on button "Replace" at bounding box center [150, 133] width 48 height 13
click at [159, 135] on button "Replace" at bounding box center [150, 133] width 48 height 13
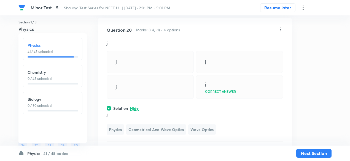
click at [280, 32] on icon at bounding box center [280, 30] width 6 height 6
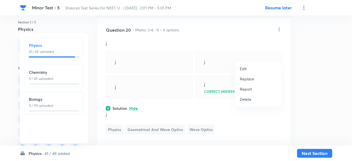
click at [248, 78] on p "Replace" at bounding box center [247, 79] width 14 height 6
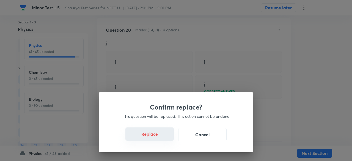
click at [163, 139] on button "Replace" at bounding box center [150, 133] width 48 height 13
click at [163, 139] on button "Replace" at bounding box center [150, 134] width 48 height 13
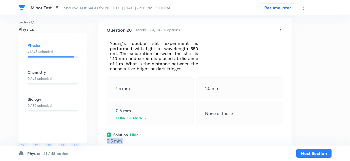
click at [163, 139] on p "0.5 mm" at bounding box center [195, 141] width 176 height 7
click at [163, 139] on div "Question 20 Marks: (+4, -1) • 4 options 1.5 mm 1.0 mm 0.5 mm Correct answer Non…" at bounding box center [195, 109] width 194 height 182
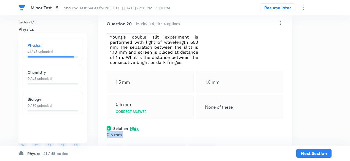
scroll to position [4783, 0]
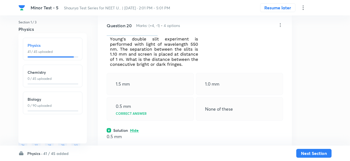
click at [279, 28] on icon at bounding box center [280, 25] width 6 height 6
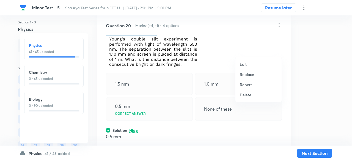
click at [243, 75] on p "Replace" at bounding box center [247, 75] width 14 height 6
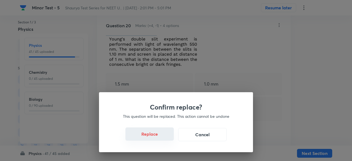
click at [160, 133] on button "Replace" at bounding box center [150, 133] width 48 height 13
click at [160, 139] on button "Replace" at bounding box center [150, 133] width 48 height 13
click at [160, 139] on div "Confirm replace? This question will be replaced. This action cannot be undone R…" at bounding box center [176, 80] width 352 height 161
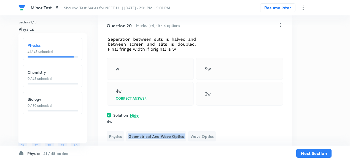
click at [160, 139] on div "Question 20 Marks: (+4, -1) • 4 options w 9w 4w Correct answer 2w Solution Hide…" at bounding box center [195, 96] width 194 height 167
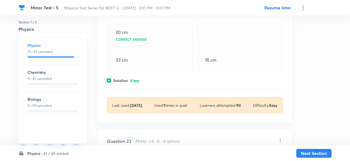
scroll to position [5237, 0]
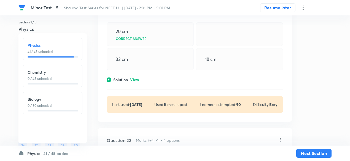
click at [139, 83] on div "Solution View" at bounding box center [195, 80] width 176 height 6
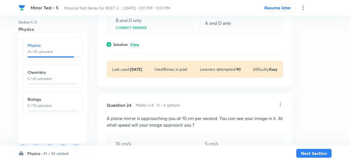
scroll to position [5566, 0]
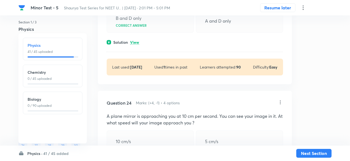
click at [136, 45] on p "View" at bounding box center [134, 42] width 9 height 4
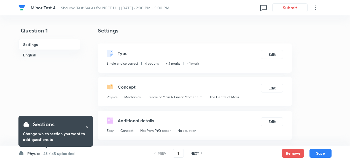
click at [315, 8] on icon at bounding box center [315, 7] width 7 height 7
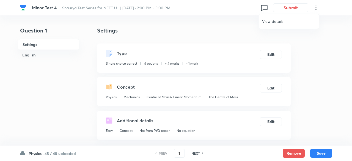
click at [279, 20] on span "View details" at bounding box center [289, 21] width 54 height 6
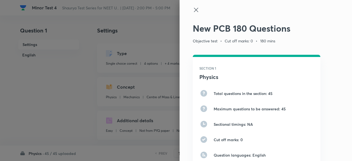
click at [193, 10] on icon at bounding box center [196, 10] width 7 height 7
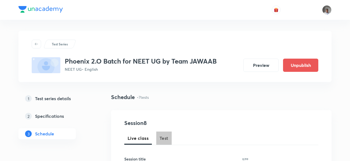
click at [161, 137] on span "Test" at bounding box center [163, 138] width 9 height 7
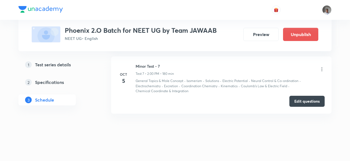
scroll to position [674, 0]
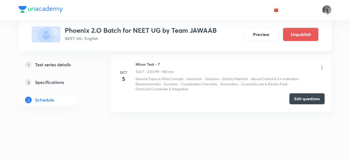
click at [302, 101] on button "Edit questions" at bounding box center [306, 98] width 35 height 11
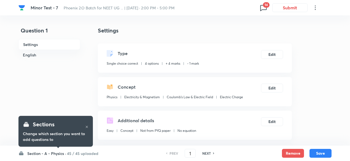
click at [264, 10] on icon at bounding box center [263, 7] width 9 height 9
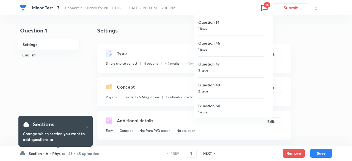
click at [224, 32] on div "Question 14 1 issue" at bounding box center [231, 25] width 66 height 21
type input "14"
checkbox input "false"
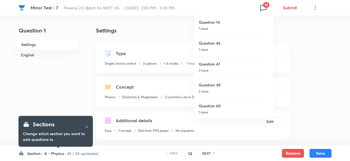
checkbox input "true"
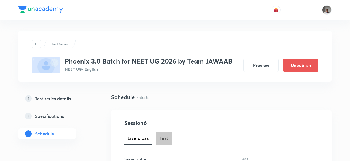
click at [163, 132] on button "Test" at bounding box center [163, 138] width 15 height 13
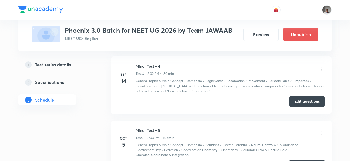
scroll to position [547, 0]
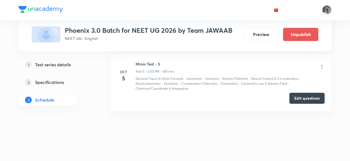
click at [297, 96] on button "Edit questions" at bounding box center [306, 98] width 35 height 11
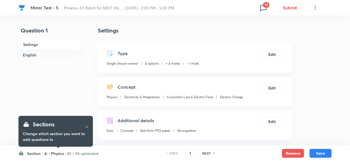
click at [262, 2] on div "Minor Test - 5 Phoenix 3.0 Batch for NEET UG ... | [DATE] · 2:00 PM - 5:00 PM 1…" at bounding box center [174, 7] width 313 height 15
click at [263, 6] on icon at bounding box center [263, 7] width 9 height 9
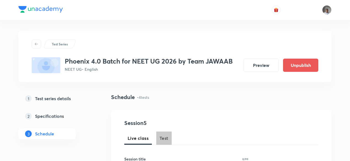
click at [158, 135] on button "Test" at bounding box center [163, 138] width 15 height 13
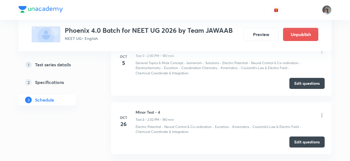
scroll to position [488, 0]
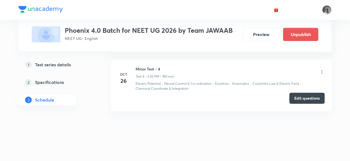
click at [303, 97] on button "Edit questions" at bounding box center [306, 98] width 35 height 11
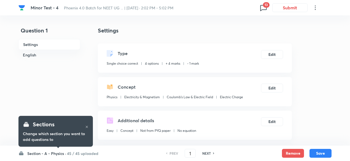
click at [265, 9] on icon at bounding box center [263, 8] width 6 height 6
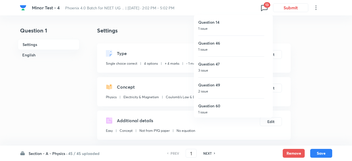
click at [235, 25] on h6 "Question 14" at bounding box center [231, 22] width 66 height 6
type input "14"
checkbox input "false"
checkbox input "true"
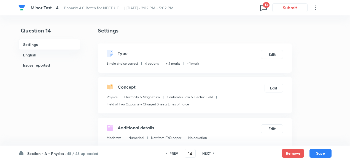
click at [265, 6] on span "13" at bounding box center [266, 5] width 7 height 6
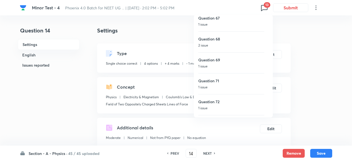
scroll to position [168, 0]
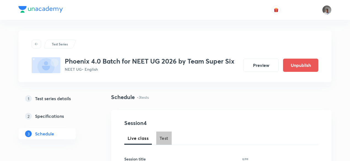
click at [160, 137] on span "Test" at bounding box center [163, 138] width 9 height 7
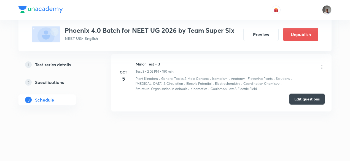
scroll to position [434, 0]
click at [303, 98] on button "Edit questions" at bounding box center [306, 97] width 35 height 11
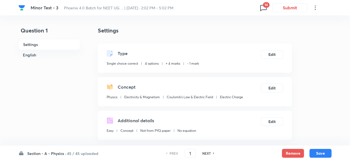
click at [266, 7] on span "14" at bounding box center [266, 5] width 7 height 6
